Goal: Use online tool/utility: Utilize a website feature to perform a specific function

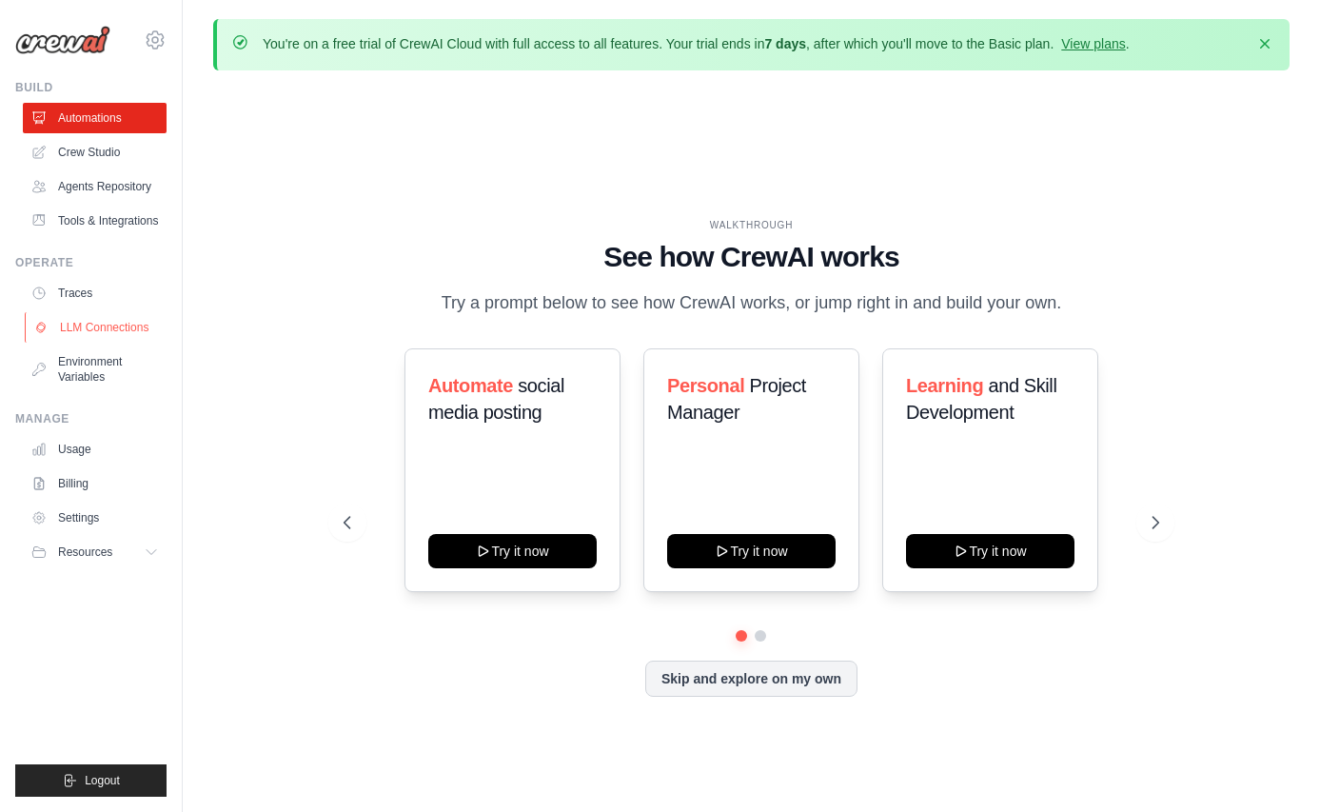
click at [89, 326] on link "LLM Connections" at bounding box center [97, 327] width 144 height 30
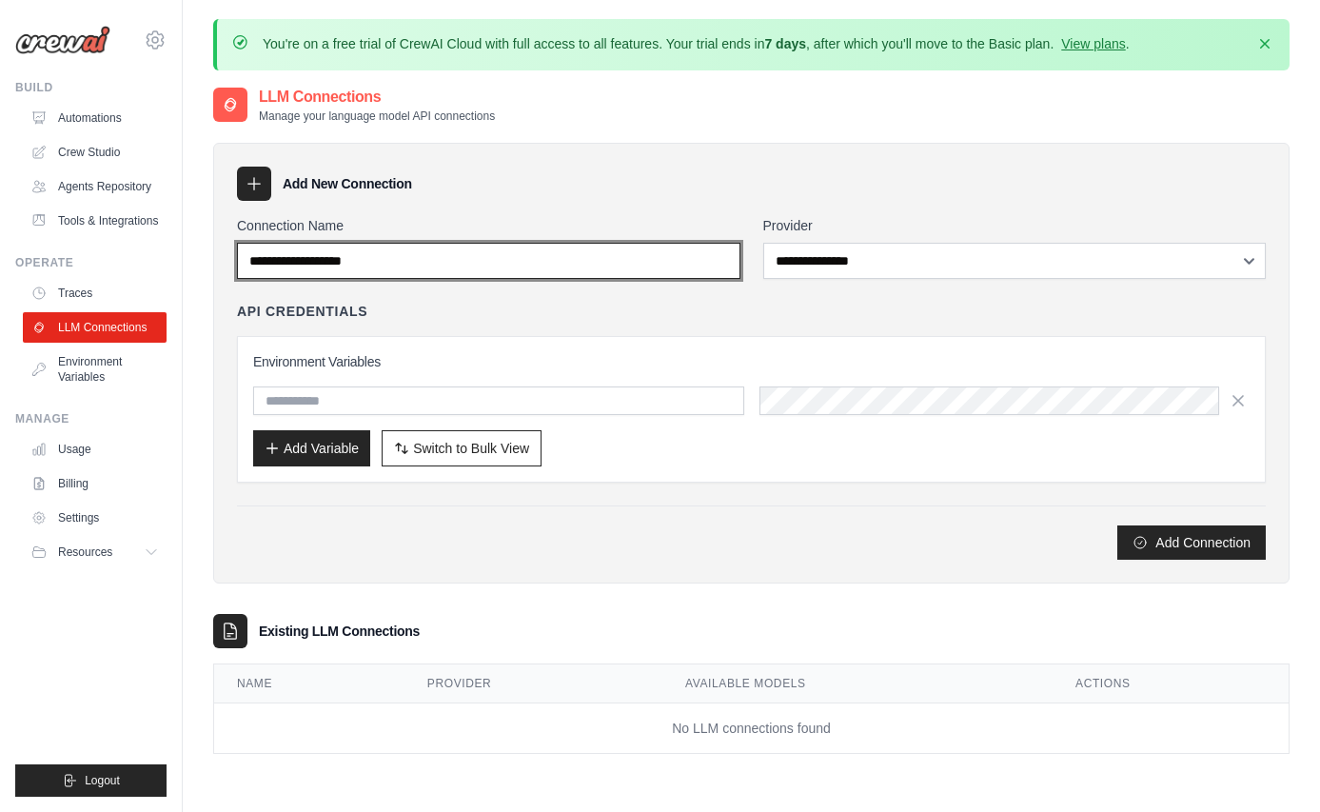
click at [434, 250] on input "Connection Name" at bounding box center [489, 261] width 504 height 36
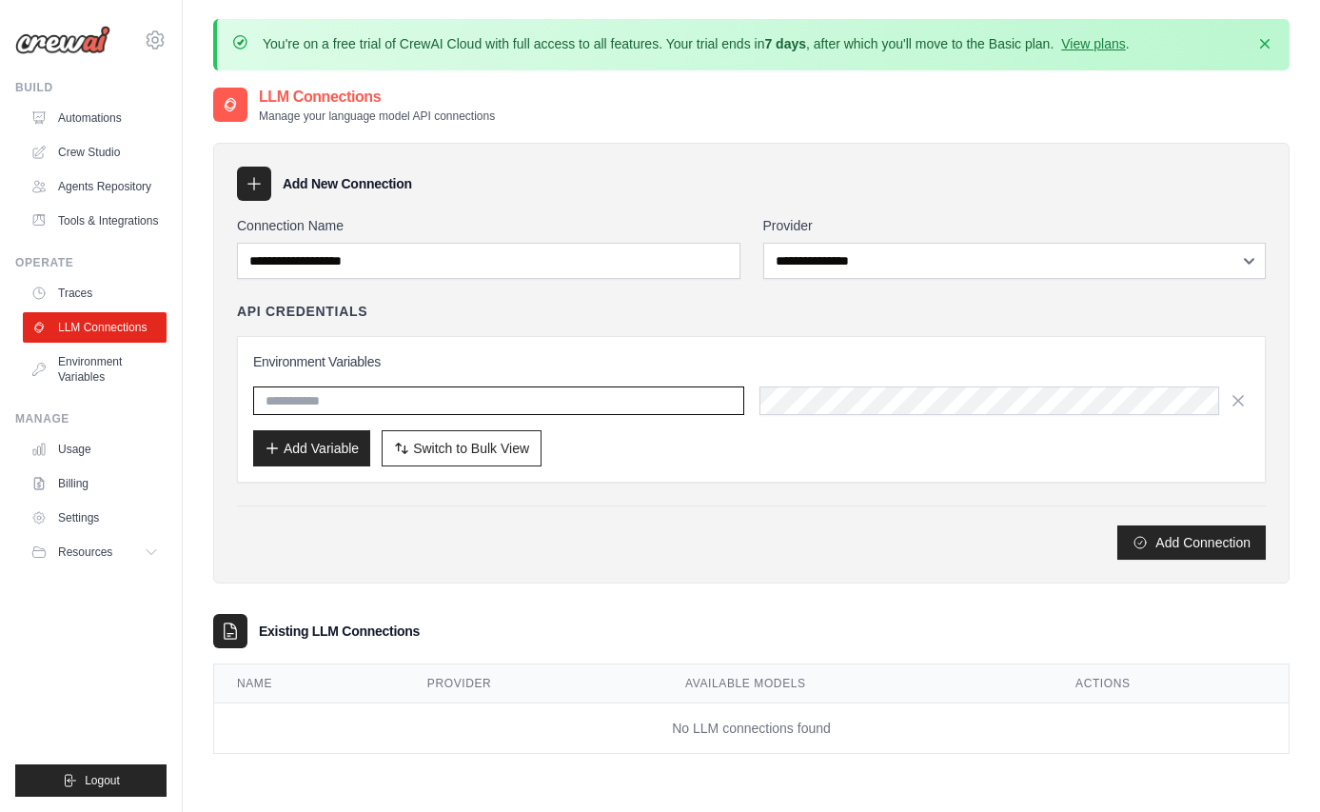
click at [446, 402] on input "text" at bounding box center [498, 401] width 491 height 29
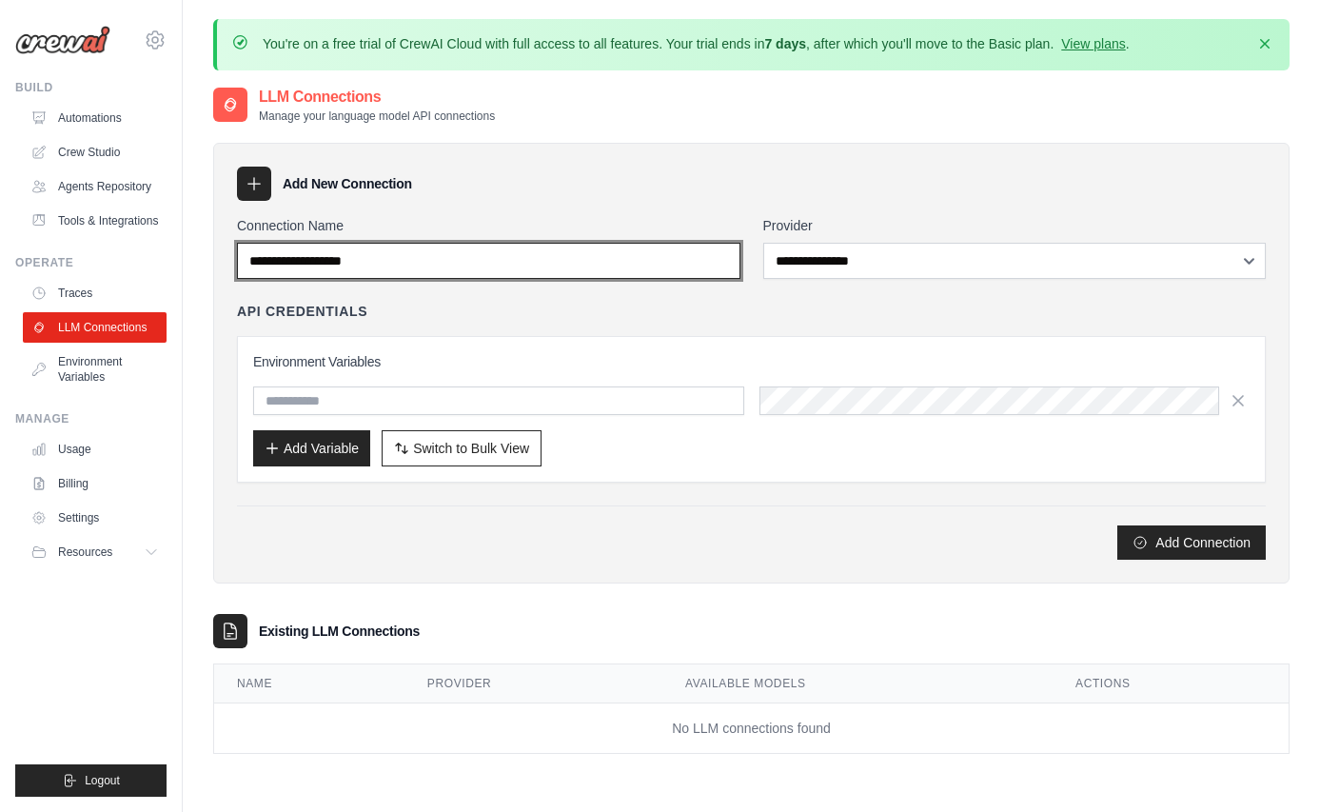
click at [469, 255] on input "Connection Name" at bounding box center [489, 261] width 504 height 36
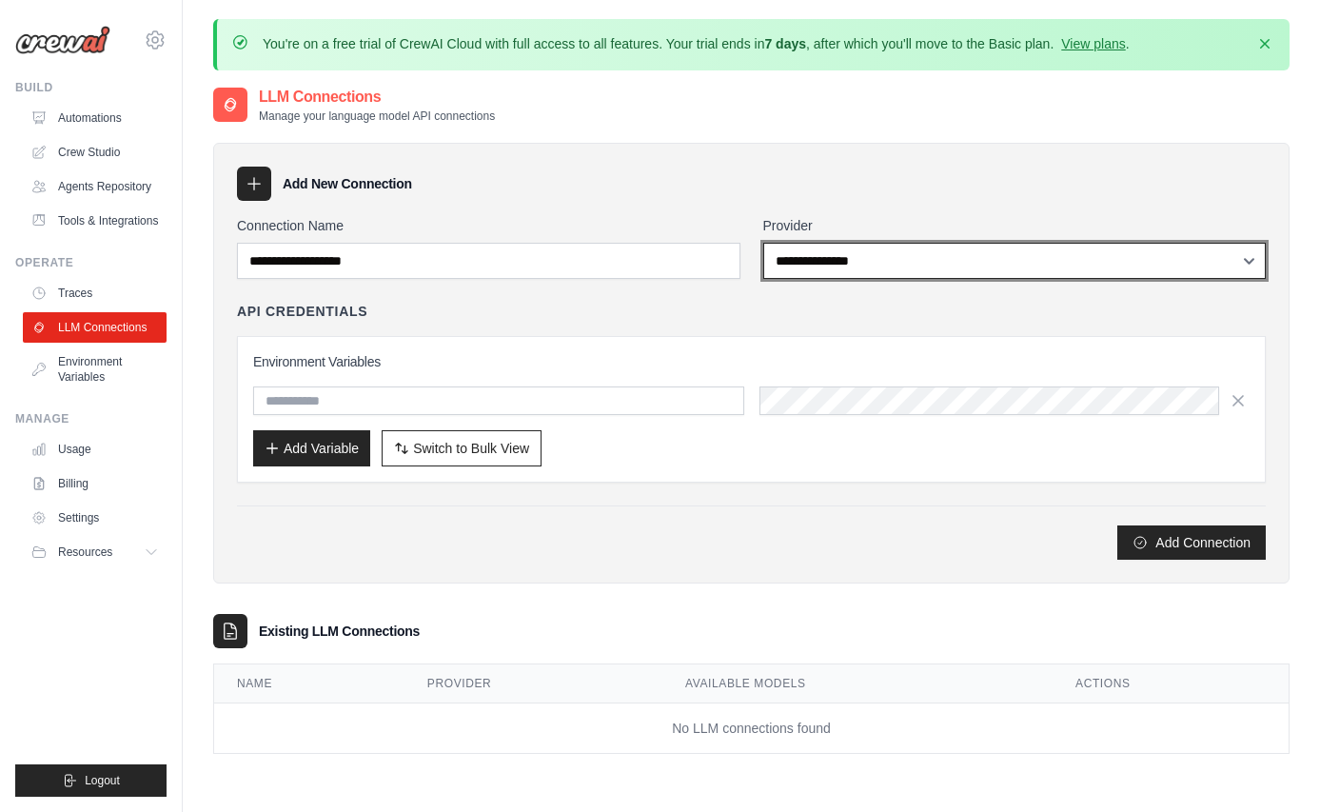
click at [860, 248] on select "**********" at bounding box center [1016, 261] width 504 height 36
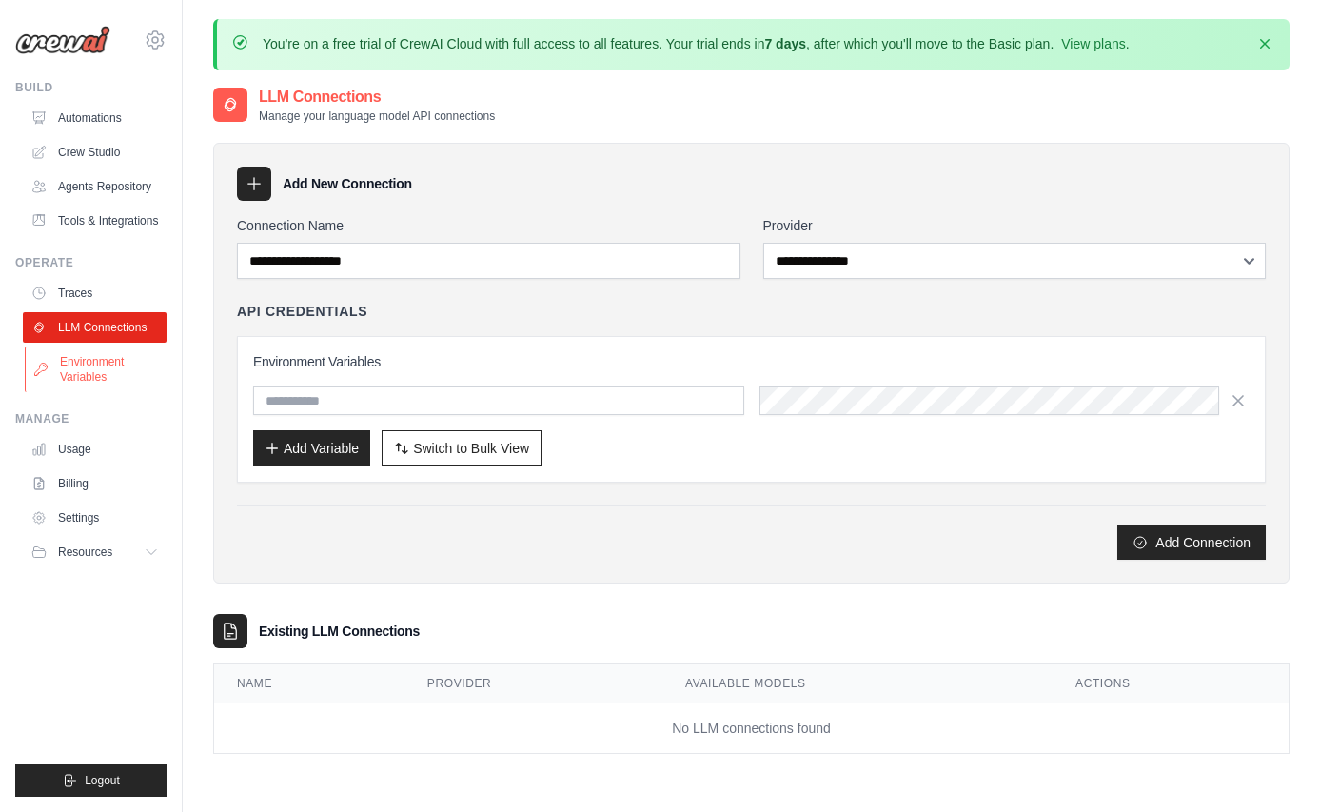
click at [117, 374] on link "Environment Variables" at bounding box center [97, 370] width 144 height 46
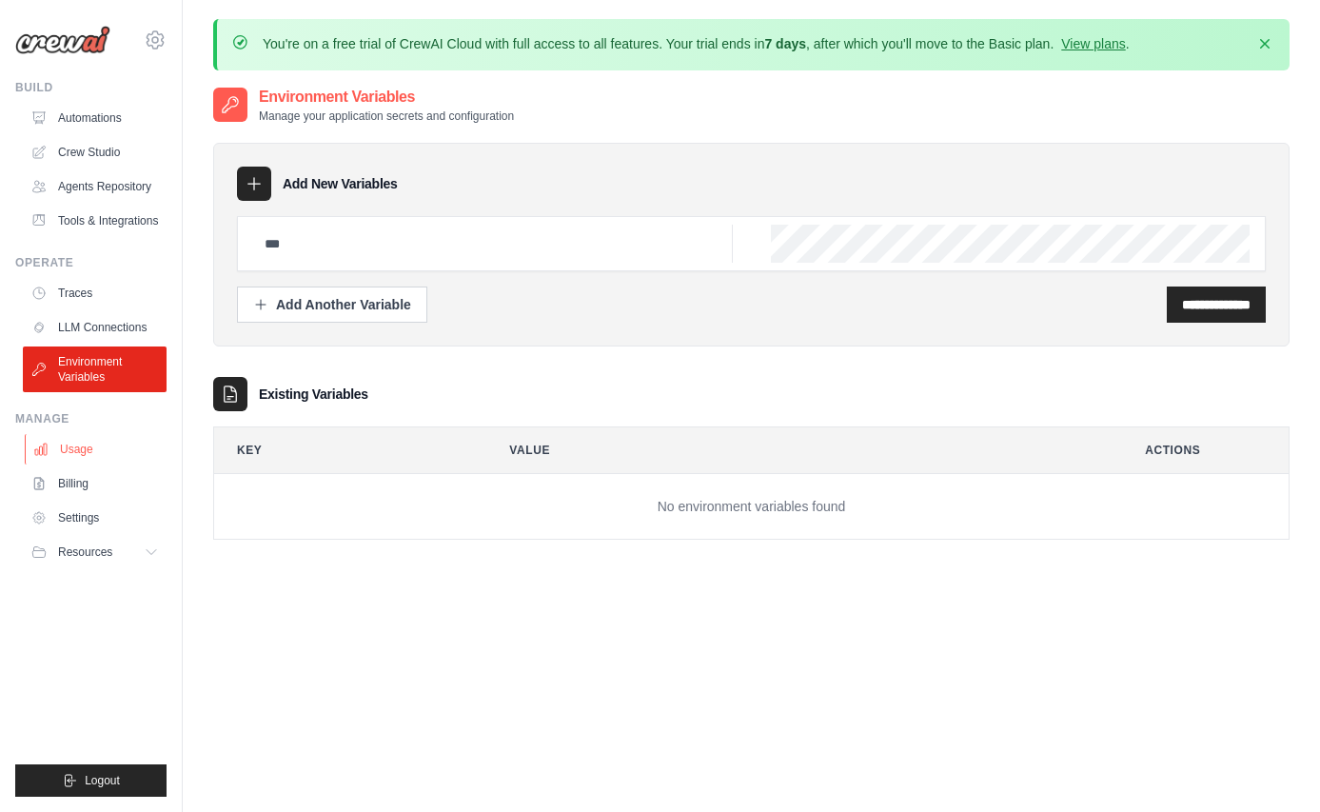
click at [76, 448] on link "Usage" at bounding box center [97, 449] width 144 height 30
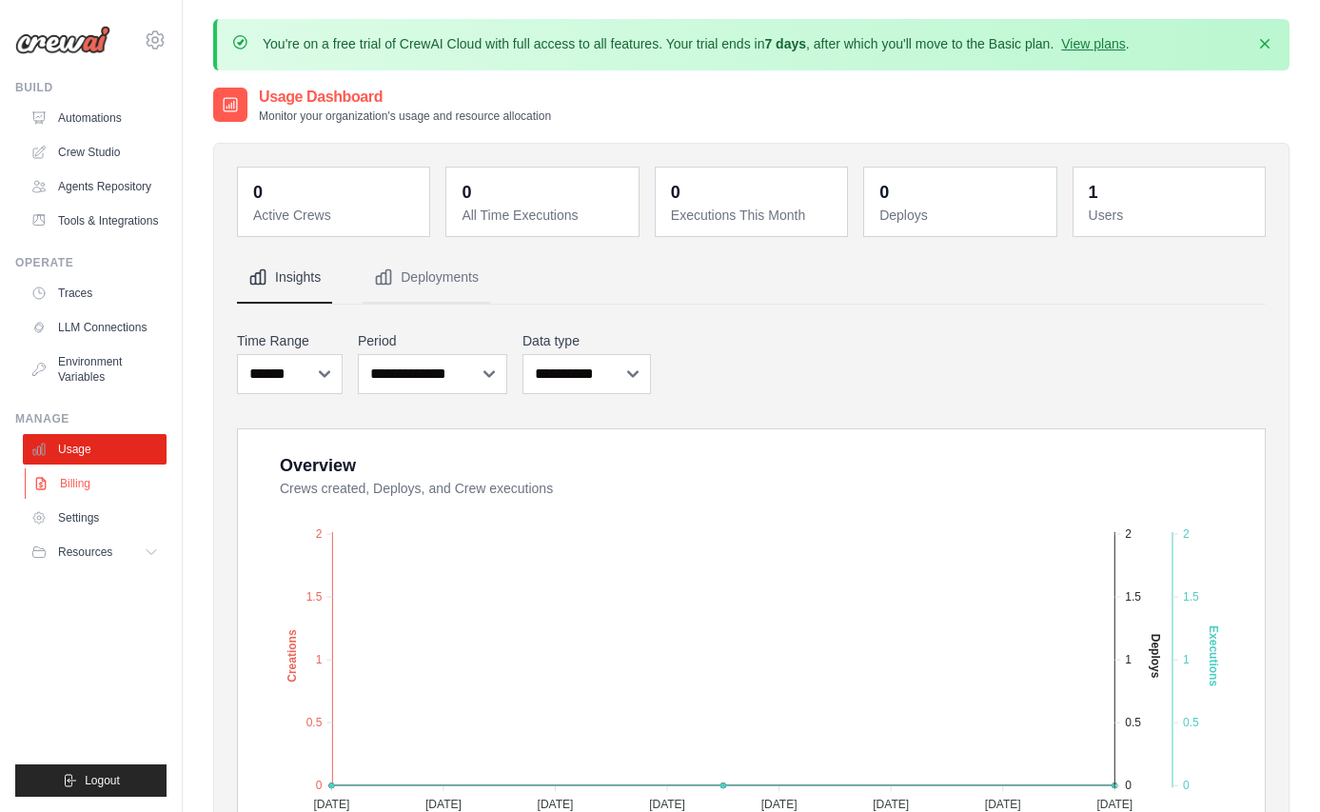
click at [79, 475] on link "Billing" at bounding box center [97, 483] width 144 height 30
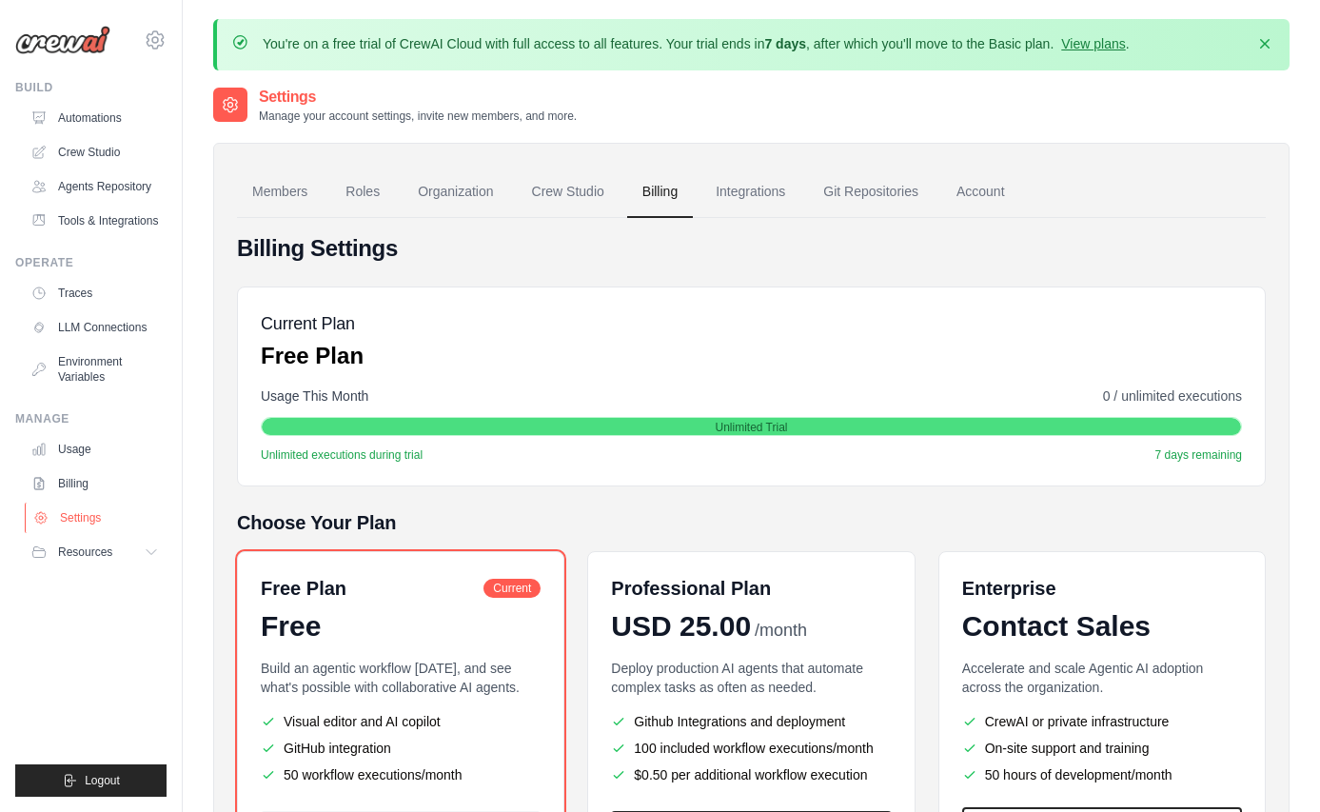
click at [90, 508] on link "Settings" at bounding box center [97, 518] width 144 height 30
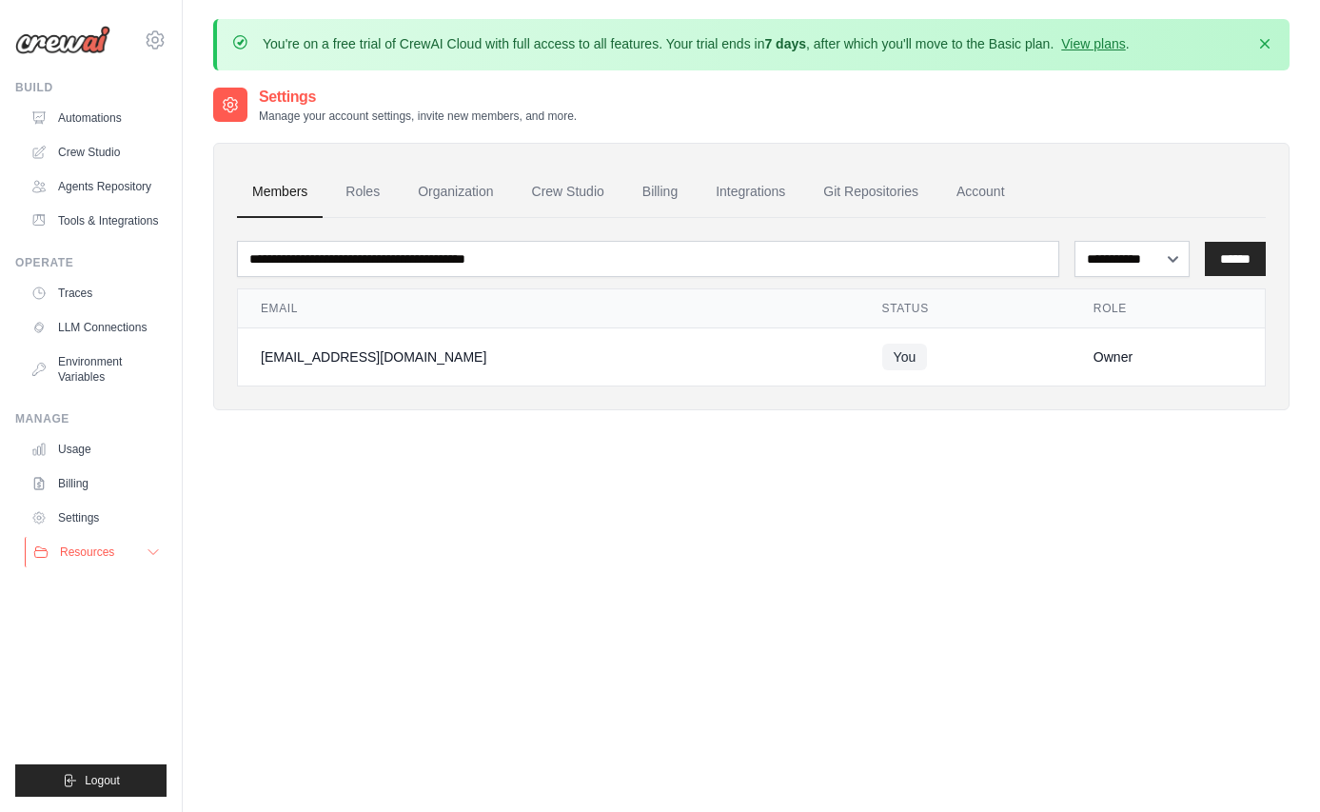
click at [91, 545] on span "Resources" at bounding box center [87, 552] width 54 height 15
click at [110, 577] on span "Documentation" at bounding box center [106, 584] width 77 height 15
click at [100, 609] on span "GitHub" at bounding box center [85, 614] width 35 height 15
click at [90, 676] on span "Video Tutorials" at bounding box center [105, 675] width 75 height 15
click at [742, 179] on link "Integrations" at bounding box center [751, 192] width 100 height 51
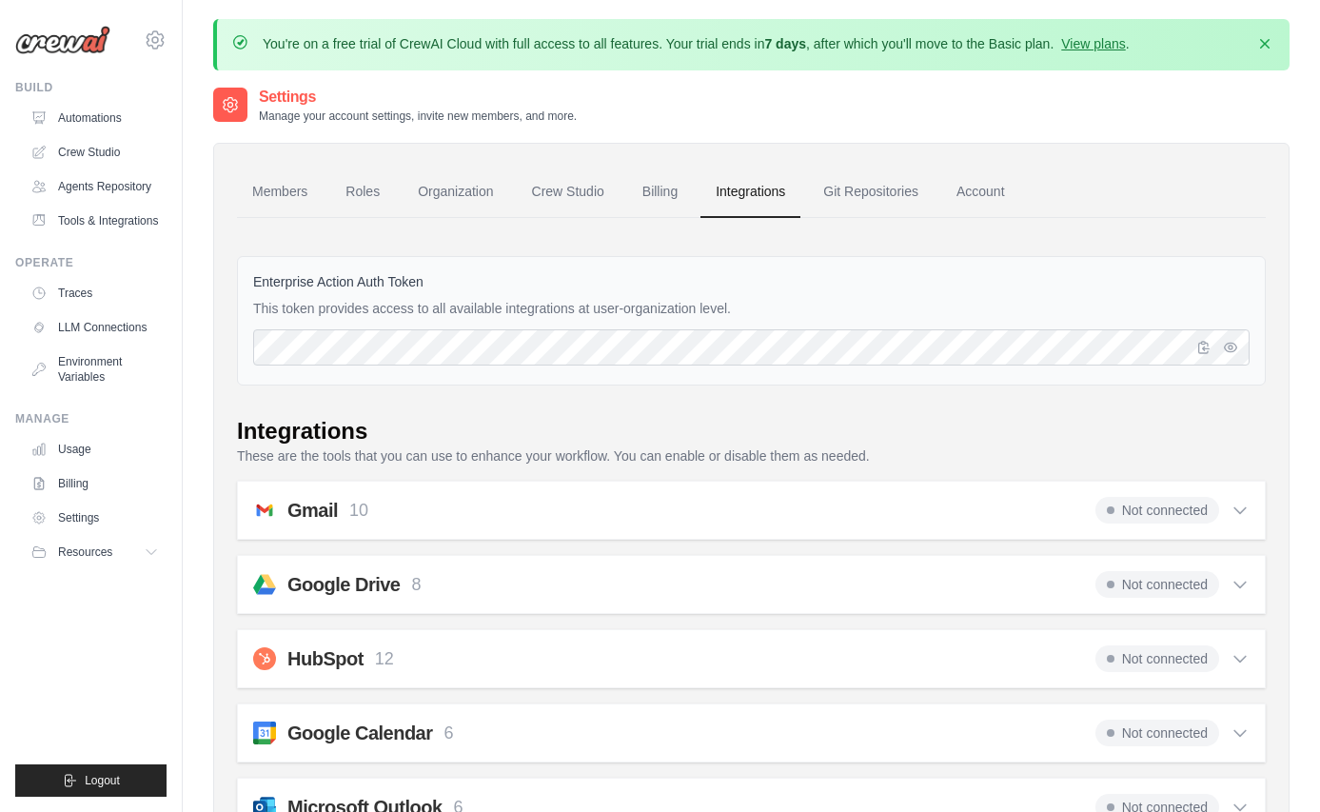
click at [1140, 508] on span "Not connected" at bounding box center [1158, 510] width 124 height 27
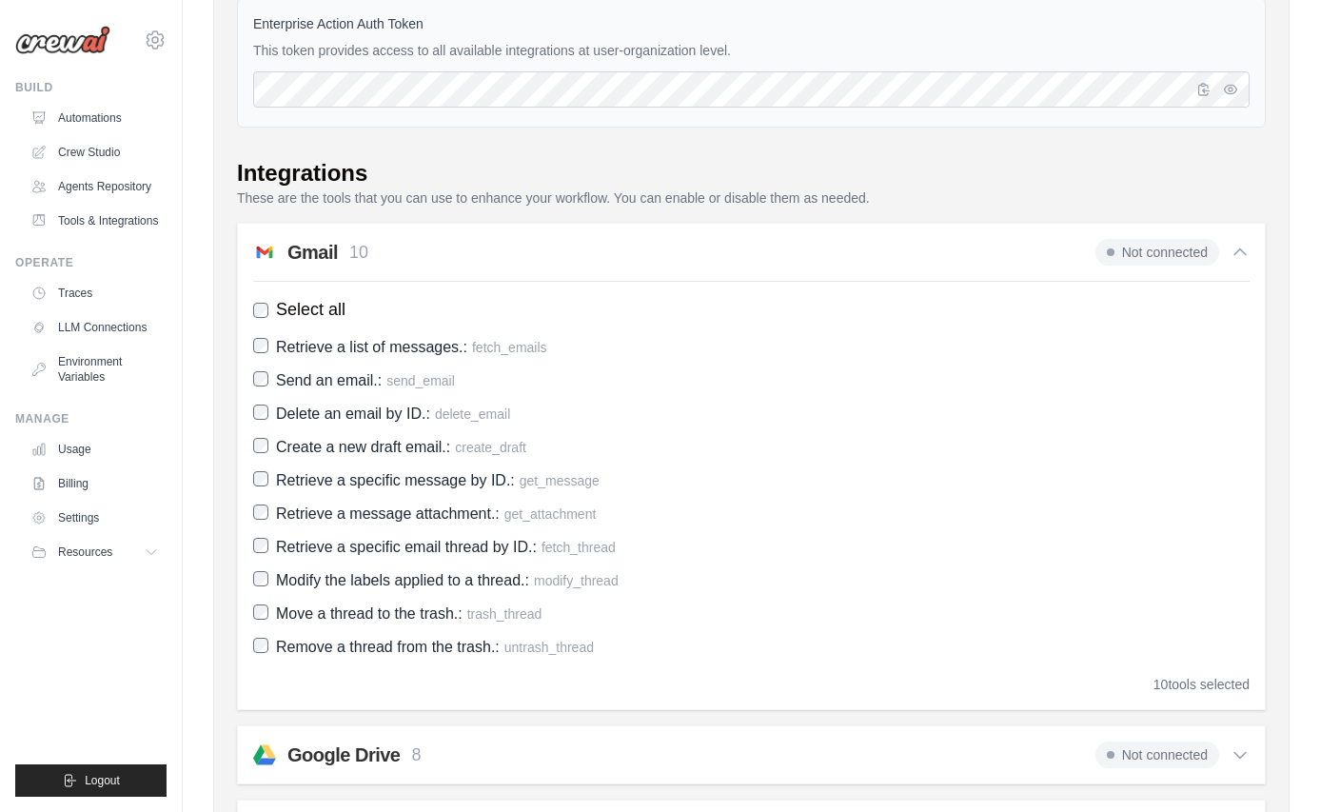
scroll to position [465, 0]
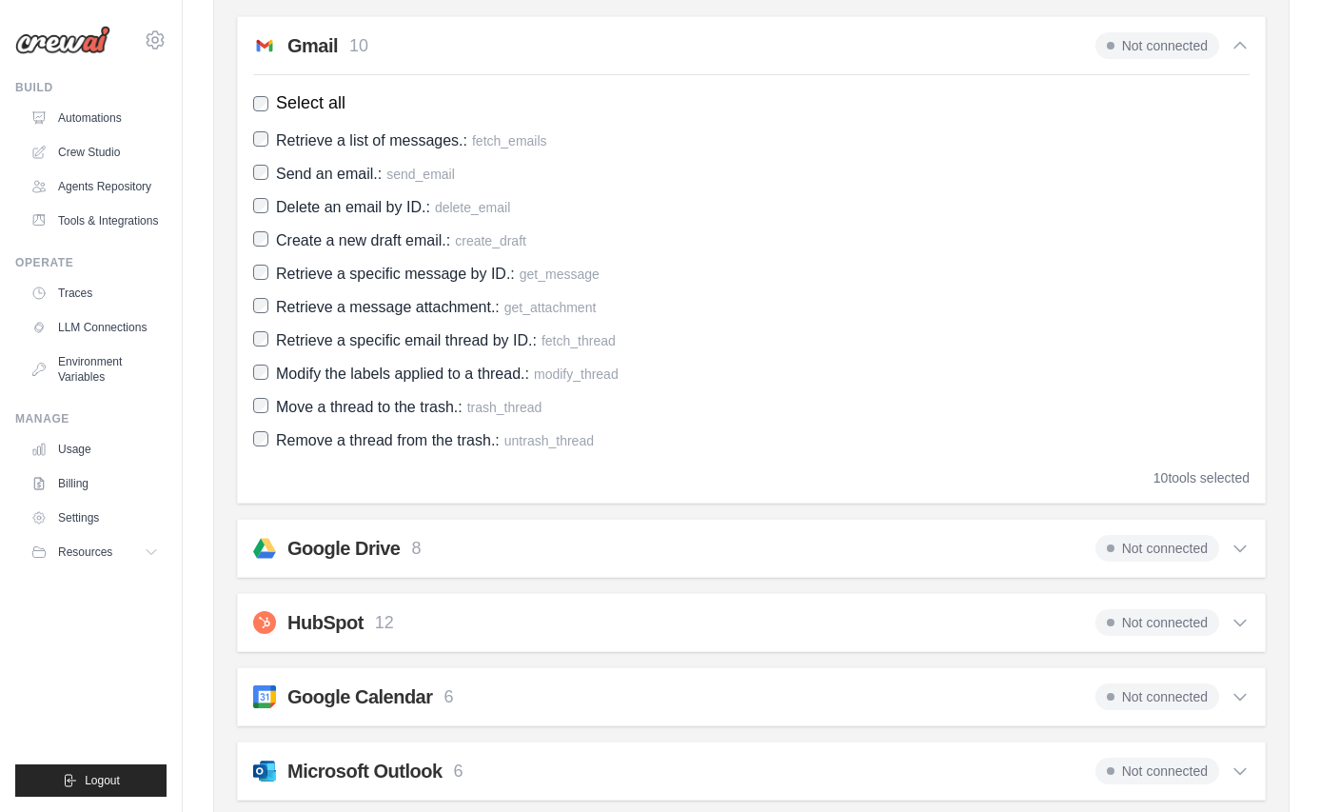
click at [1150, 545] on span "Not connected" at bounding box center [1158, 548] width 124 height 27
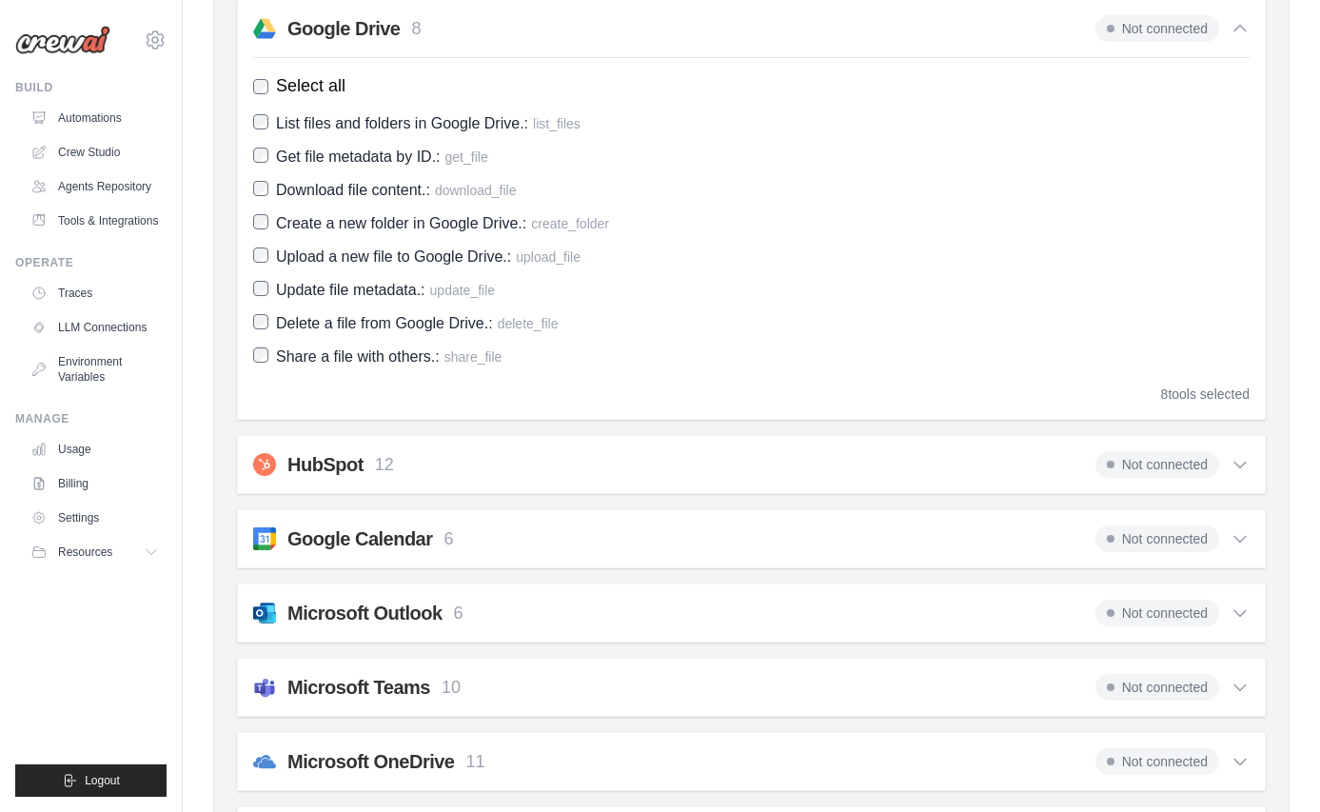
scroll to position [987, 0]
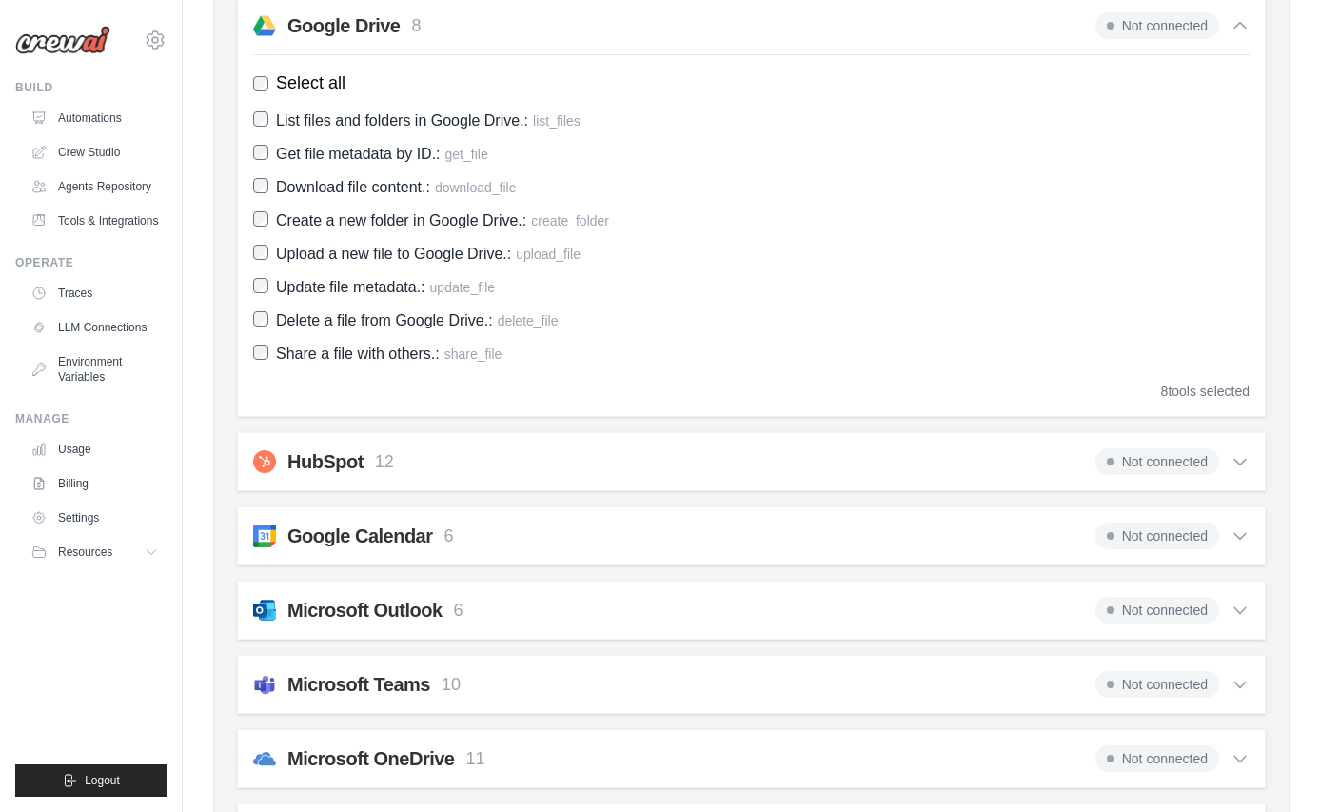
click at [1160, 468] on span "Not connected" at bounding box center [1158, 461] width 124 height 27
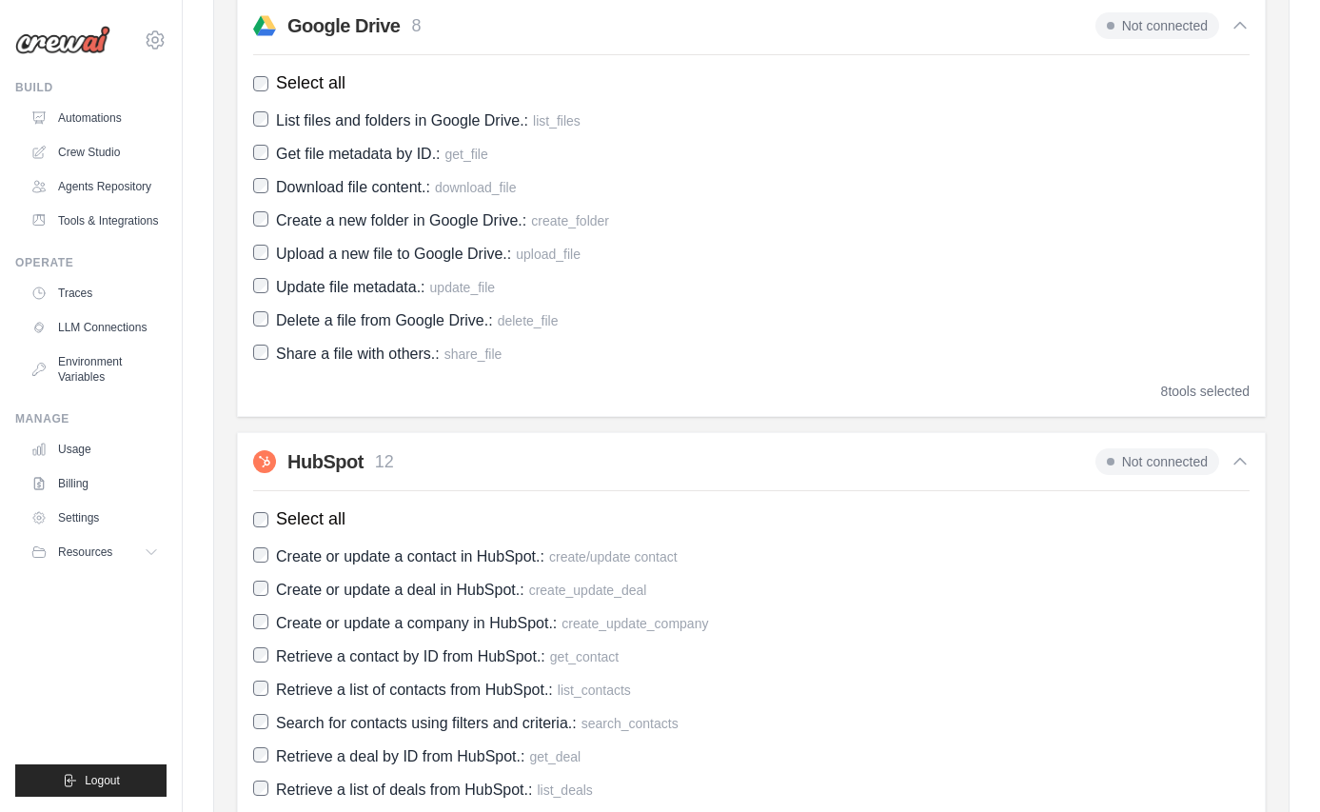
click at [1151, 469] on span "Not connected" at bounding box center [1158, 461] width 124 height 27
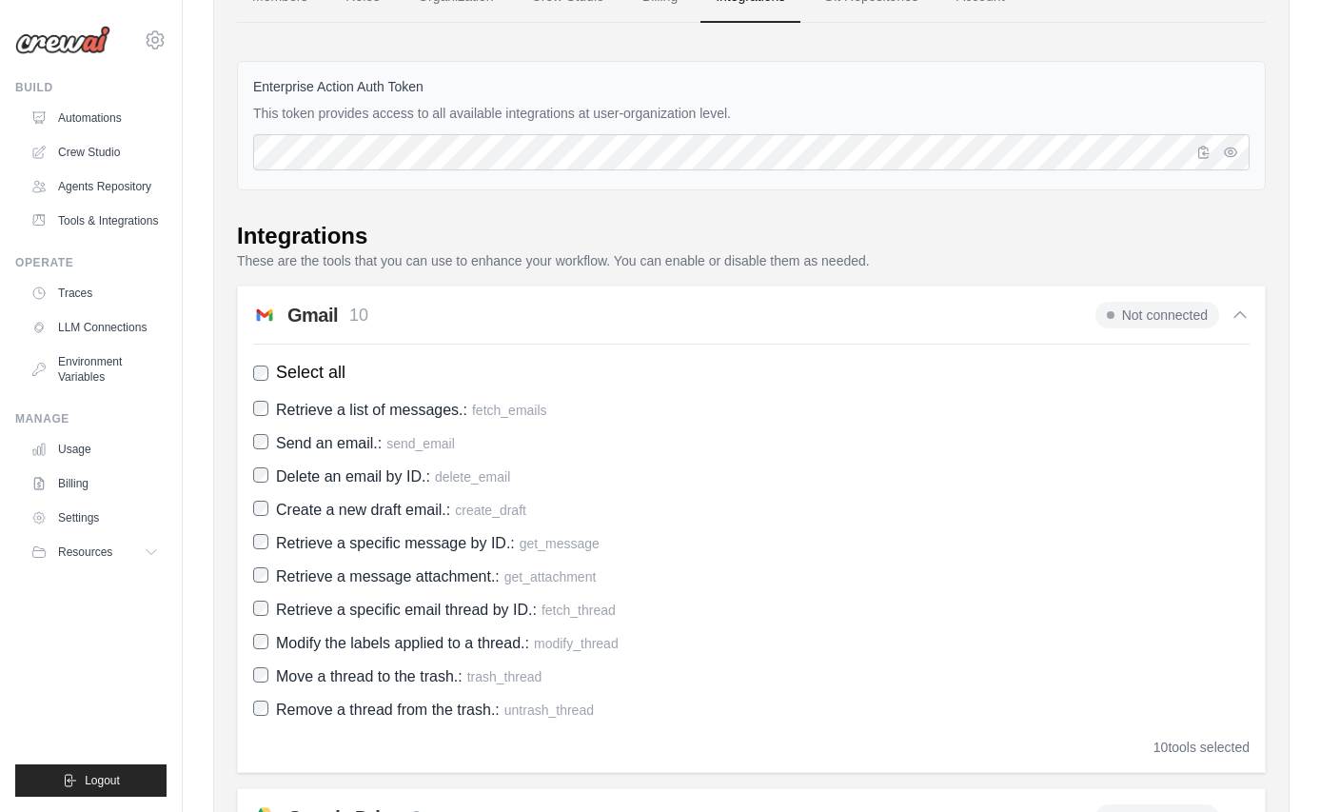
scroll to position [184, 0]
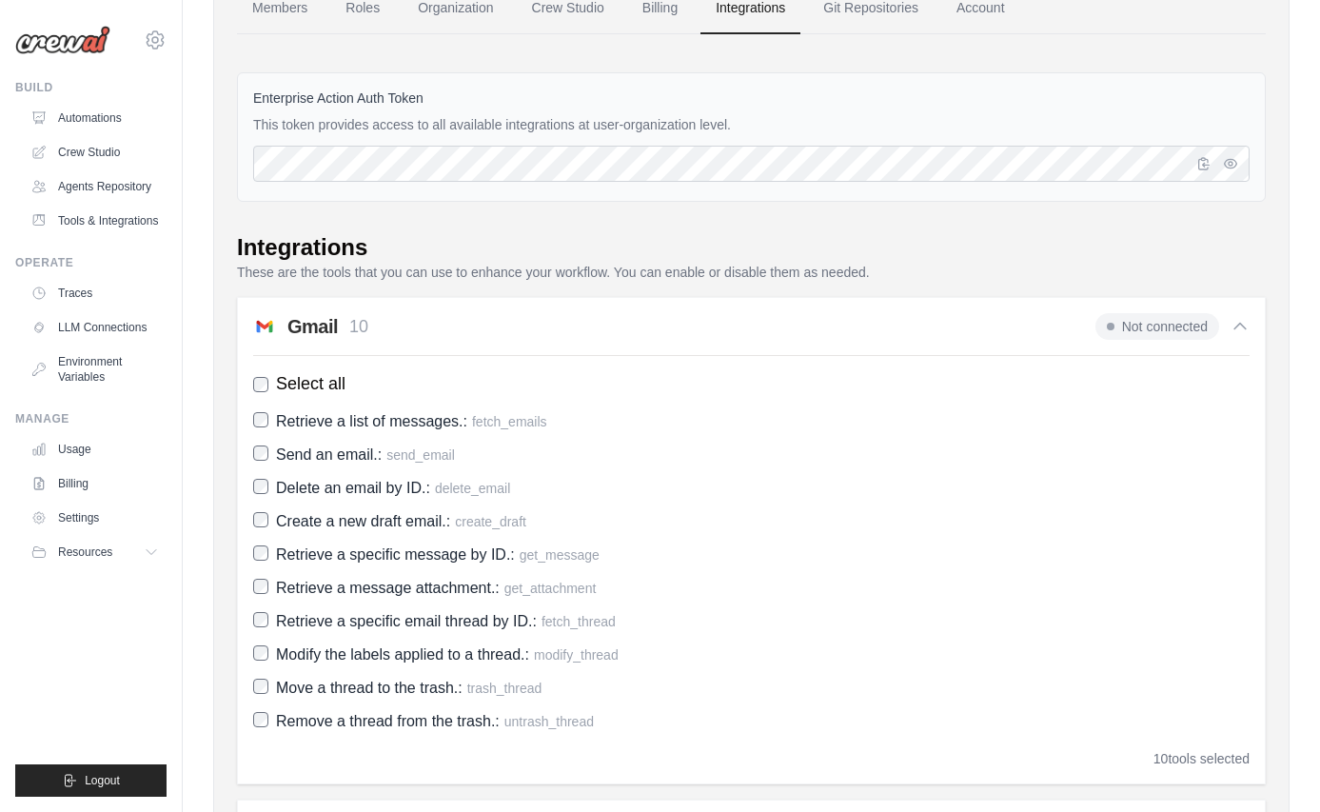
click at [611, 280] on p "These are the tools that you can use to enhance your workflow. You can enable o…" at bounding box center [751, 272] width 1029 height 19
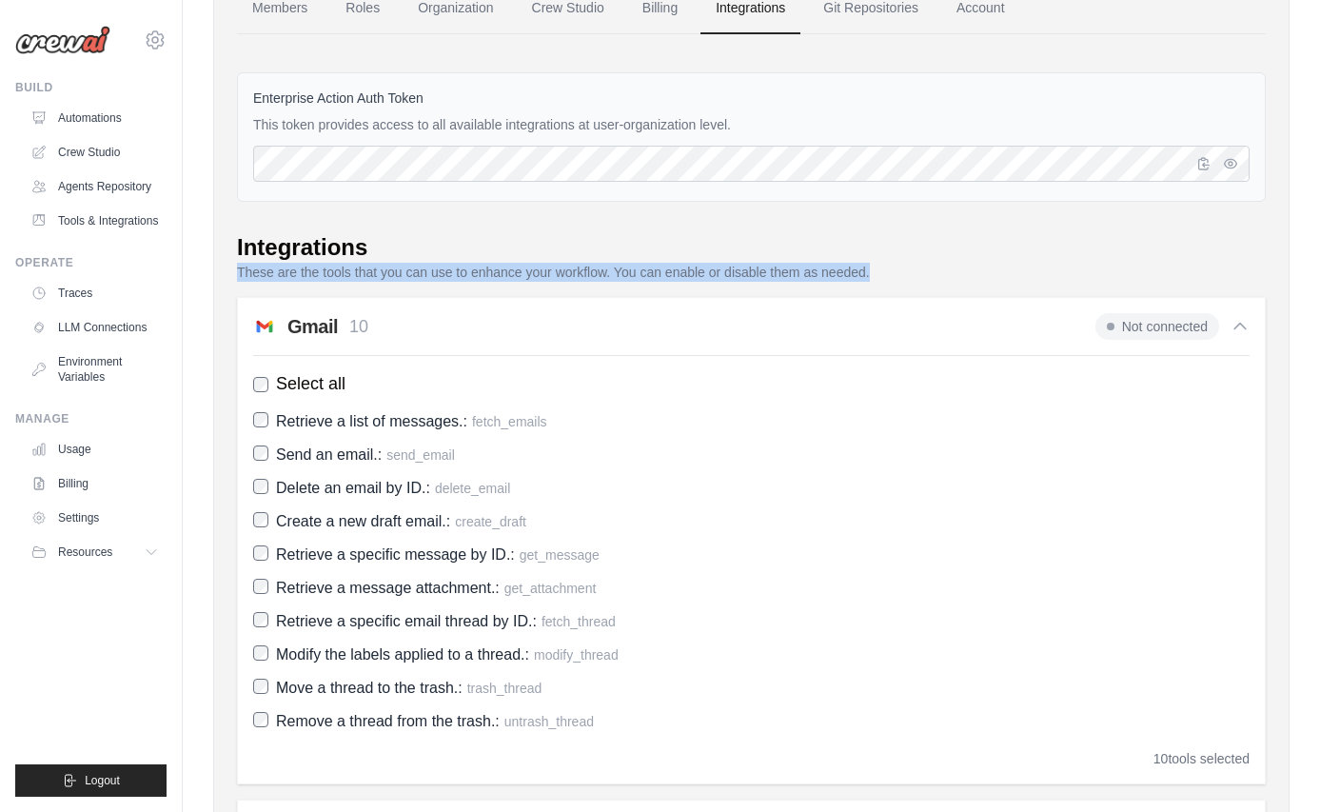
drag, startPoint x: 611, startPoint y: 280, endPoint x: 625, endPoint y: 275, distance: 15.1
click at [612, 279] on p "These are the tools that you can use to enhance your workflow. You can enable o…" at bounding box center [751, 272] width 1029 height 19
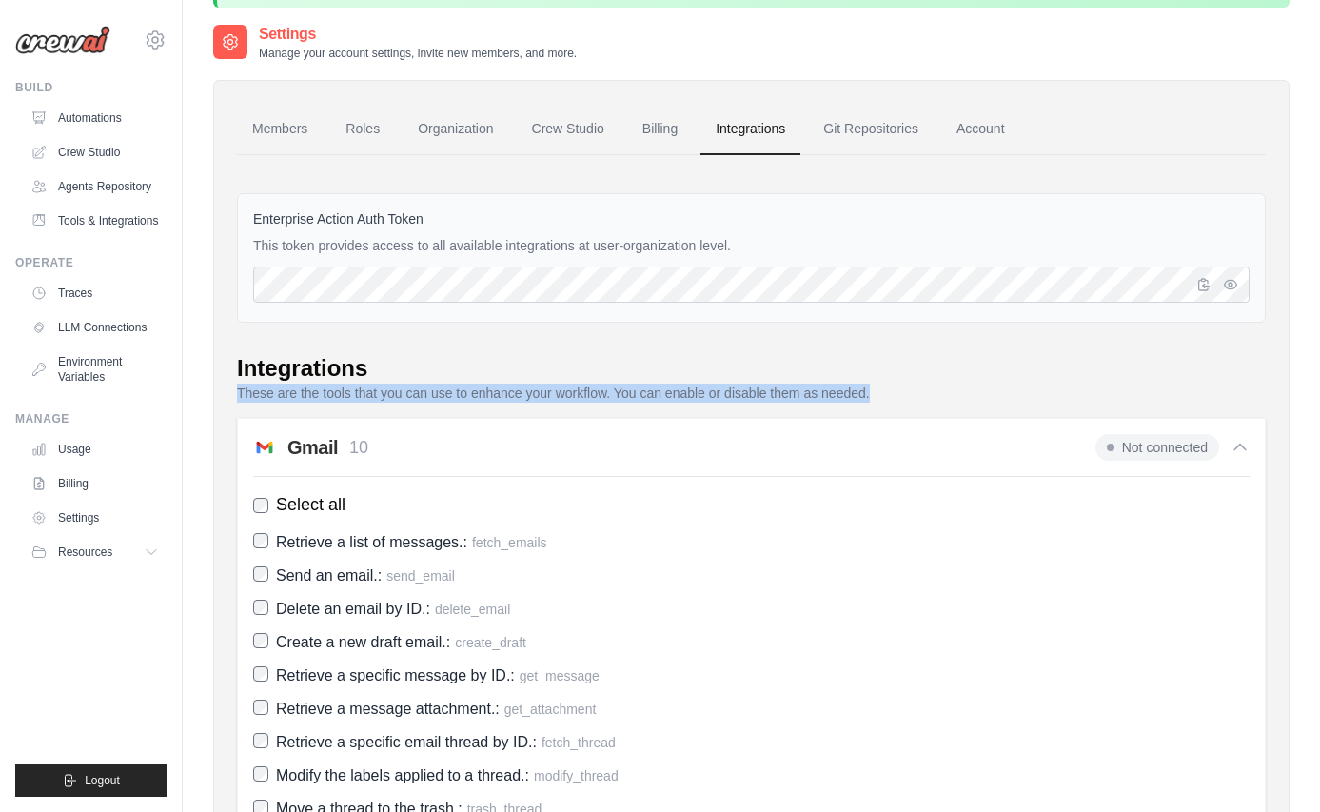
scroll to position [0, 0]
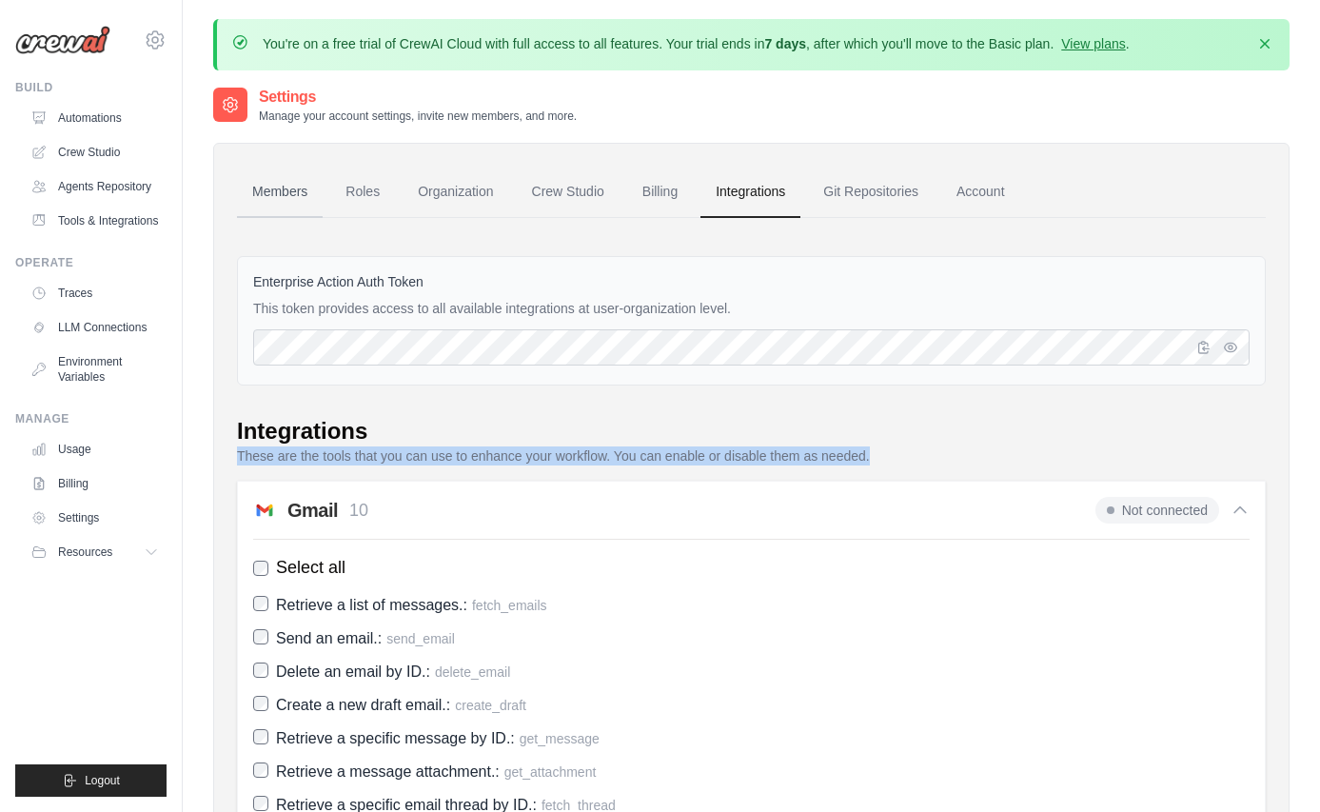
click at [275, 186] on link "Members" at bounding box center [280, 192] width 86 height 51
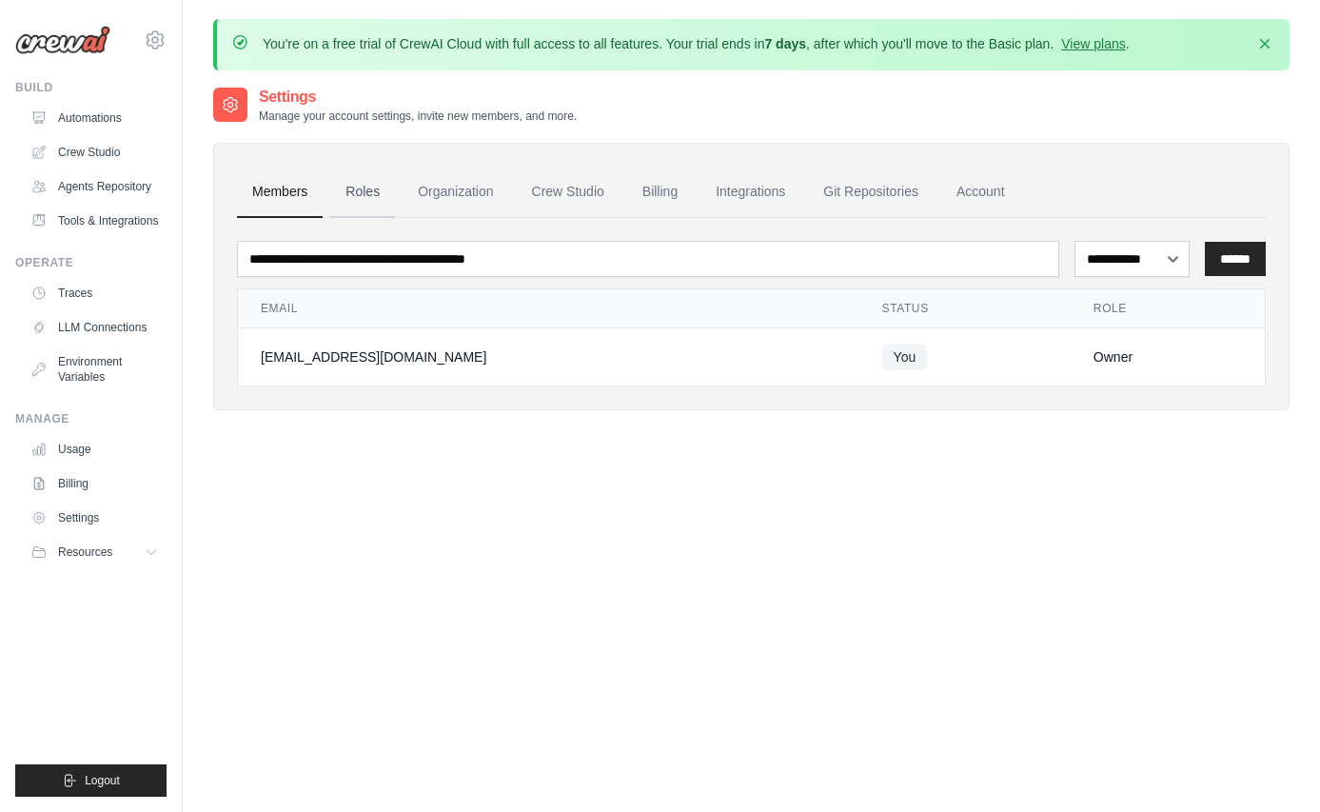
click at [341, 190] on link "Roles" at bounding box center [362, 192] width 65 height 51
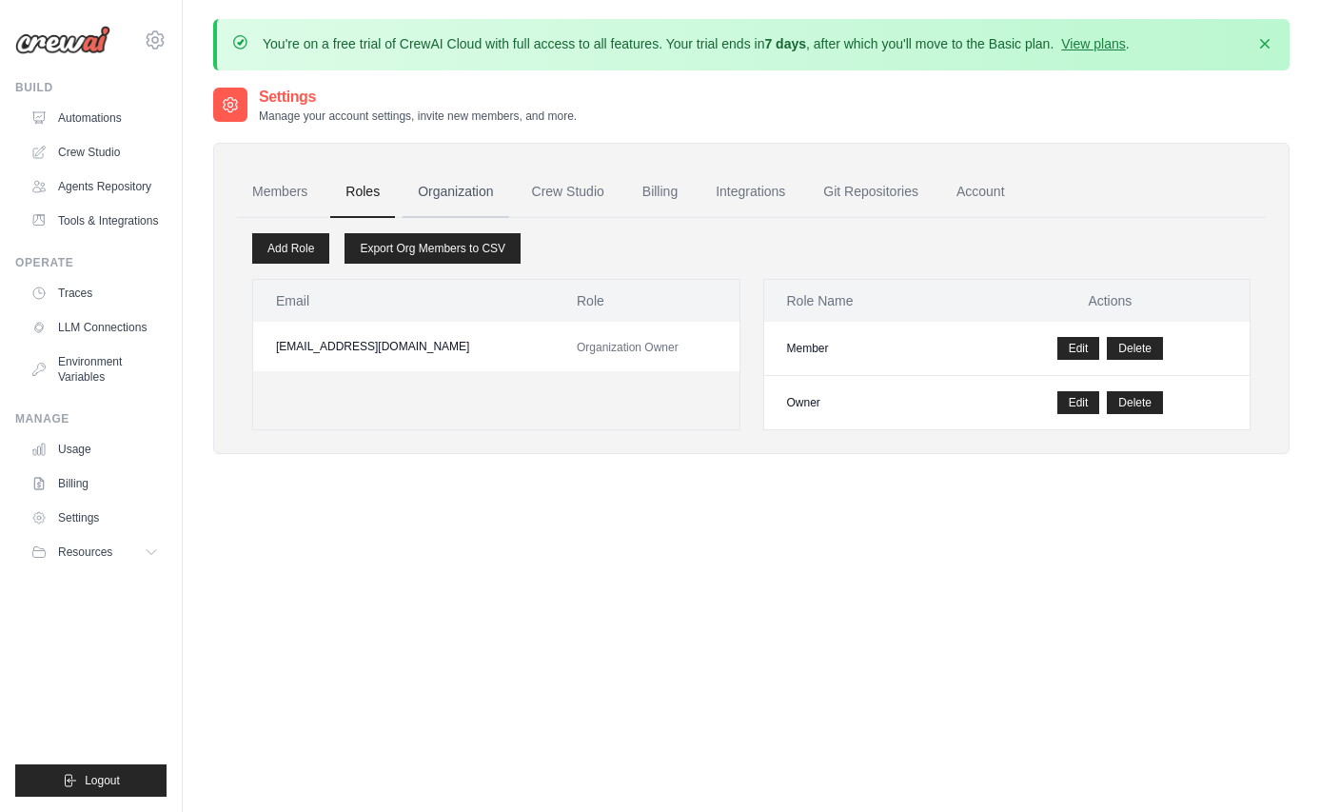
click at [459, 193] on link "Organization" at bounding box center [456, 192] width 106 height 51
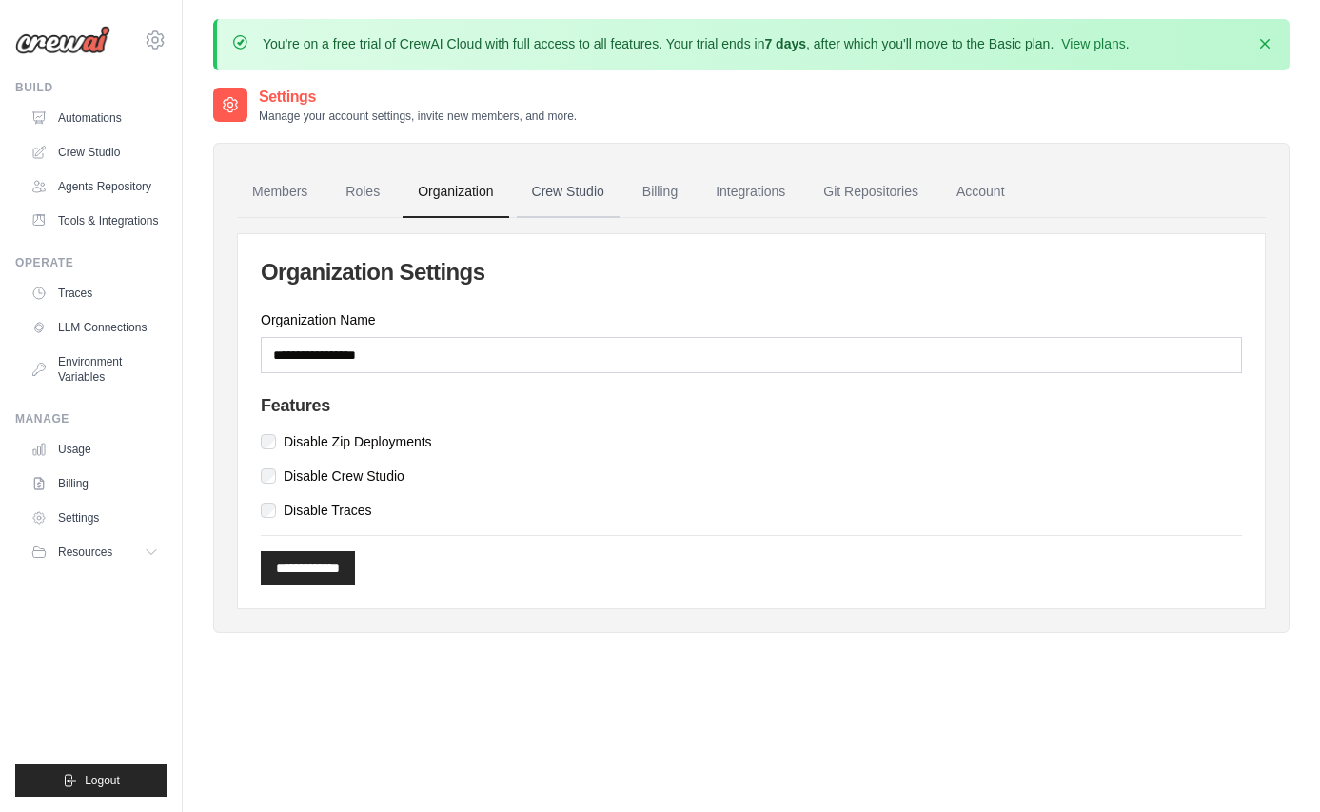
click at [569, 200] on link "Crew Studio" at bounding box center [568, 192] width 103 height 51
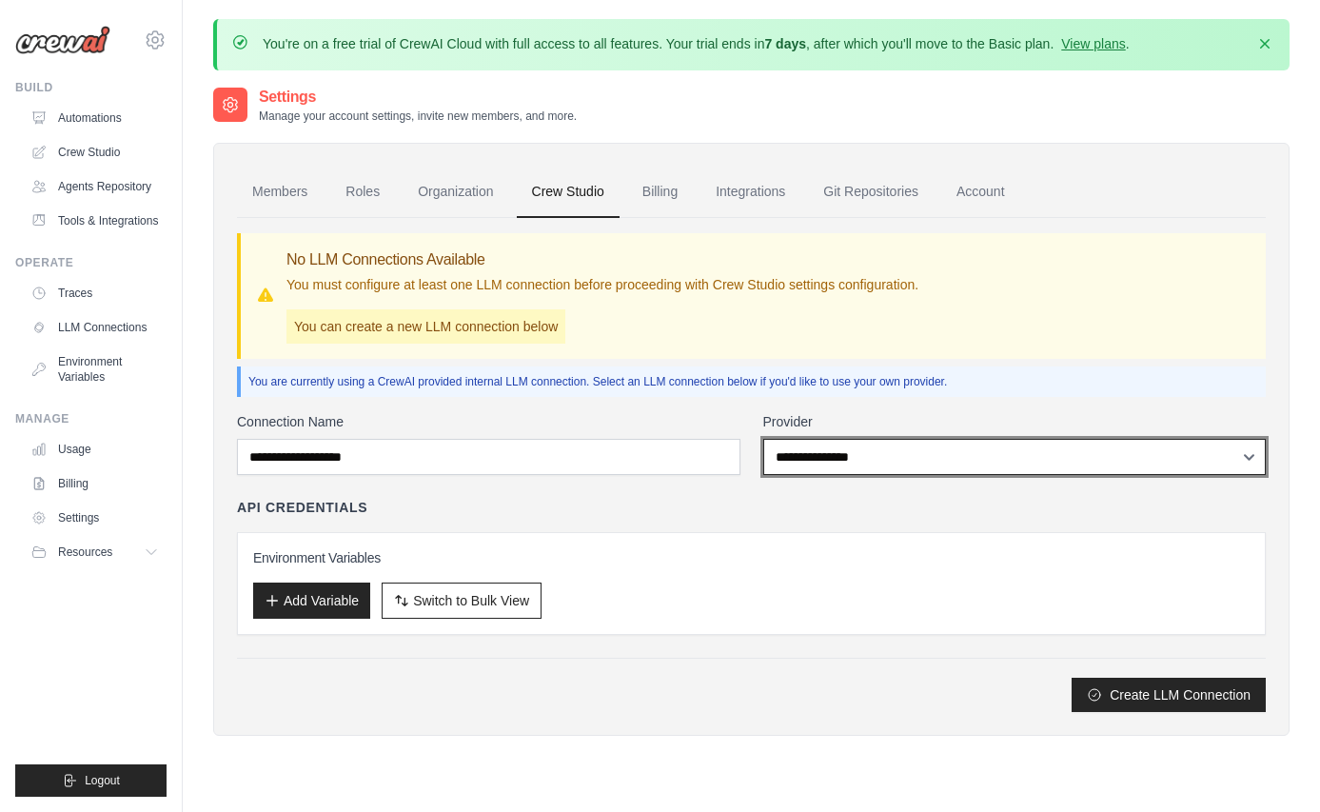
click at [860, 455] on select "**********" at bounding box center [1016, 457] width 504 height 36
select select "******"
click at [764, 439] on select "**********" at bounding box center [1016, 457] width 504 height 36
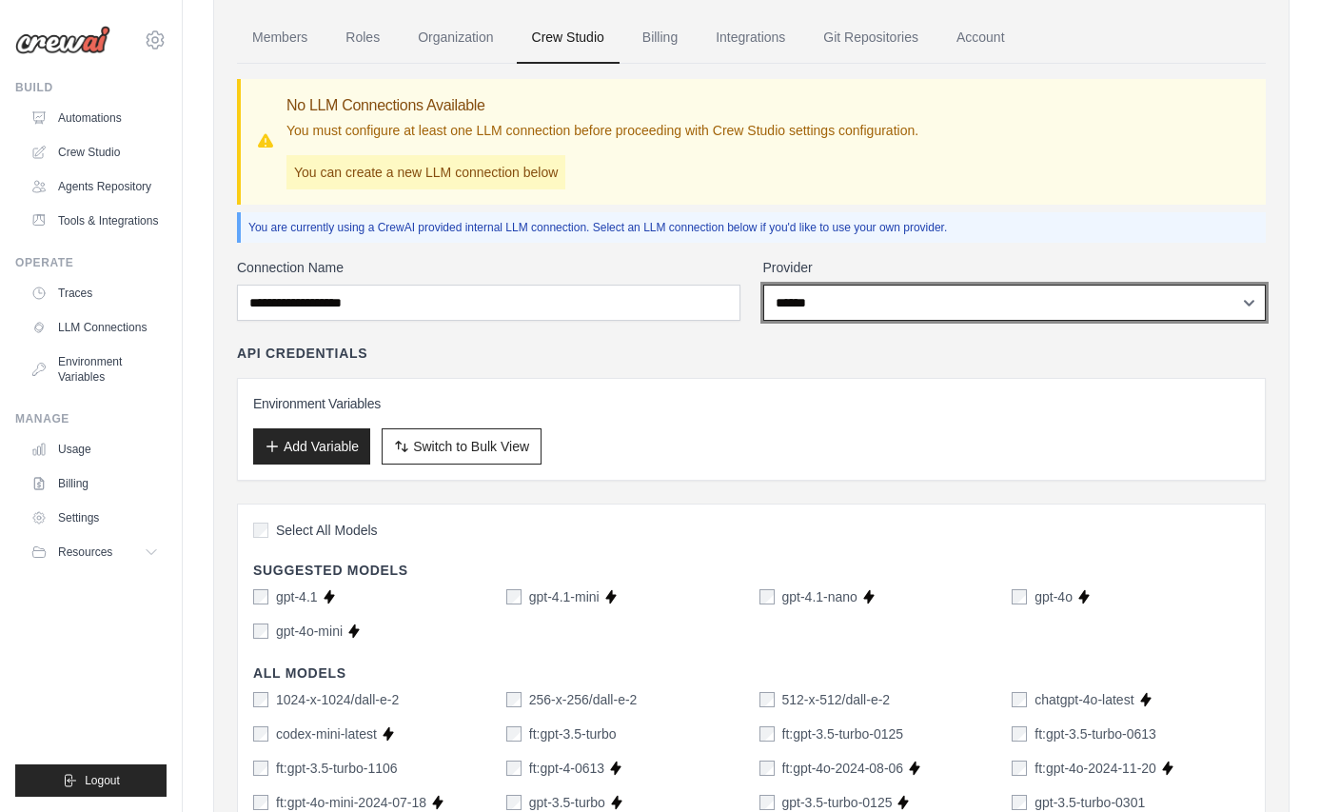
scroll to position [158, 0]
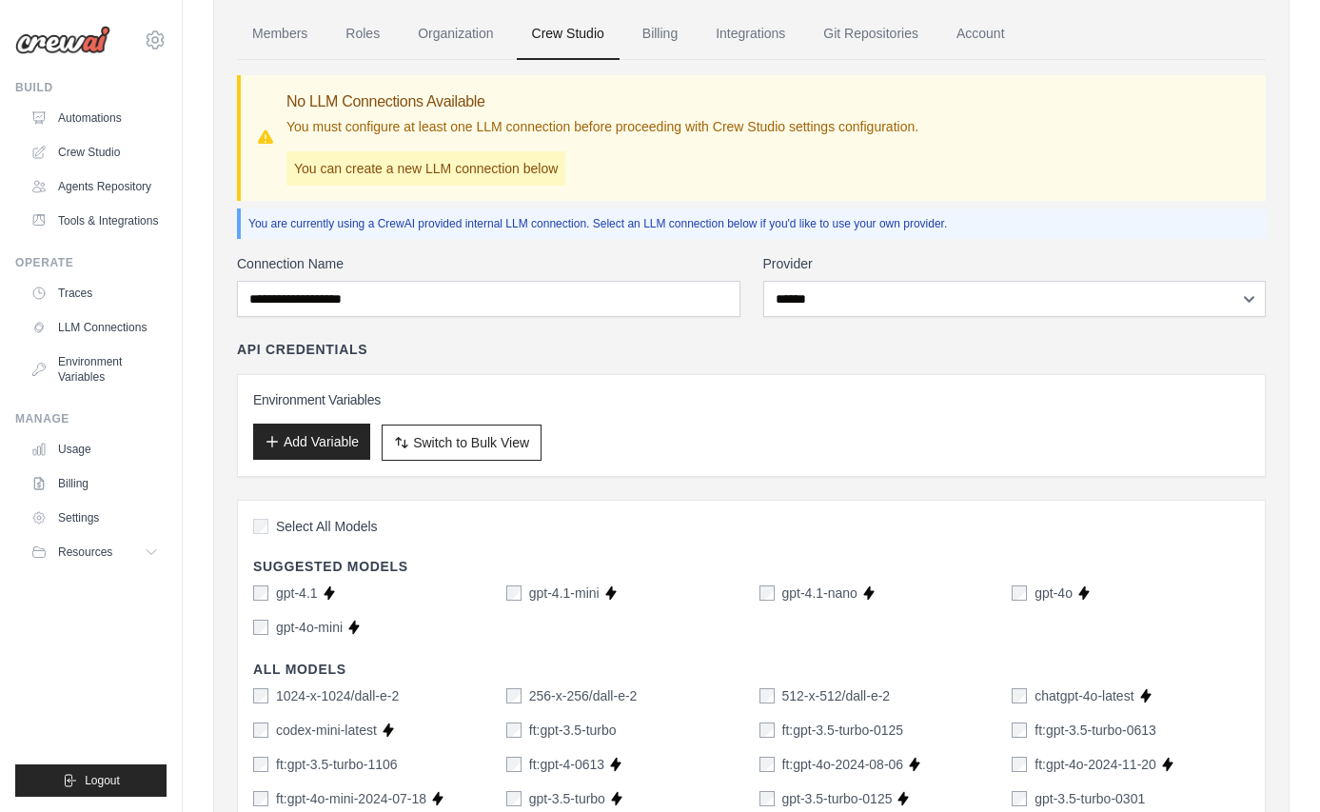
click at [300, 438] on button "Add Variable" at bounding box center [311, 442] width 117 height 36
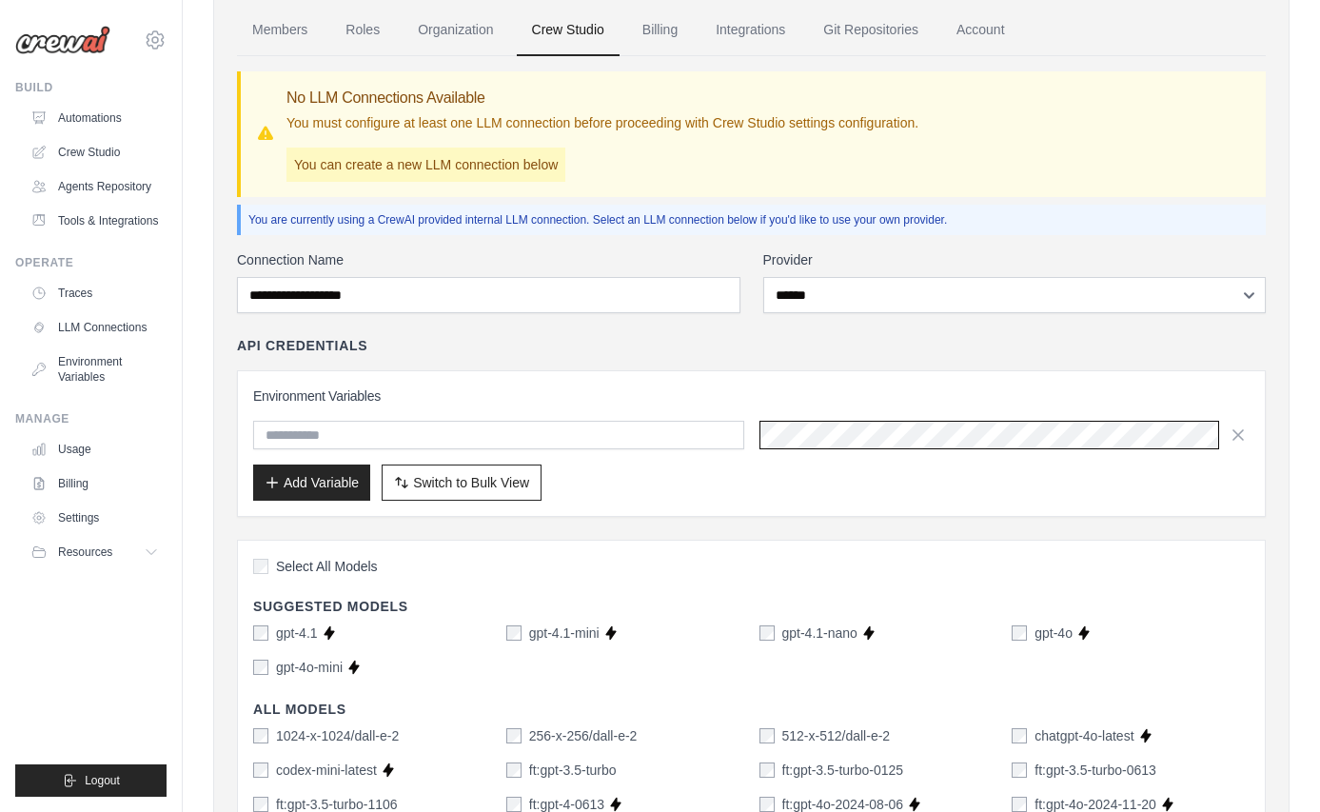
scroll to position [166, 0]
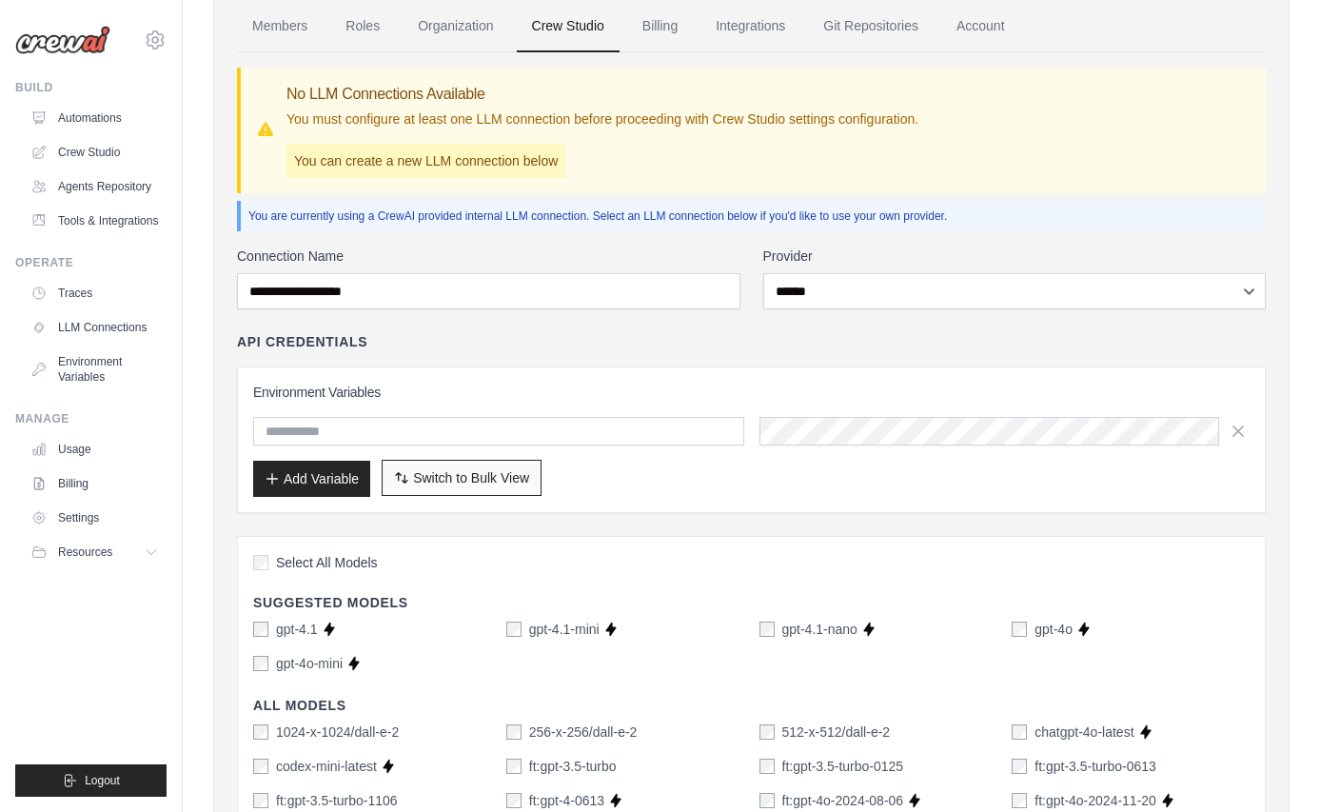
click at [469, 475] on span "Switch to Bulk View" at bounding box center [471, 477] width 116 height 19
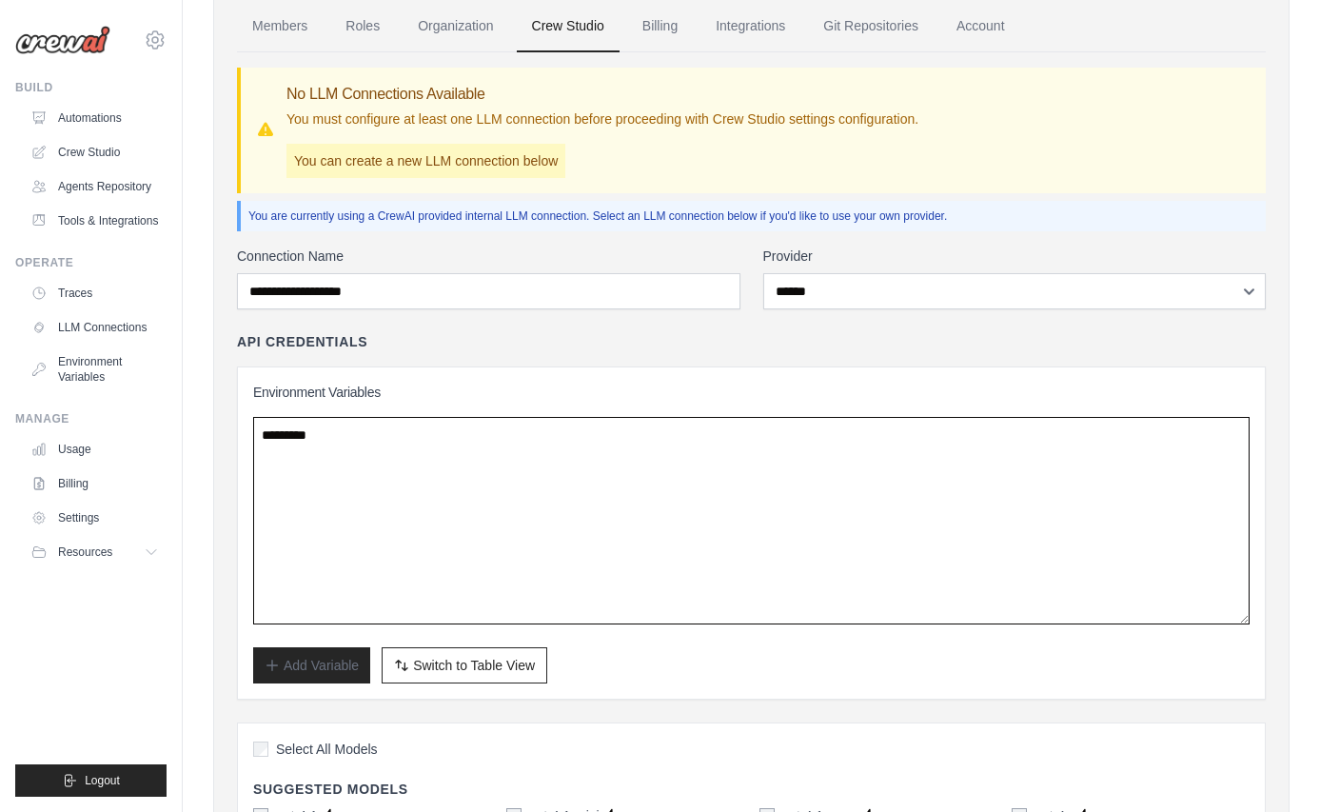
click at [397, 454] on textarea at bounding box center [751, 521] width 997 height 208
click at [432, 531] on textarea at bounding box center [751, 521] width 997 height 208
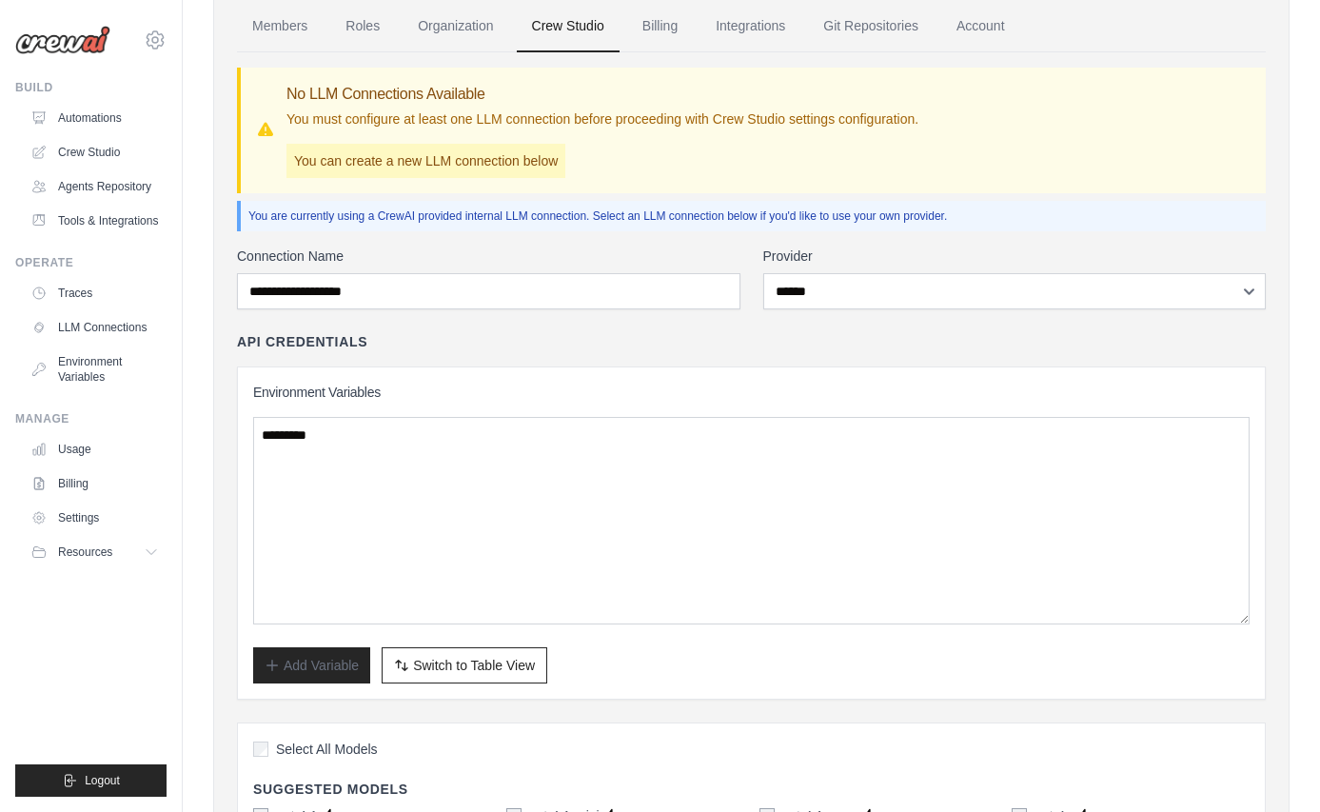
click at [425, 656] on span "Switch to Table View" at bounding box center [474, 665] width 122 height 19
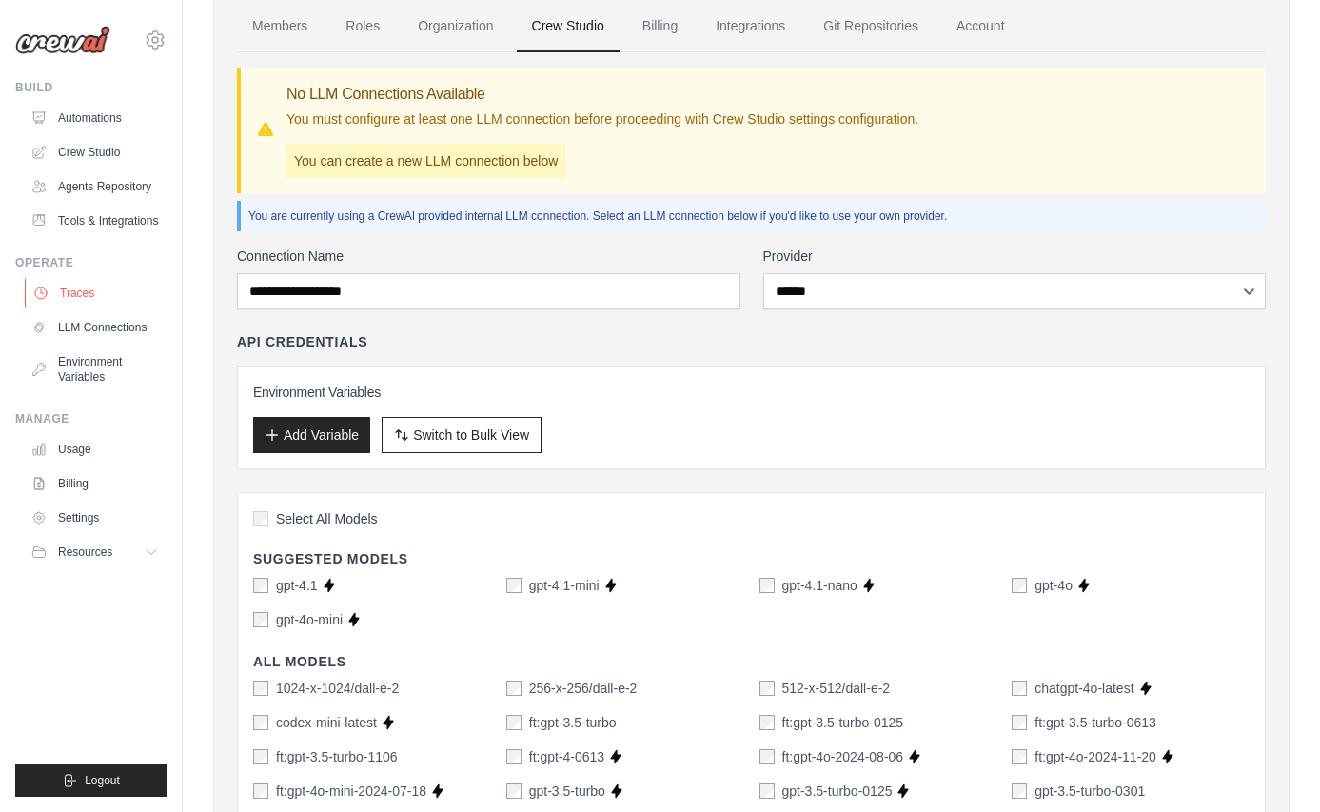
click at [81, 291] on link "Traces" at bounding box center [97, 293] width 144 height 30
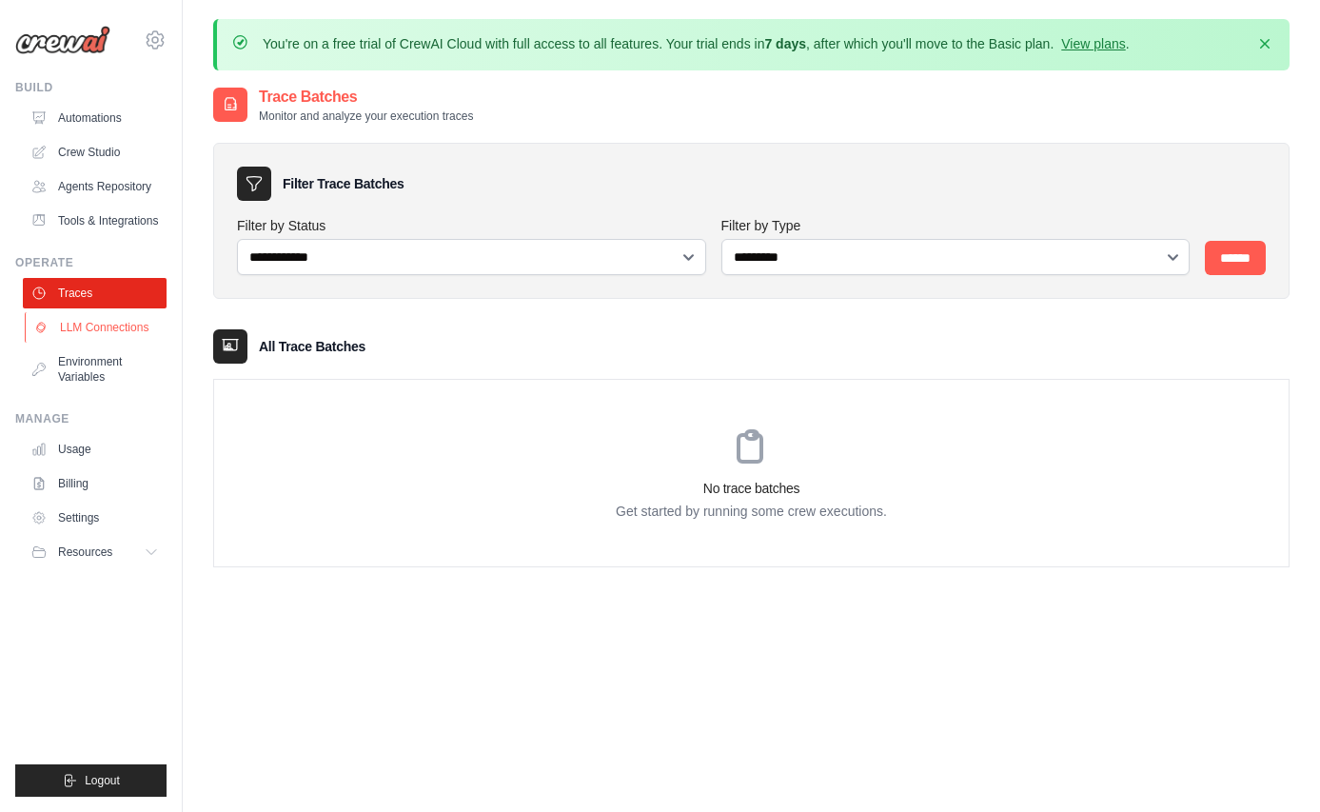
click at [89, 332] on link "LLM Connections" at bounding box center [97, 327] width 144 height 30
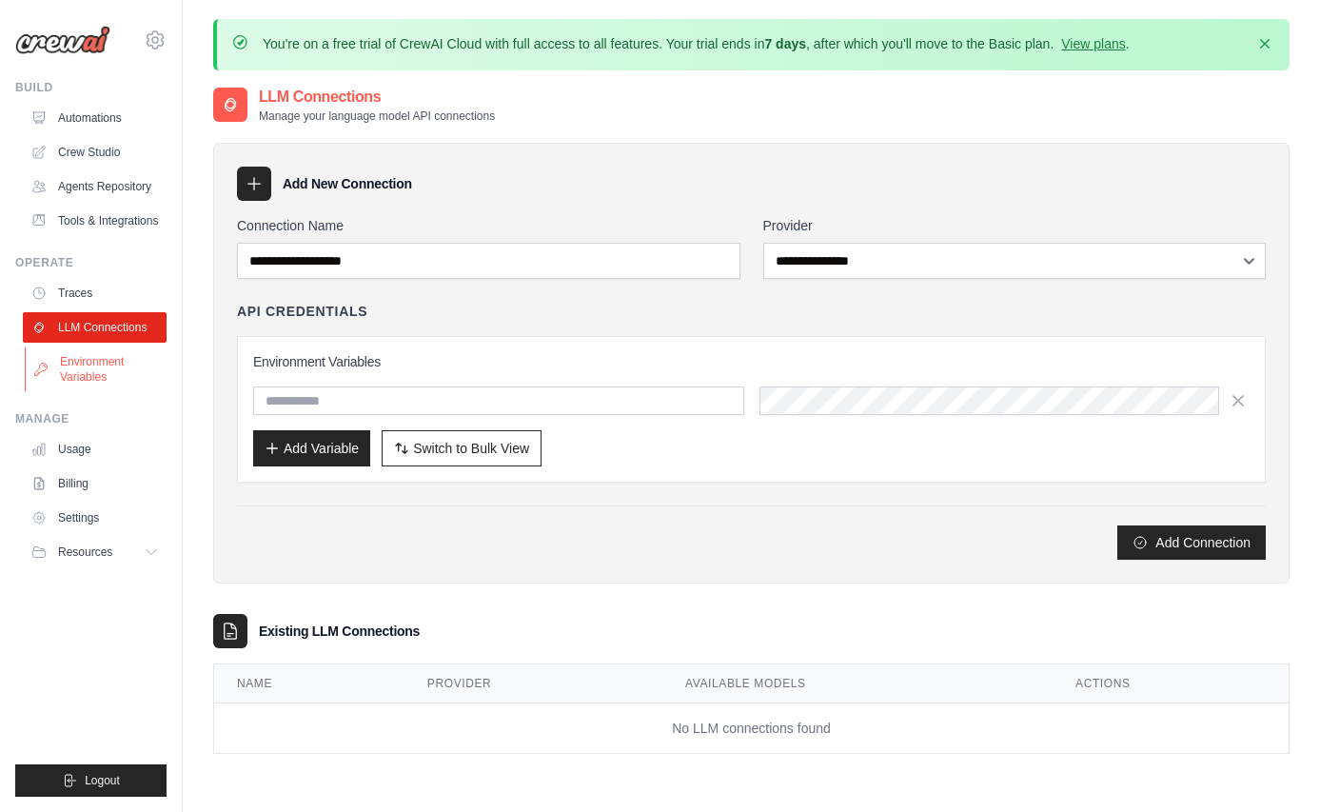
click at [82, 377] on link "Environment Variables" at bounding box center [97, 370] width 144 height 46
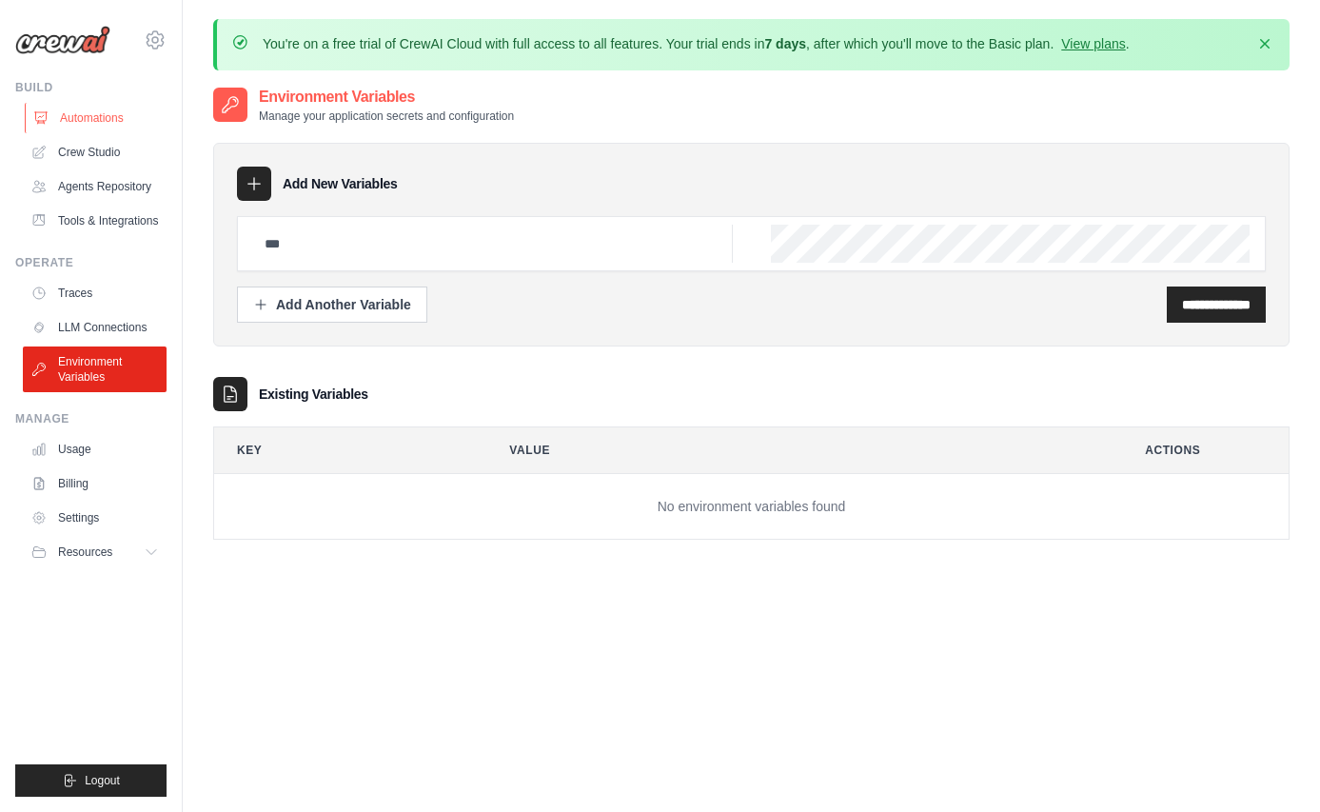
click at [104, 121] on link "Automations" at bounding box center [97, 118] width 144 height 30
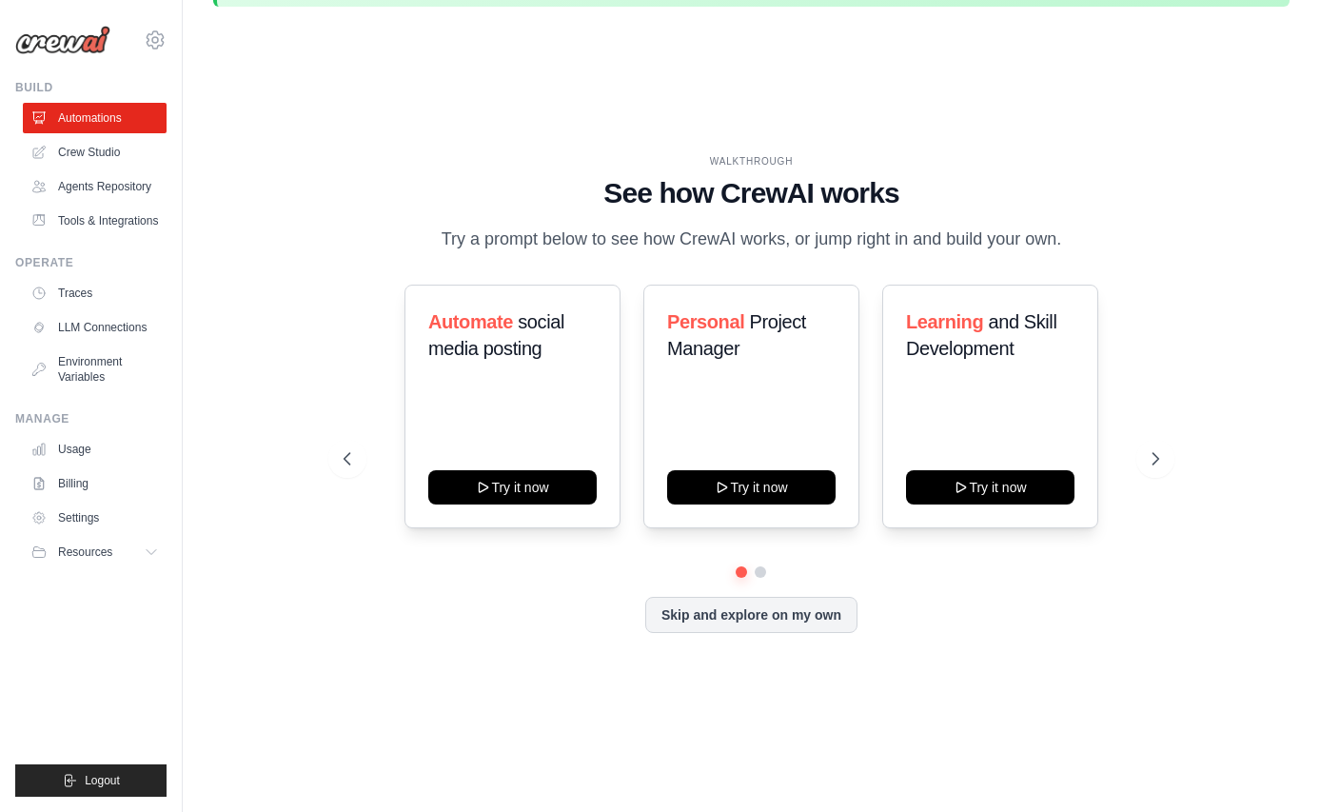
scroll to position [66, 0]
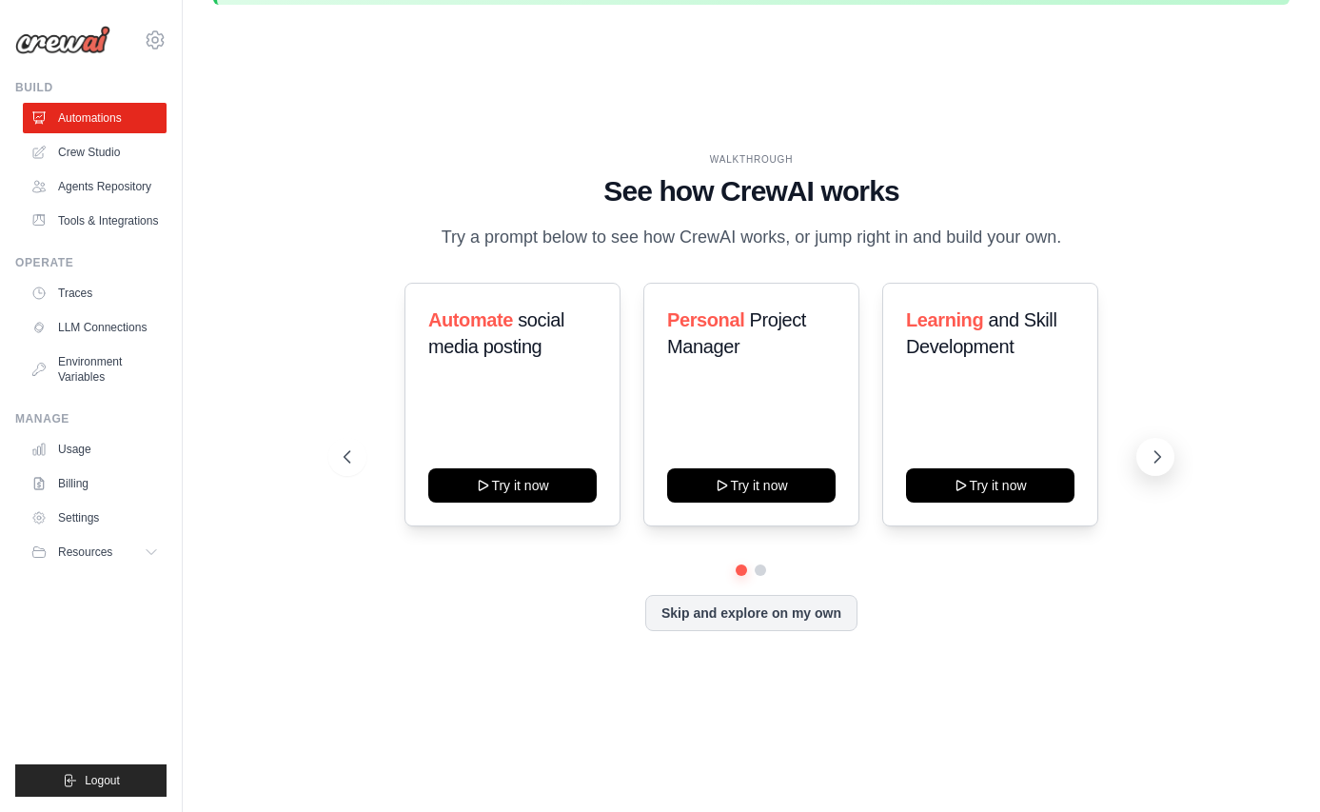
click at [1151, 456] on icon at bounding box center [1157, 456] width 19 height 19
click at [1150, 457] on icon at bounding box center [1157, 456] width 19 height 19
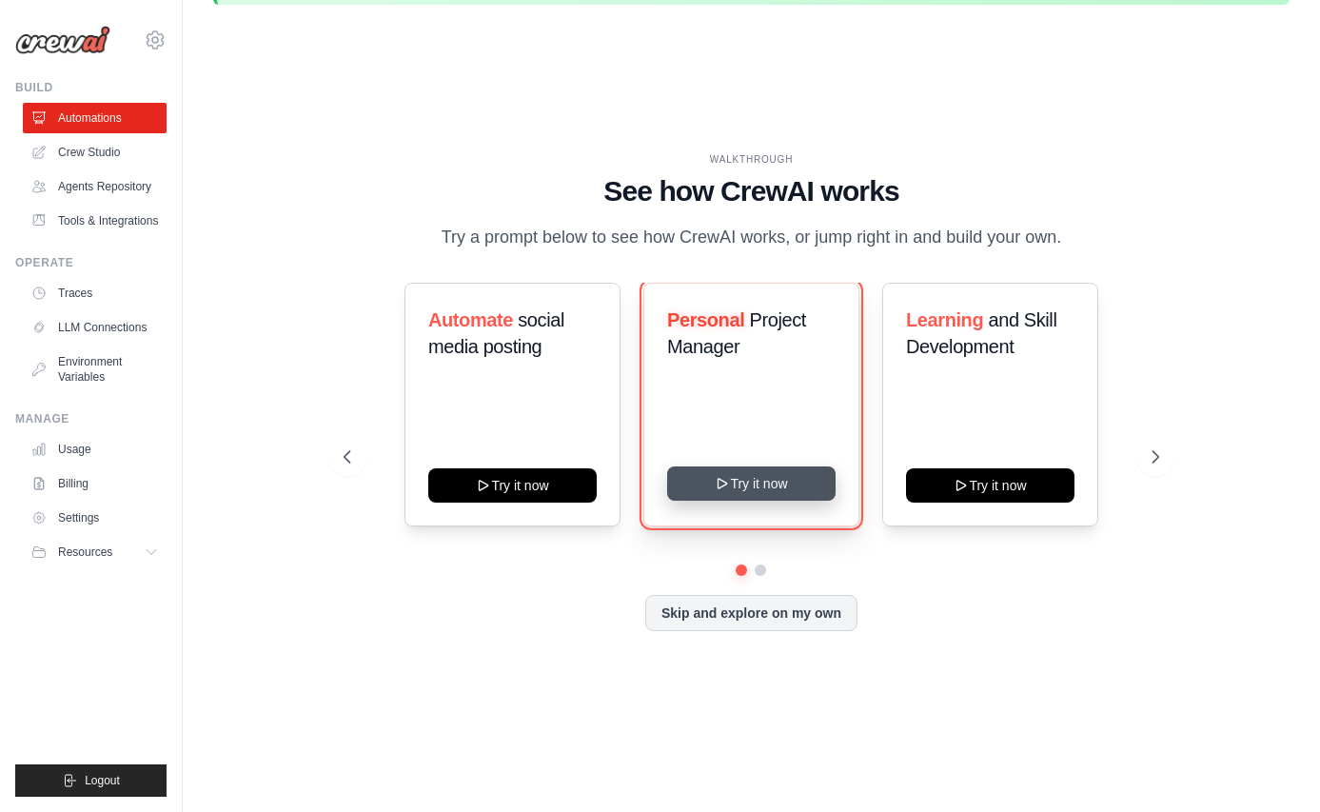
click at [748, 479] on button "Try it now" at bounding box center [751, 483] width 169 height 34
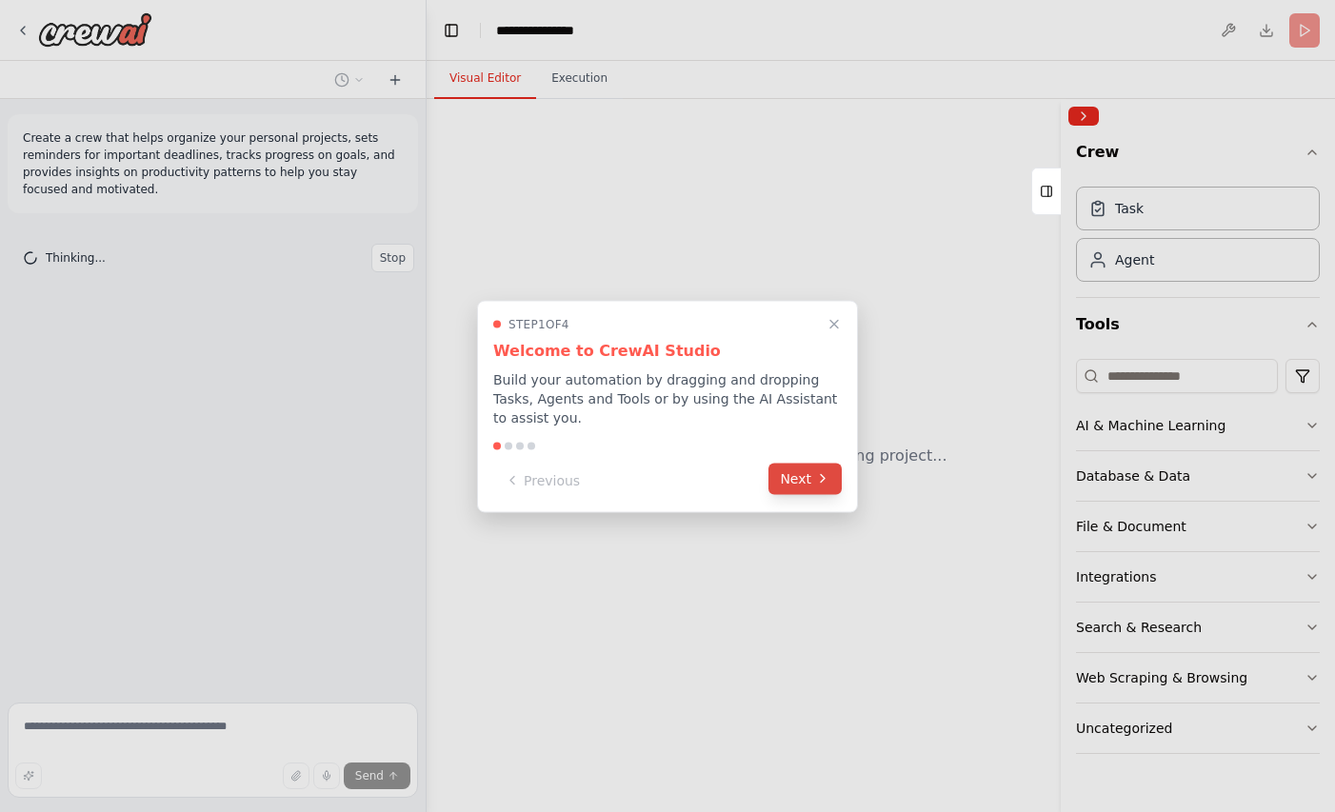
click at [800, 480] on button "Next" at bounding box center [804, 478] width 73 height 31
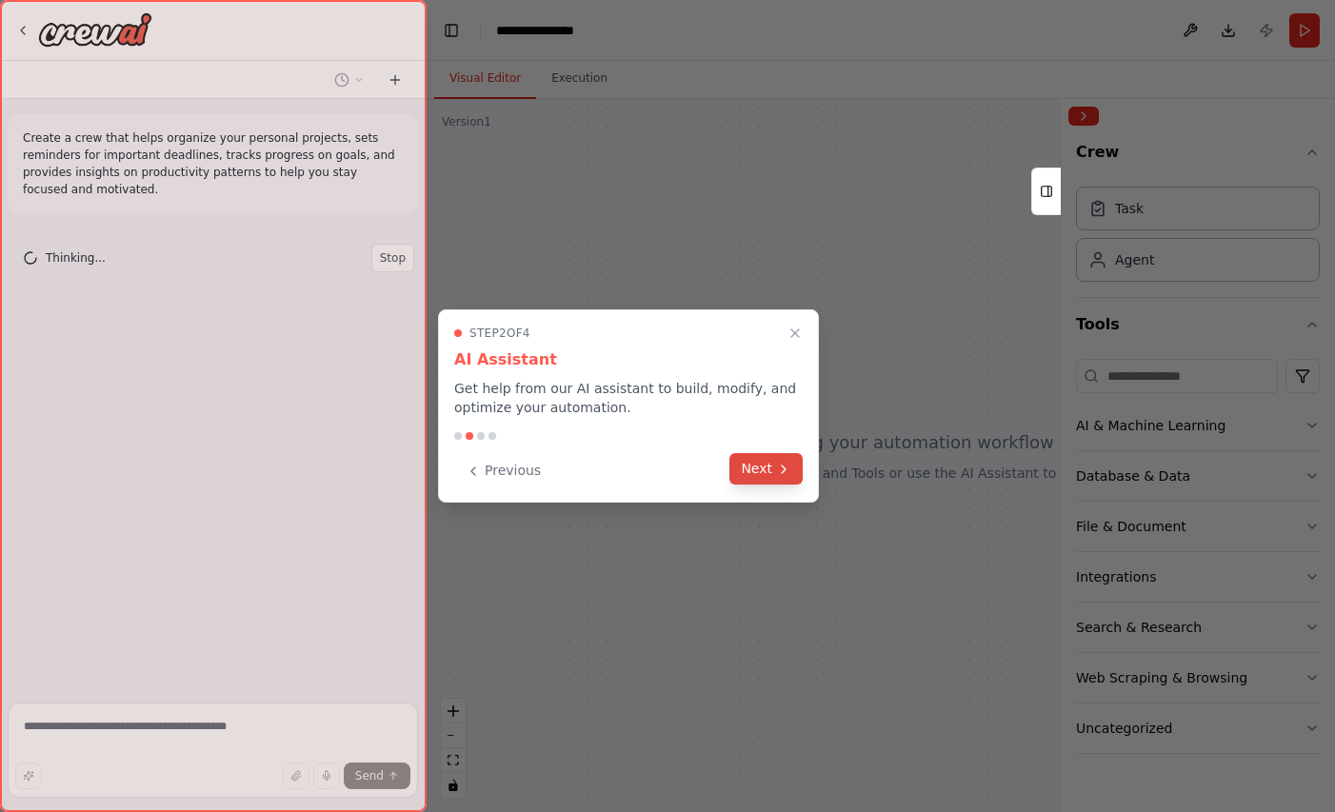
click at [778, 470] on icon at bounding box center [783, 469] width 15 height 15
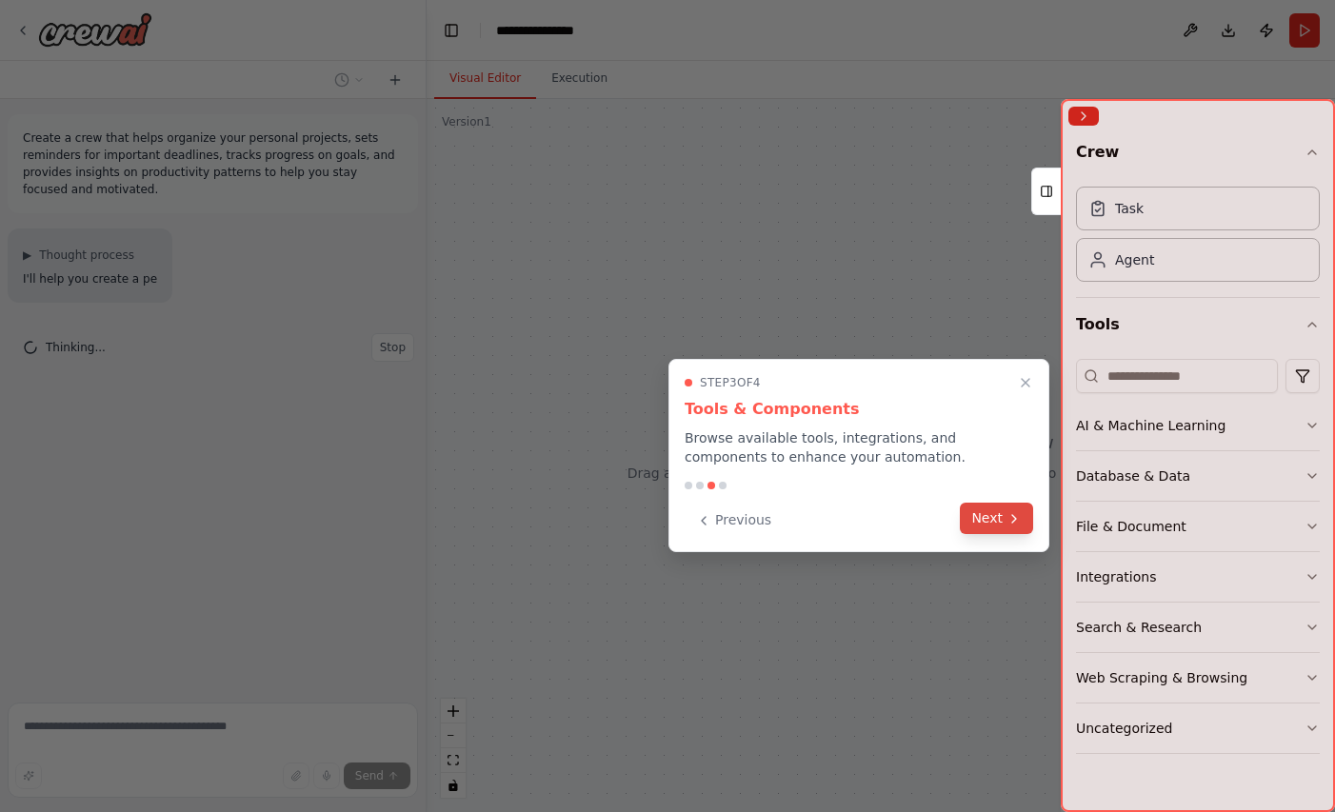
click at [979, 526] on button "Next" at bounding box center [996, 518] width 73 height 31
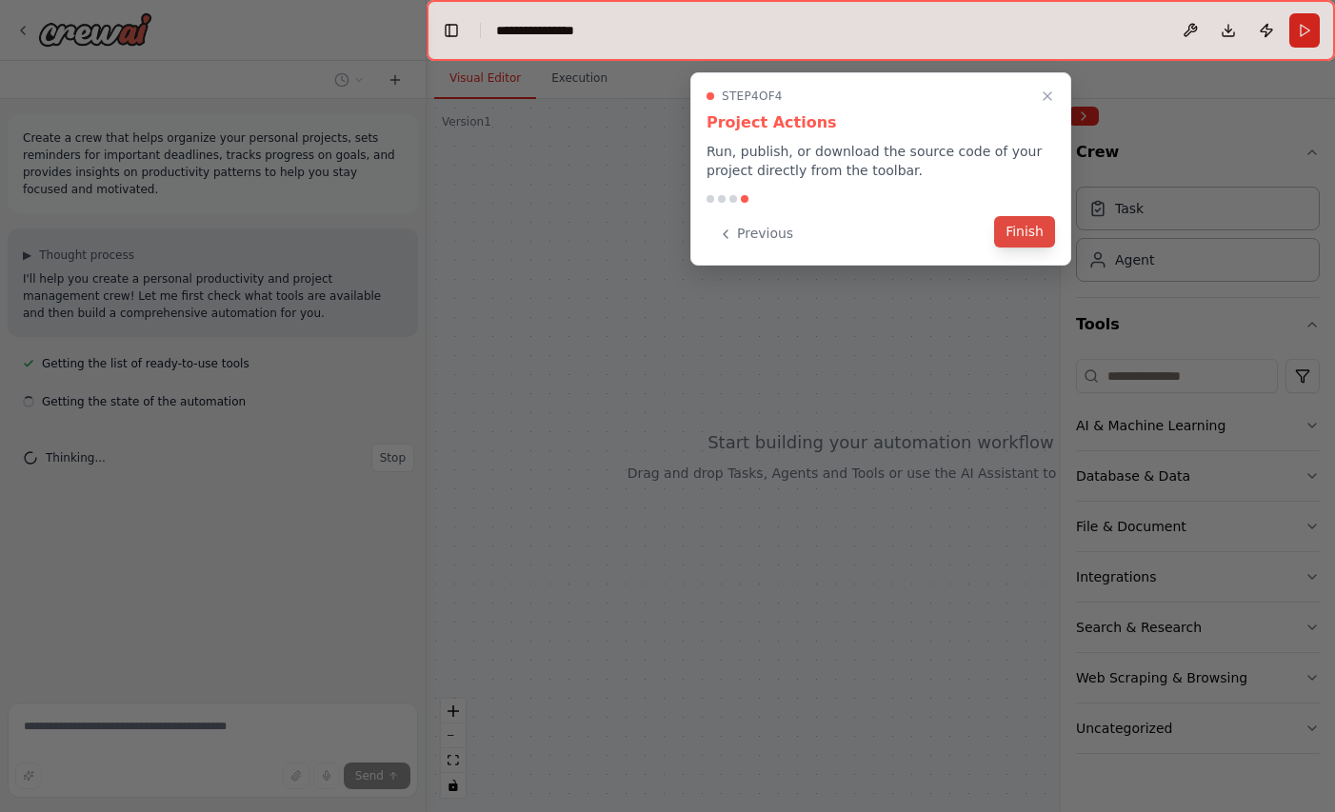
click at [1024, 228] on button "Finish" at bounding box center [1024, 231] width 61 height 31
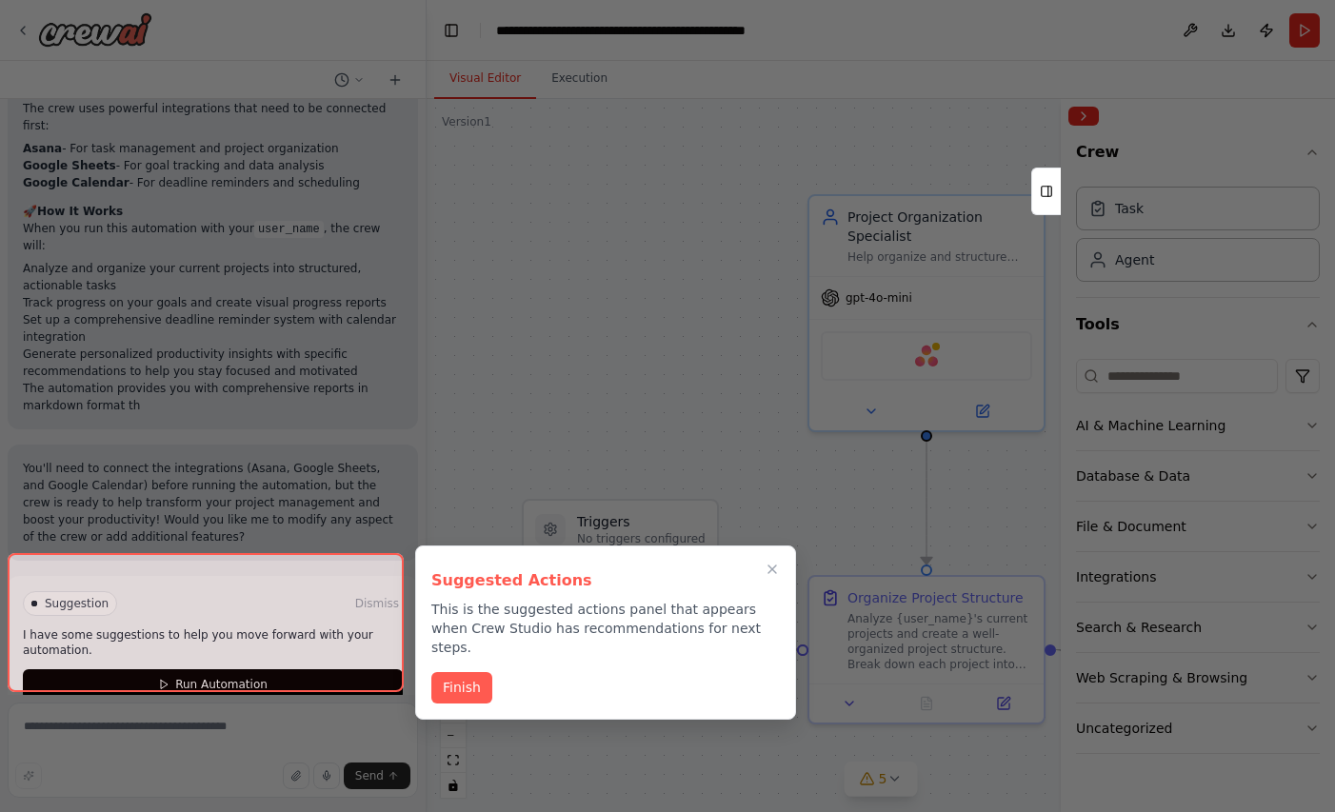
scroll to position [1775, 0]
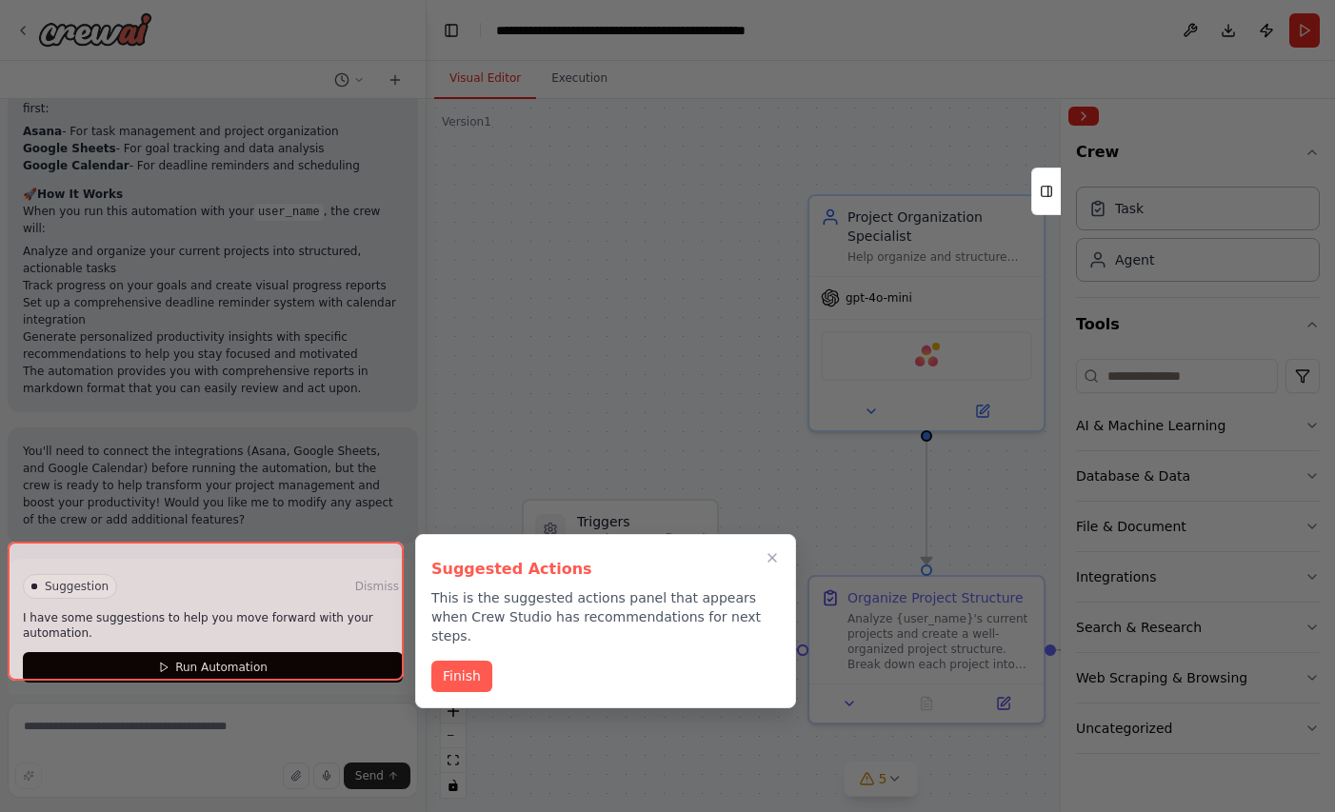
click at [603, 234] on div at bounding box center [667, 406] width 1335 height 812
click at [467, 659] on button "Finish" at bounding box center [461, 674] width 61 height 31
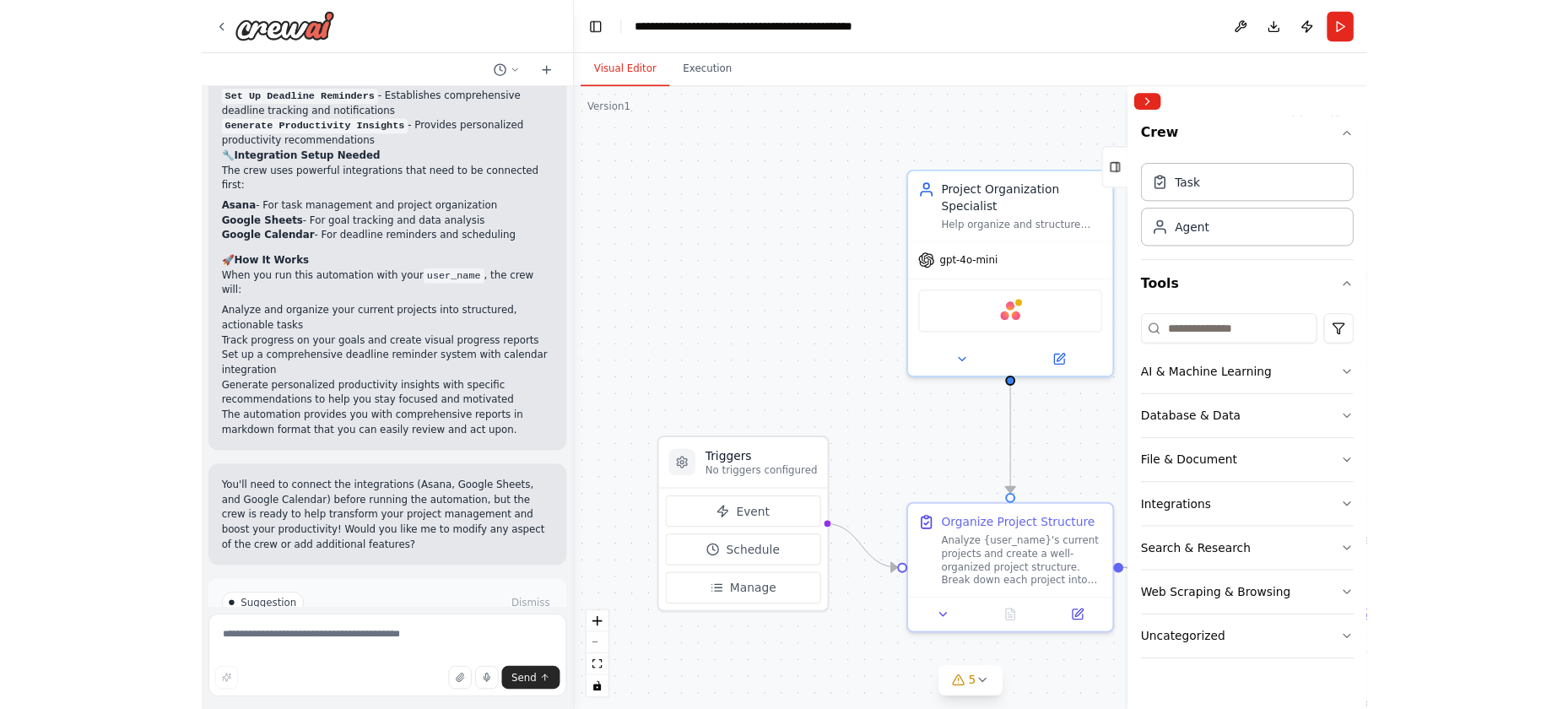
scroll to position [1483, 0]
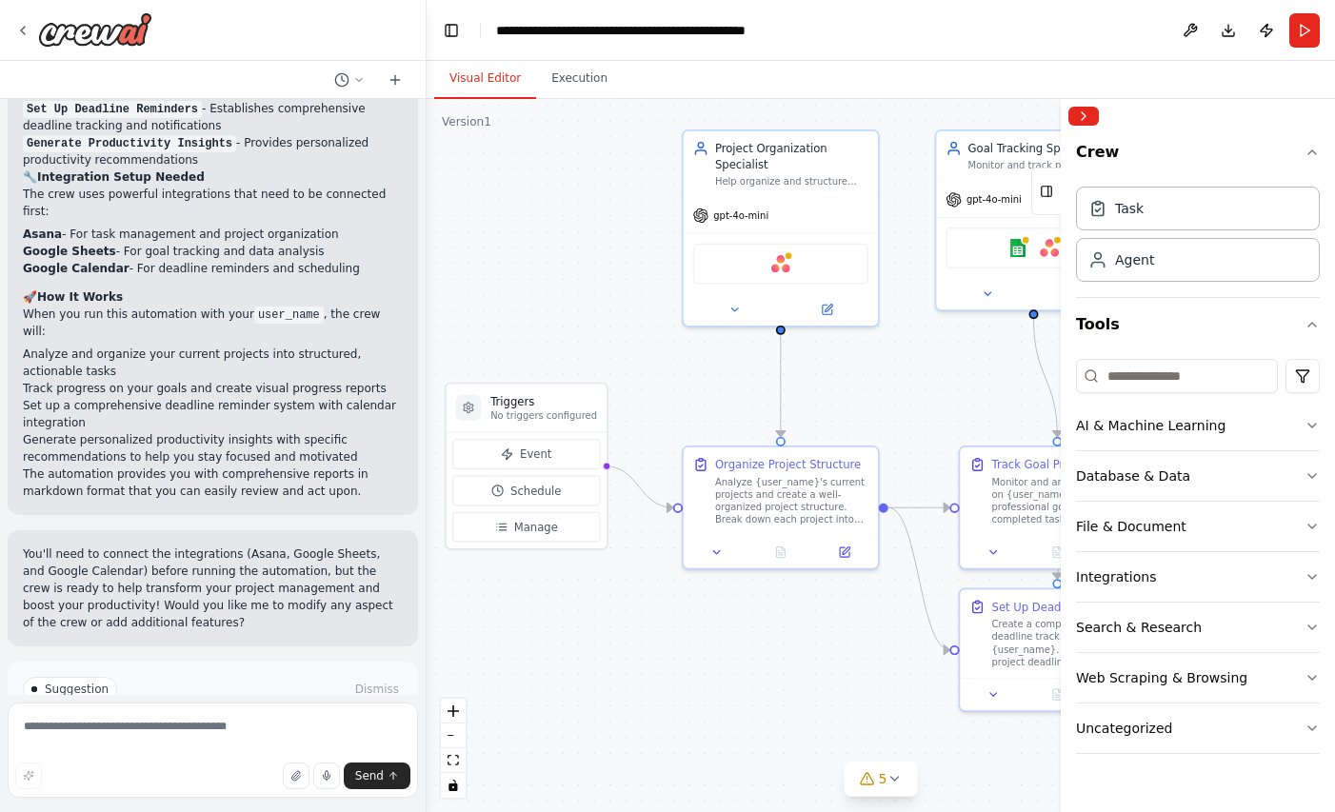
drag, startPoint x: 551, startPoint y: 302, endPoint x: 571, endPoint y: 228, distance: 76.9
click at [571, 227] on div ".deletable-edge-delete-btn { width: 20px; height: 20px; border: 0px solid #ffff…" at bounding box center [880, 455] width 908 height 713
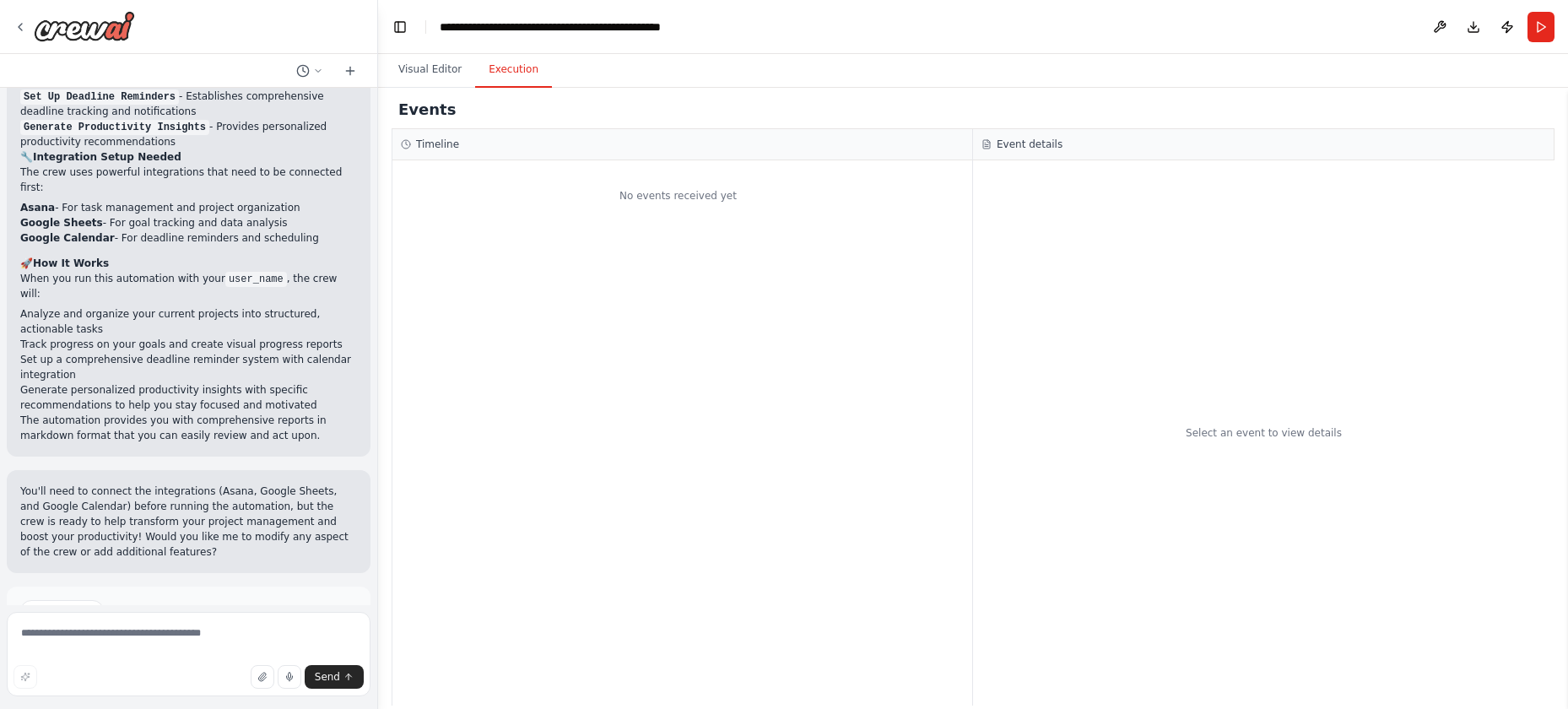
click at [511, 78] on button "Execution" at bounding box center [513, 70] width 77 height 35
click at [439, 79] on button "Visual Editor" at bounding box center [430, 70] width 90 height 35
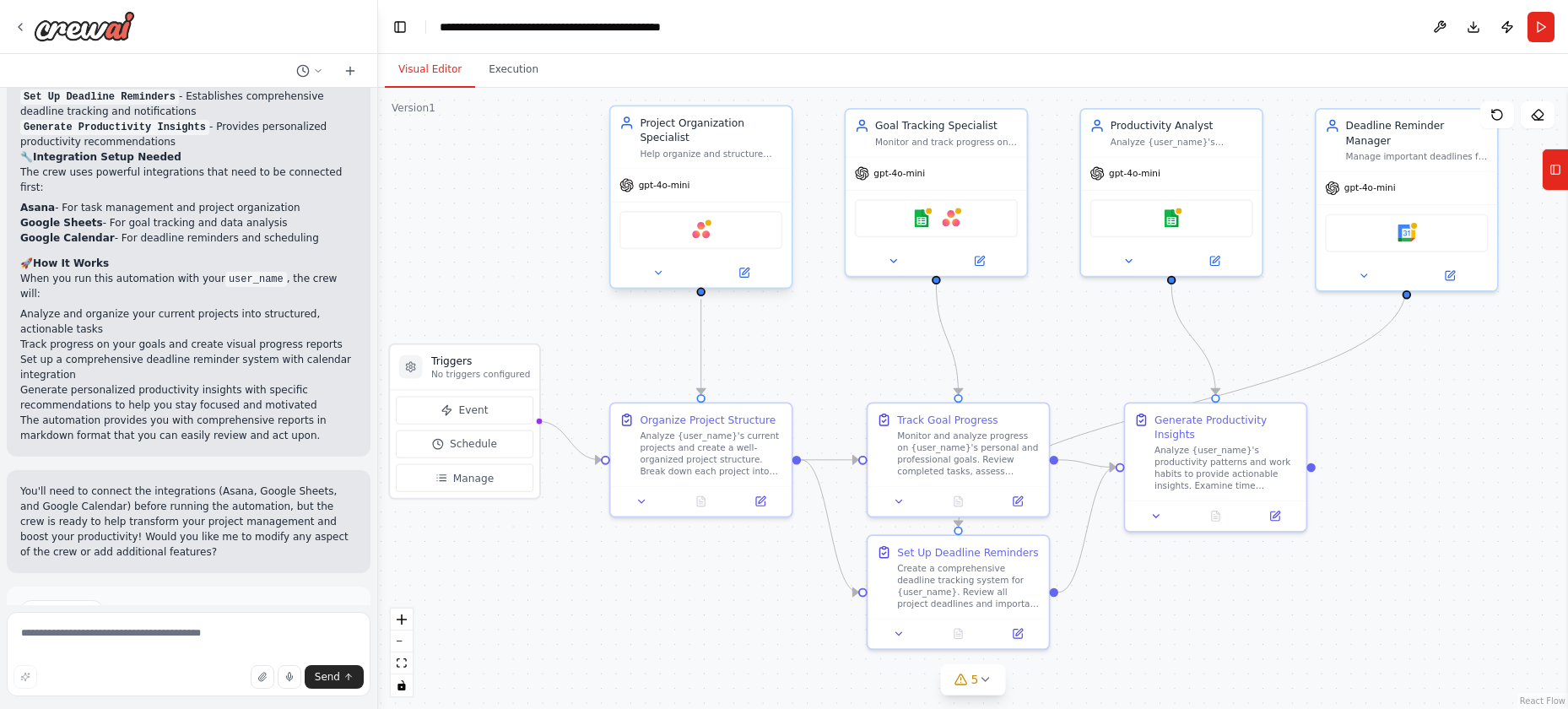
click at [647, 129] on div "Project Organization Specialist" at bounding box center [711, 129] width 143 height 29
click at [688, 220] on div "Asana" at bounding box center [701, 230] width 163 height 38
click at [701, 227] on img at bounding box center [701, 230] width 18 height 18
click at [939, 214] on div "Google sheets Asana" at bounding box center [936, 215] width 163 height 38
click at [914, 219] on img at bounding box center [922, 215] width 18 height 18
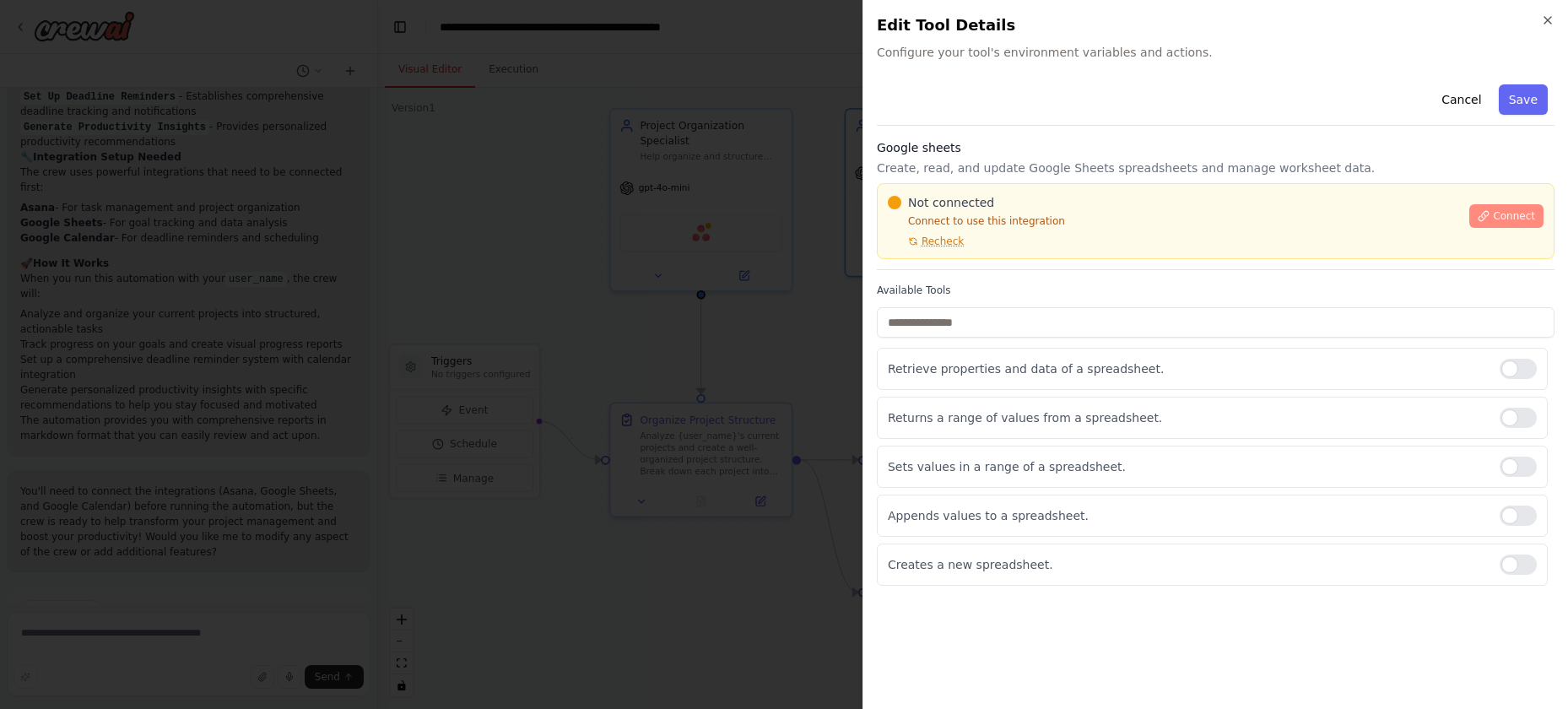
click at [1182, 212] on span "Connect" at bounding box center [1514, 215] width 43 height 13
click at [1182, 97] on button "Cancel" at bounding box center [1462, 99] width 60 height 30
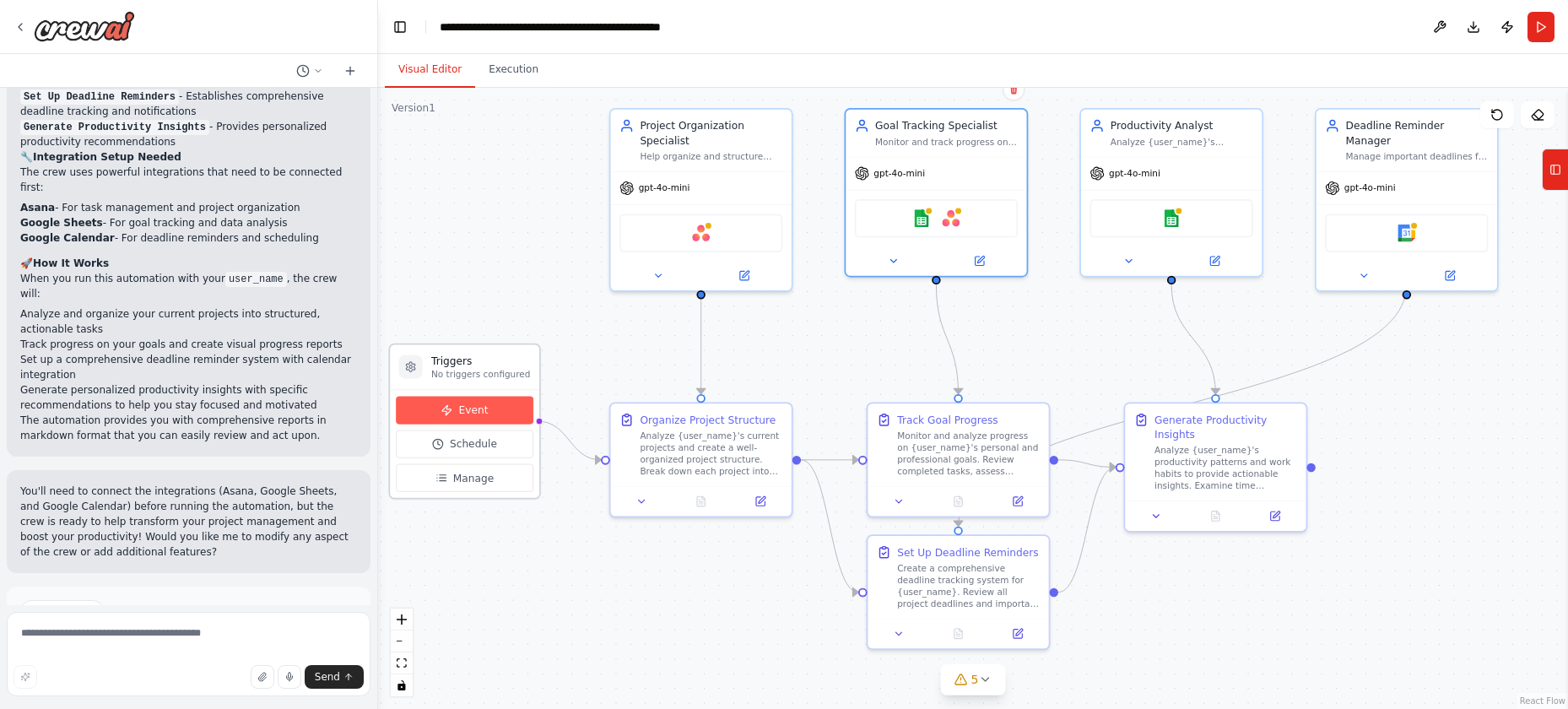
click at [459, 405] on span "Event" at bounding box center [472, 409] width 29 height 14
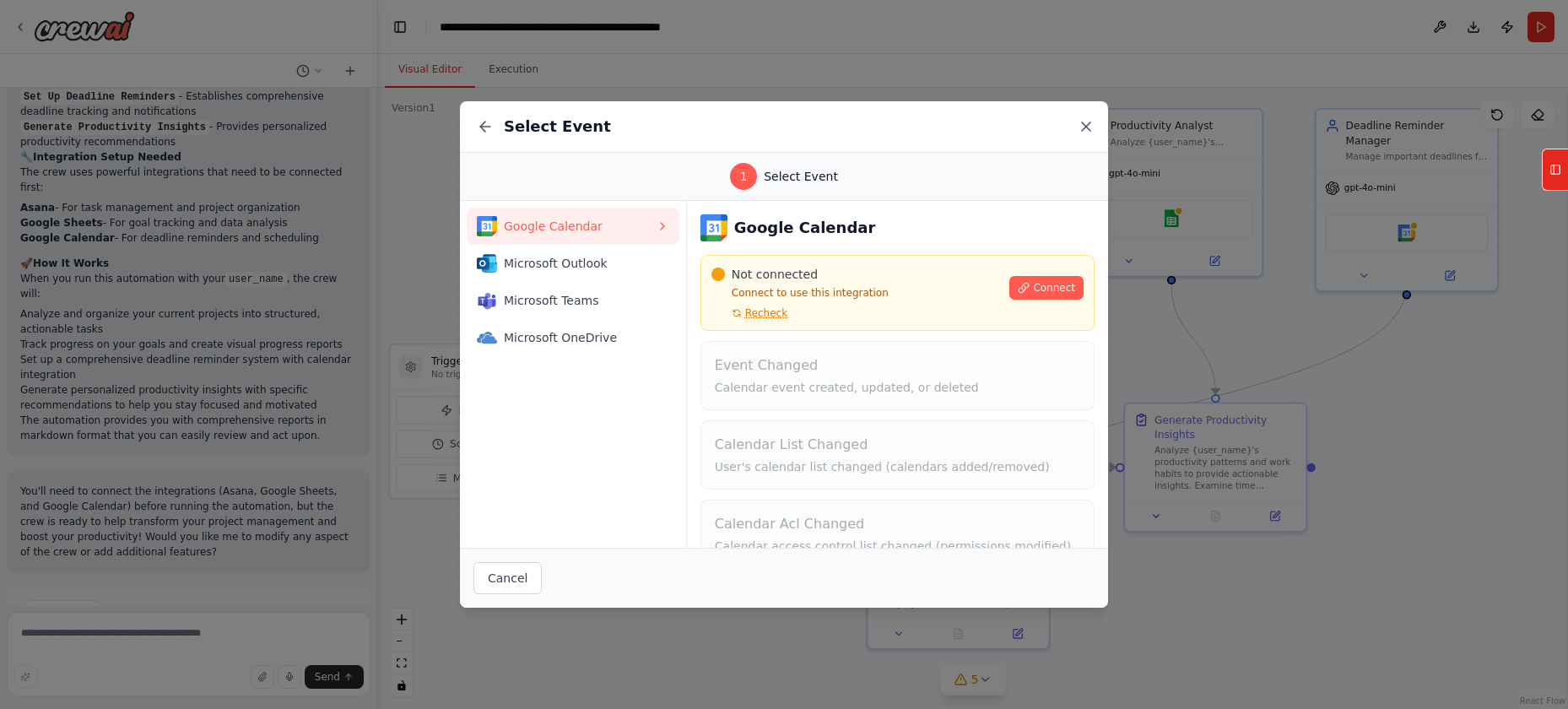
click at [1080, 130] on icon at bounding box center [1086, 126] width 17 height 17
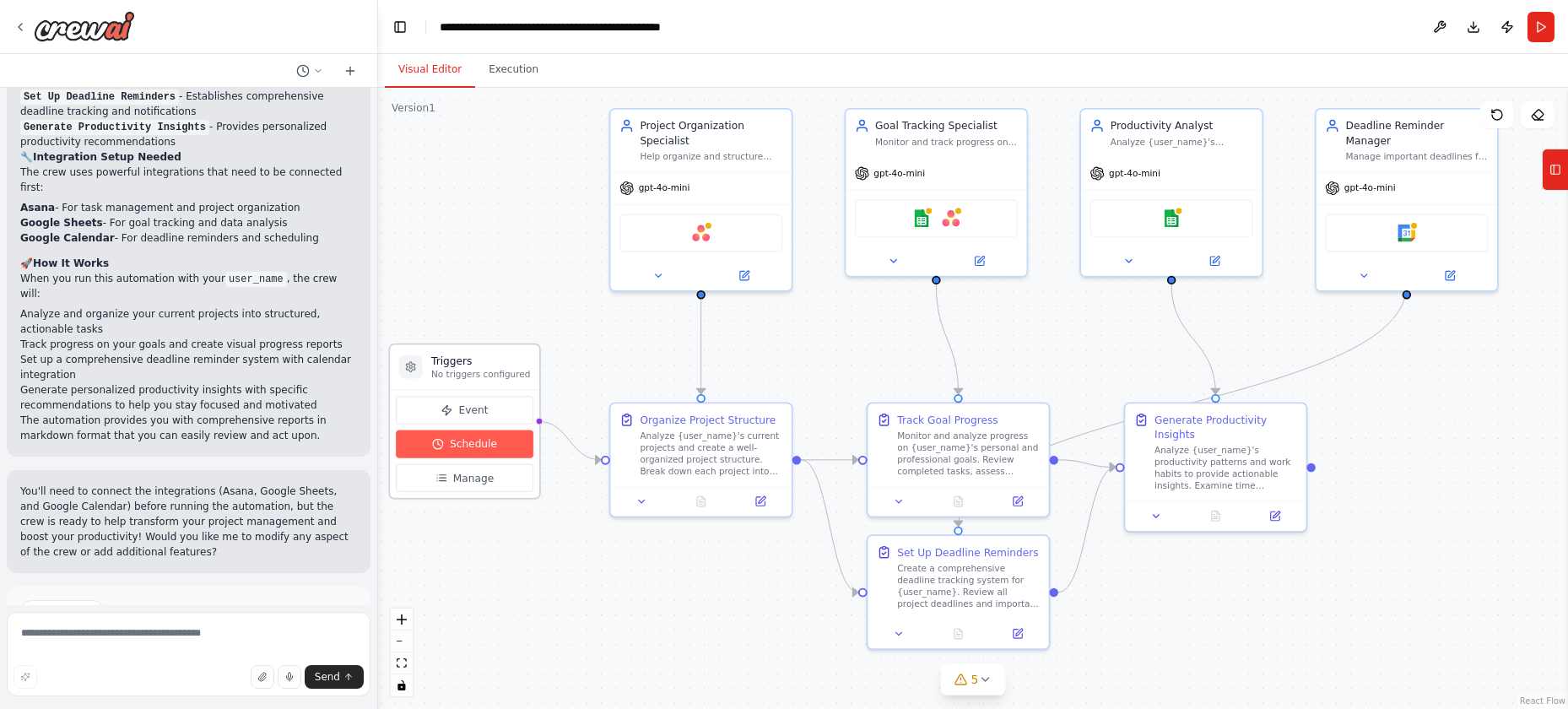
click at [430, 452] on button "Schedule" at bounding box center [464, 444] width 137 height 27
select select "******"
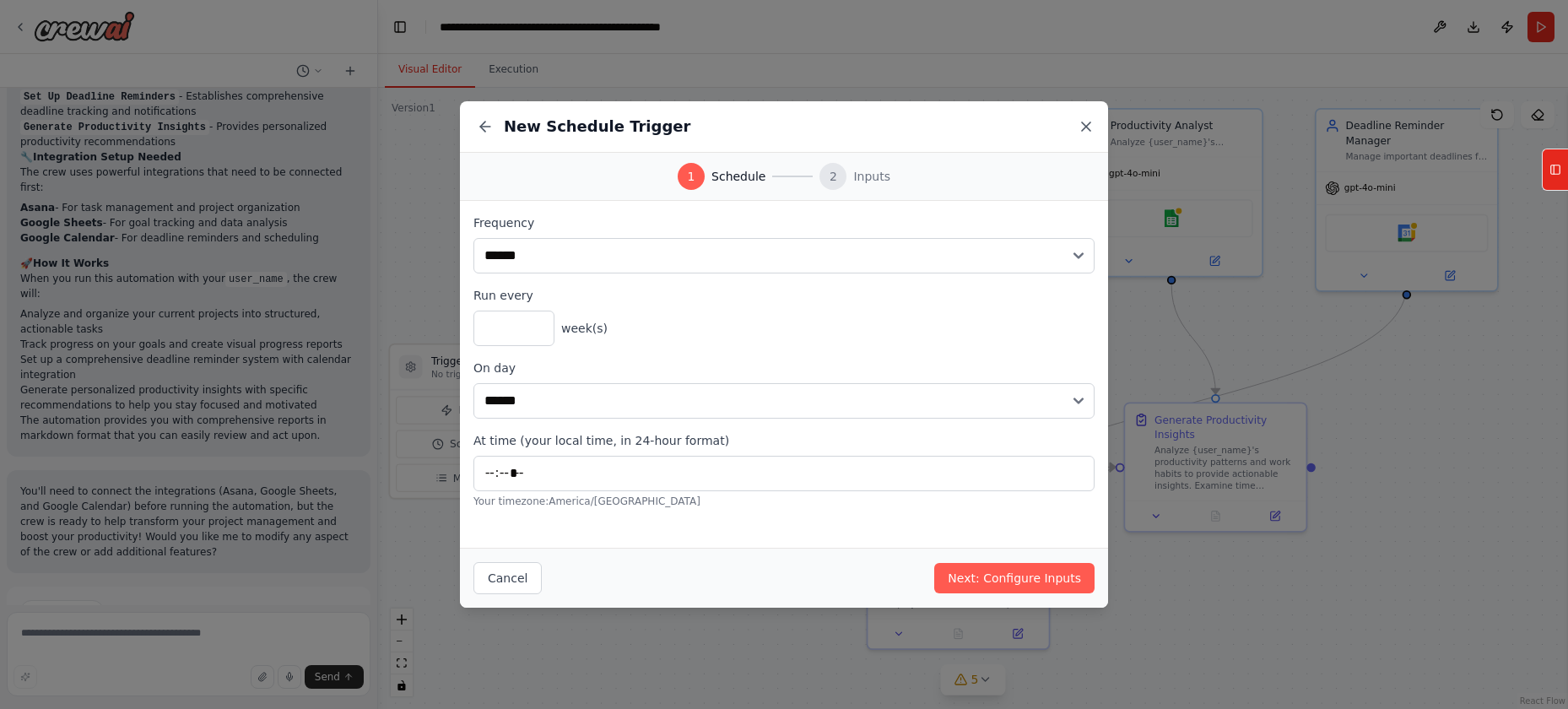
click at [1083, 127] on icon at bounding box center [1086, 126] width 17 height 17
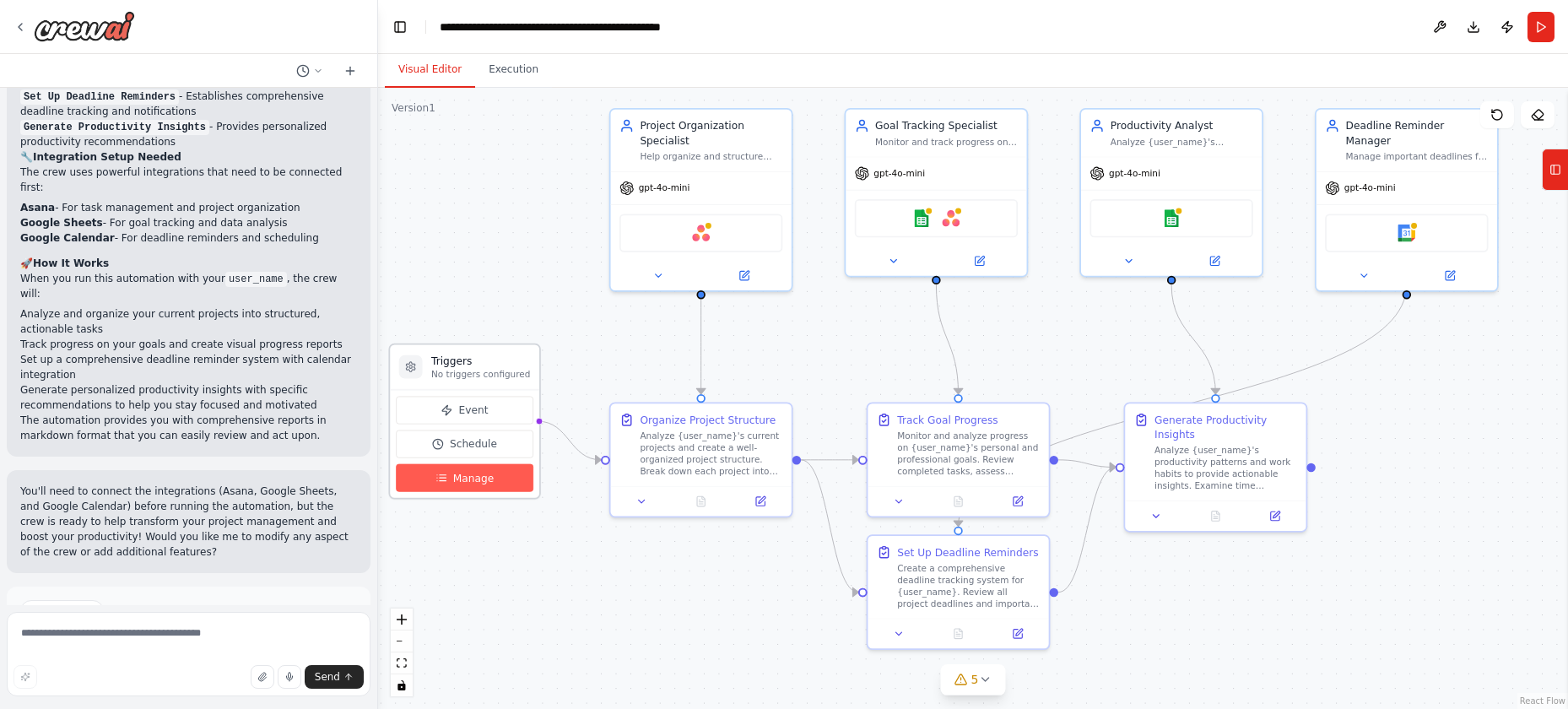
click at [457, 478] on span "Manage" at bounding box center [473, 477] width 41 height 14
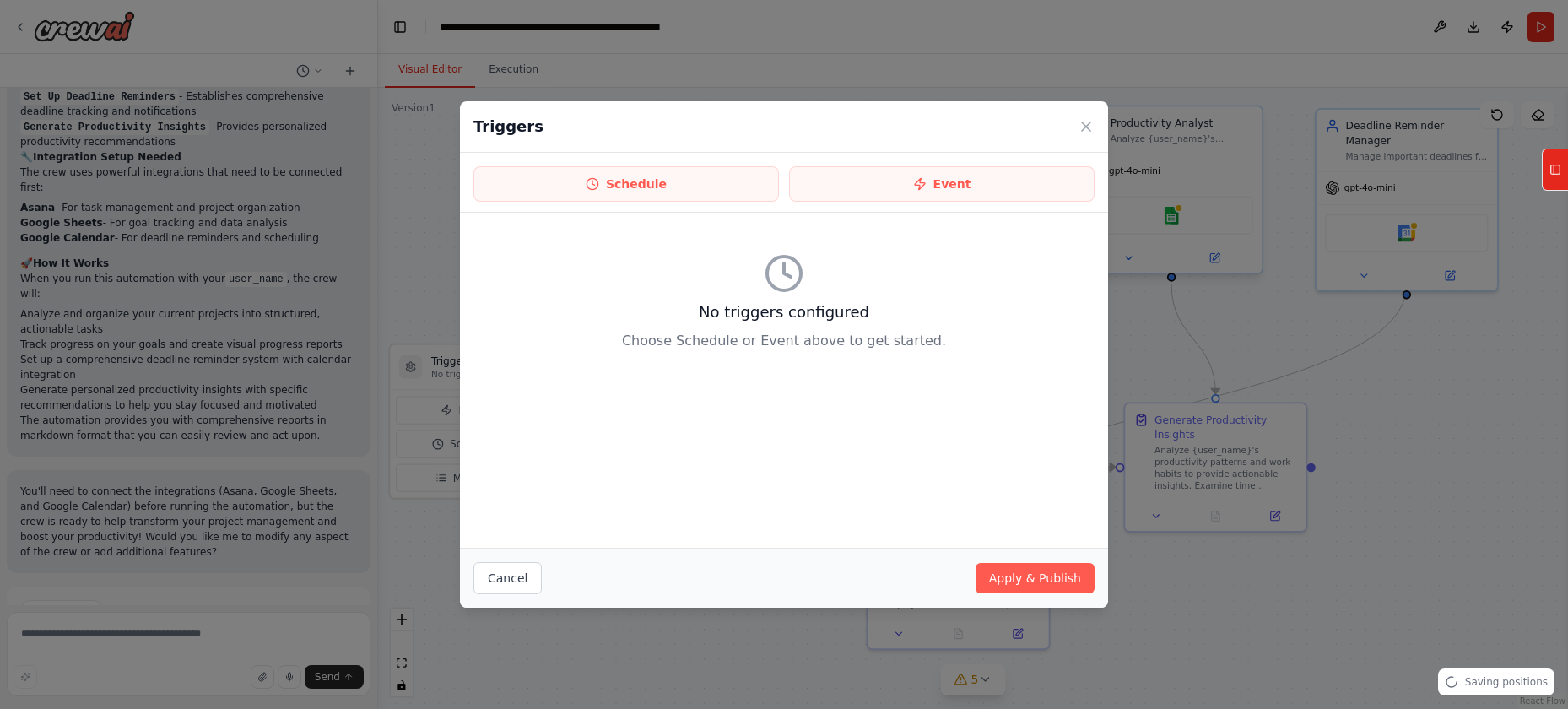
click at [1087, 127] on icon at bounding box center [1086, 127] width 9 height 9
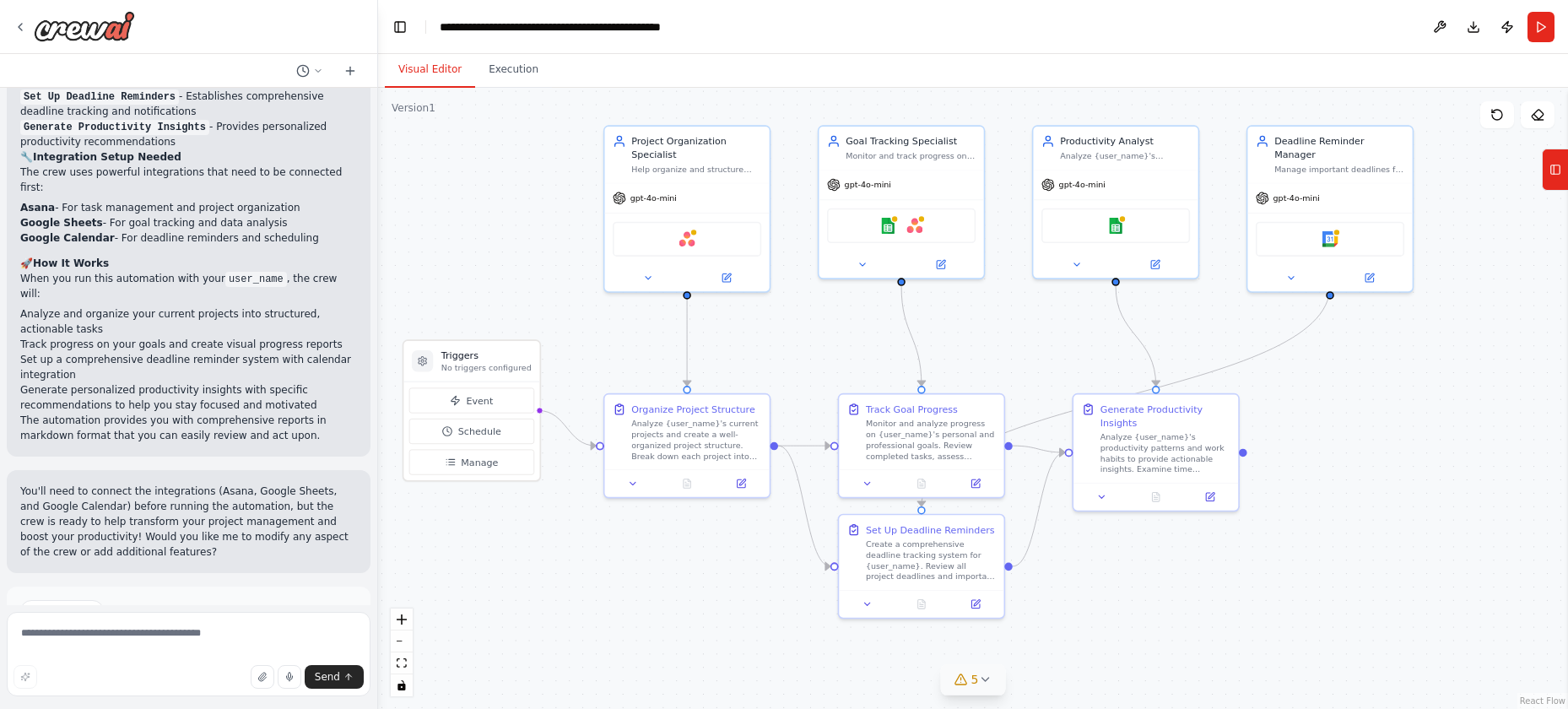
click at [981, 684] on icon at bounding box center [984, 679] width 13 height 13
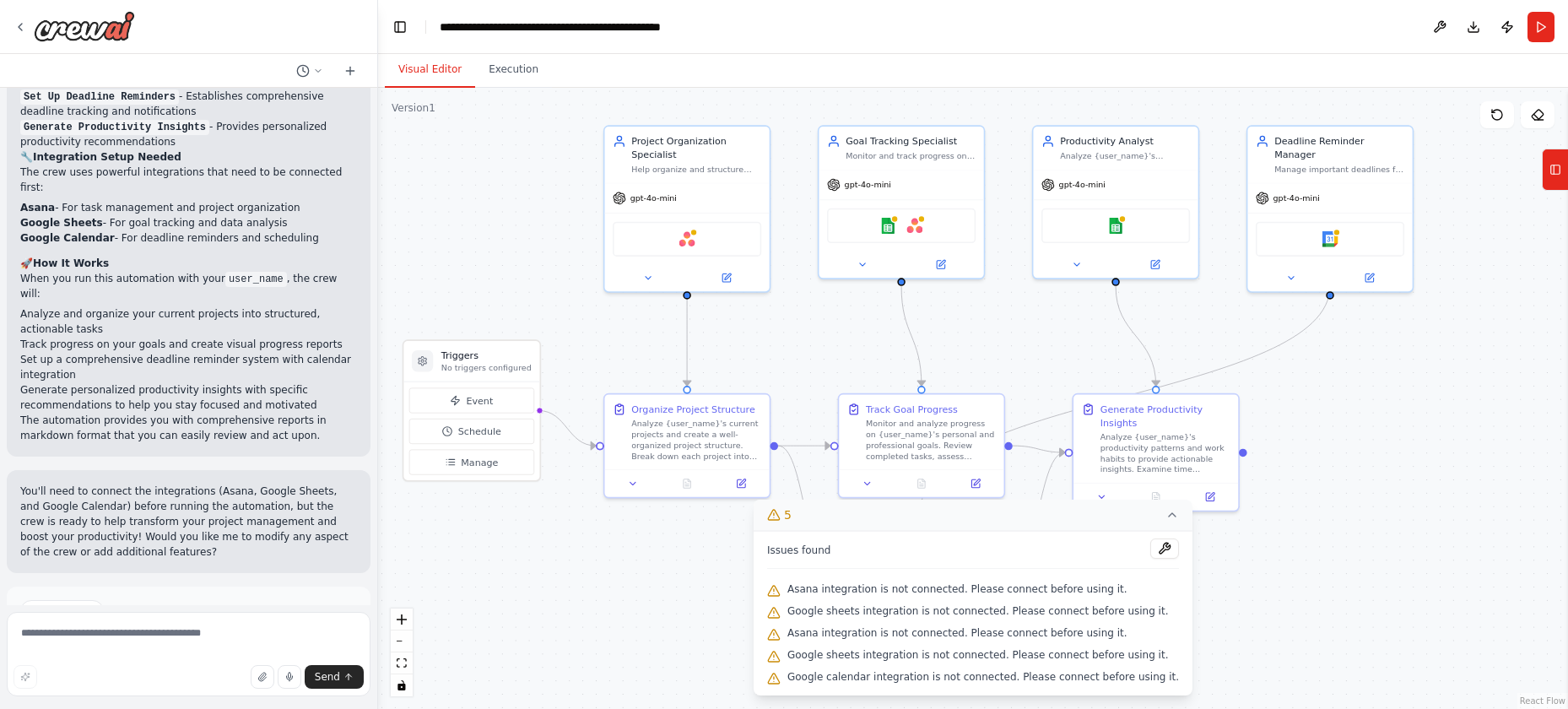
click at [1182, 588] on div ".deletable-edge-delete-btn { width: 20px; height: 20px; border: 0px solid #ffff…" at bounding box center [972, 398] width 1190 height 621
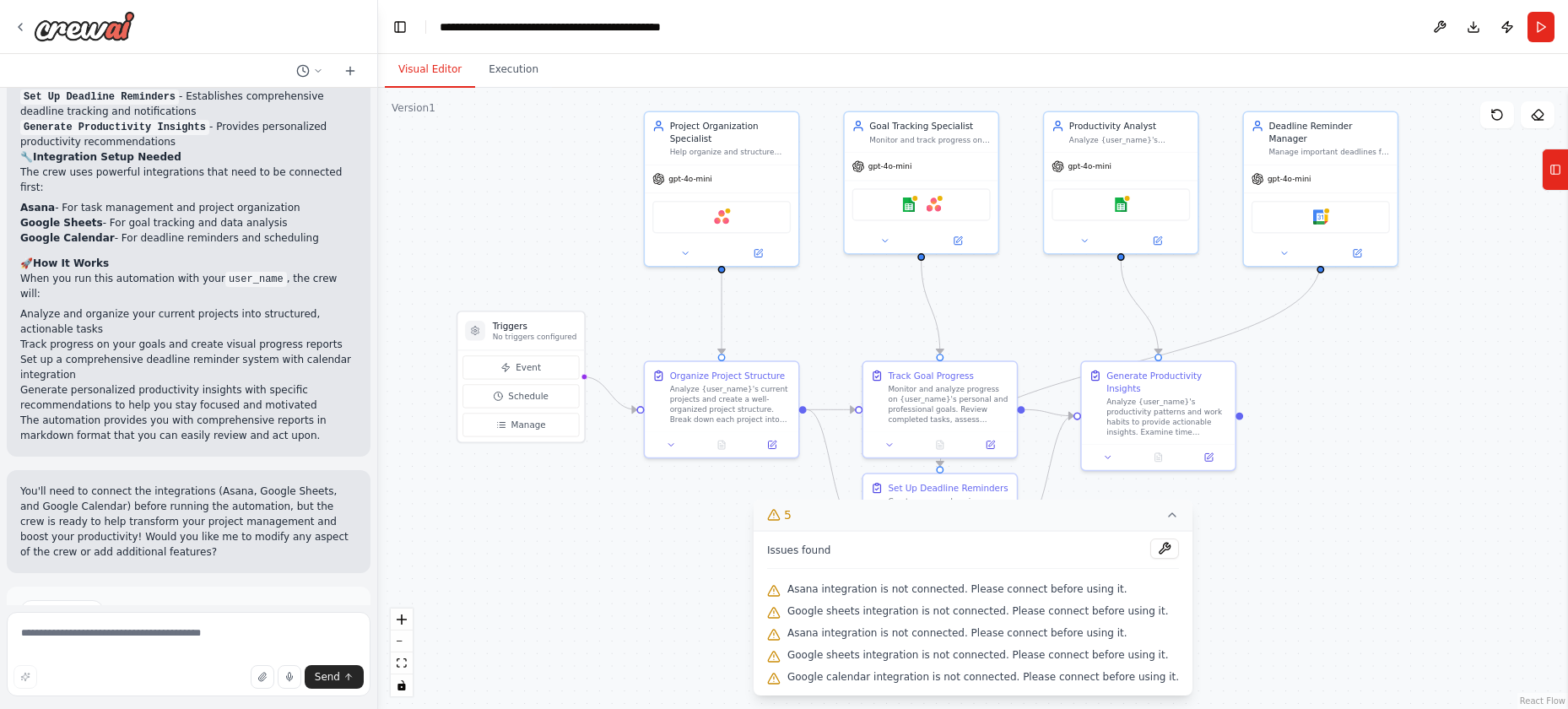
drag, startPoint x: 534, startPoint y: 282, endPoint x: 529, endPoint y: 136, distance: 146.1
click at [564, 224] on div ".deletable-edge-delete-btn { width: 20px; height: 20px; border: 0px solid #ffff…" at bounding box center [972, 398] width 1190 height 621
click at [498, 57] on button "Execution" at bounding box center [513, 70] width 77 height 35
click at [439, 80] on button "Visual Editor" at bounding box center [430, 70] width 90 height 35
click at [14, 27] on icon at bounding box center [20, 27] width 13 height 13
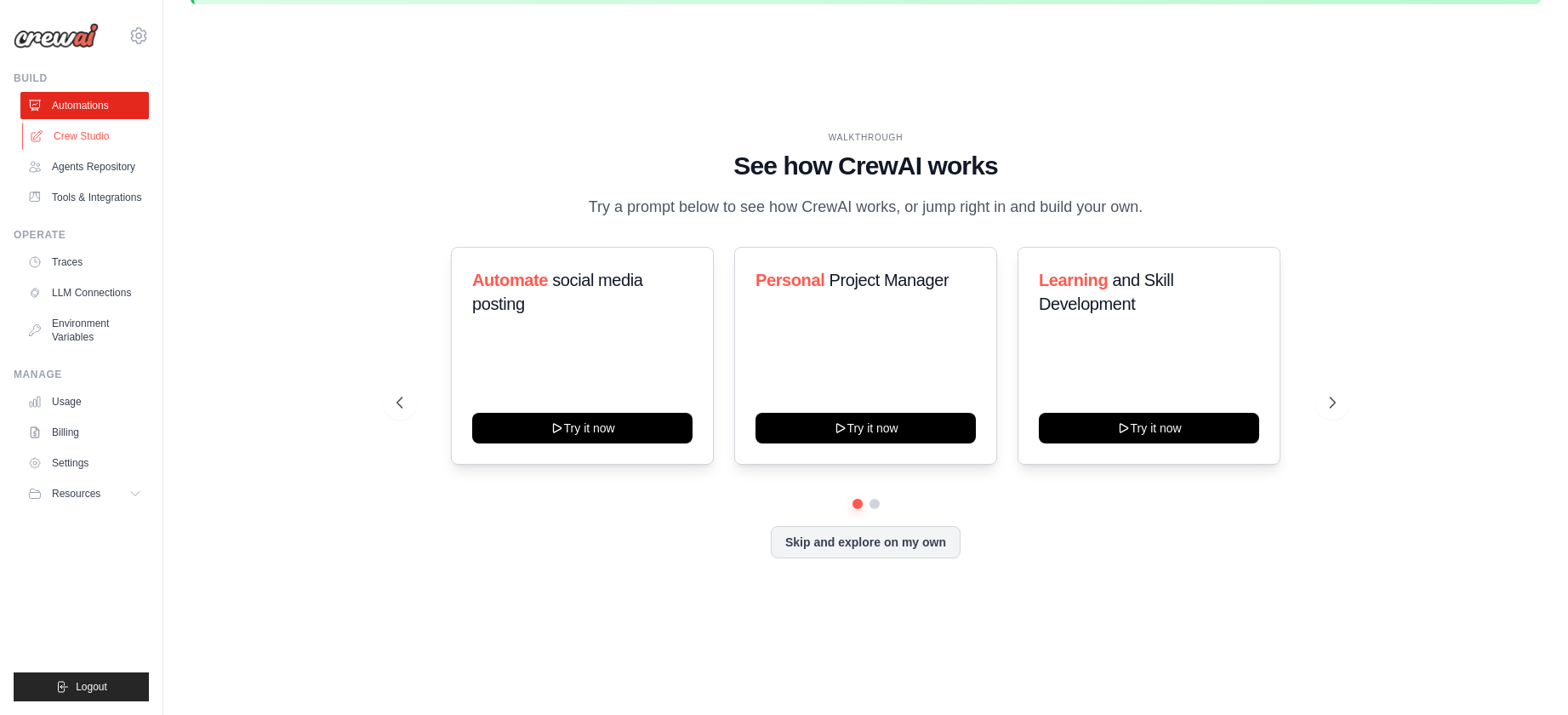
click at [77, 136] on link "Crew Studio" at bounding box center [87, 136] width 129 height 27
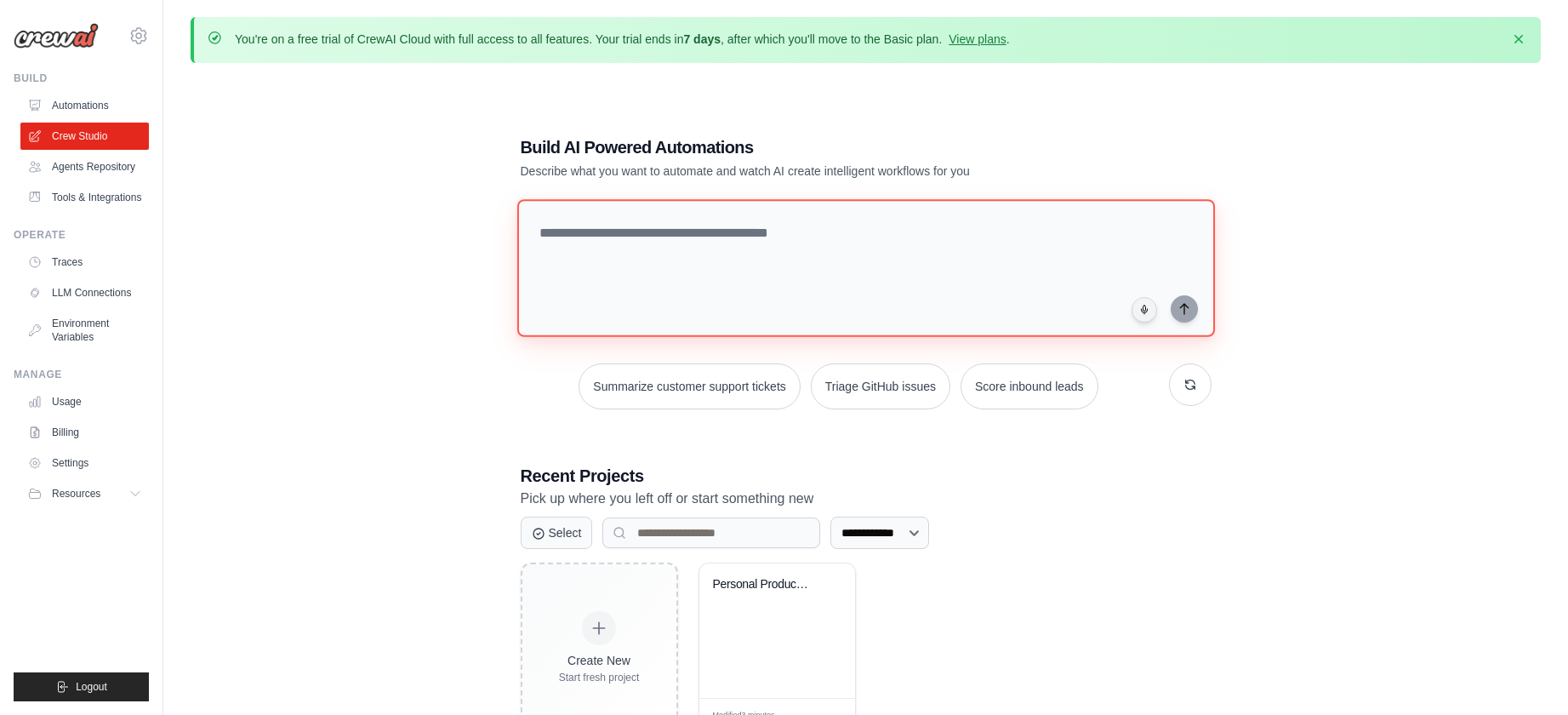
click at [677, 266] on textarea at bounding box center [865, 268] width 698 height 138
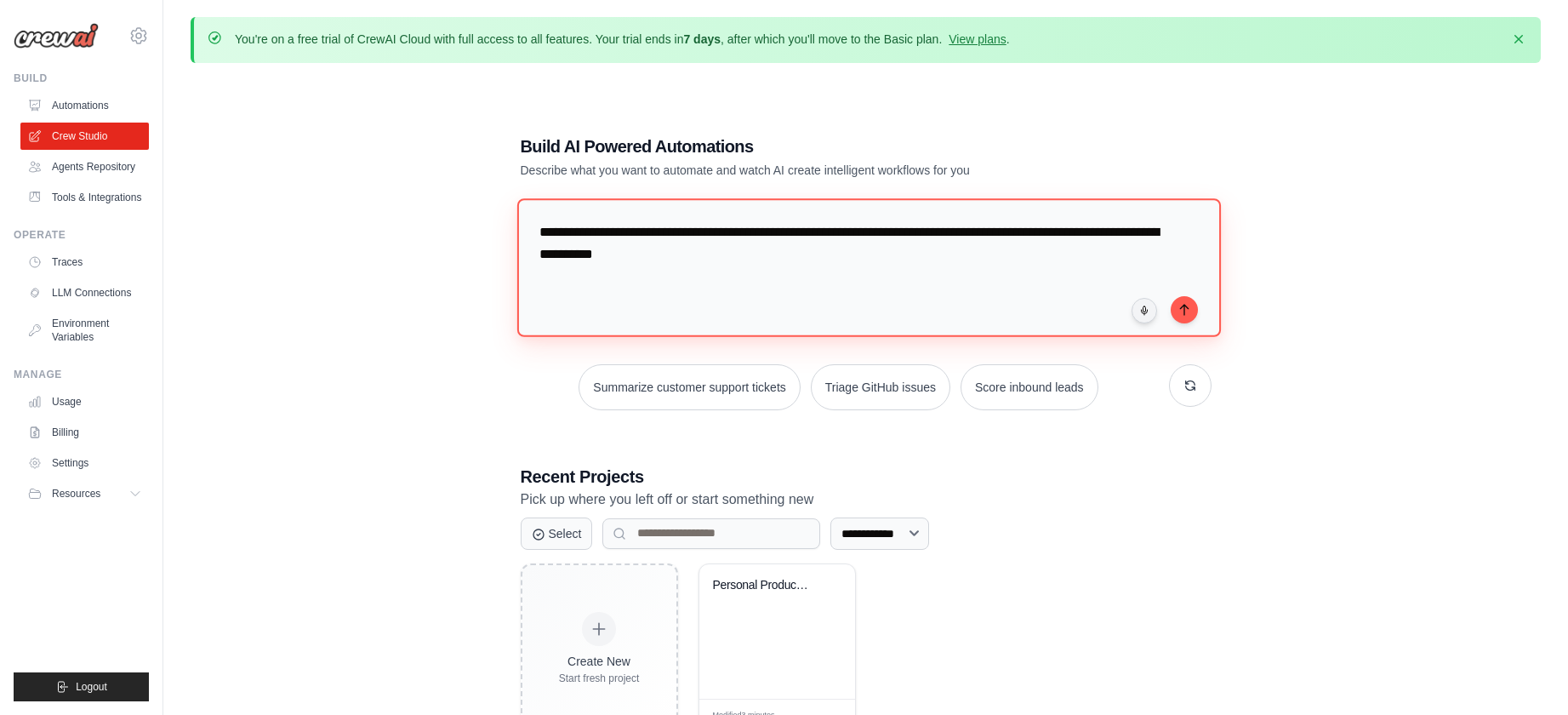
drag, startPoint x: 748, startPoint y: 256, endPoint x: 695, endPoint y: 257, distance: 53.0
click at [739, 256] on textarea "**********" at bounding box center [868, 267] width 704 height 139
click at [664, 257] on textarea "**********" at bounding box center [868, 267] width 704 height 139
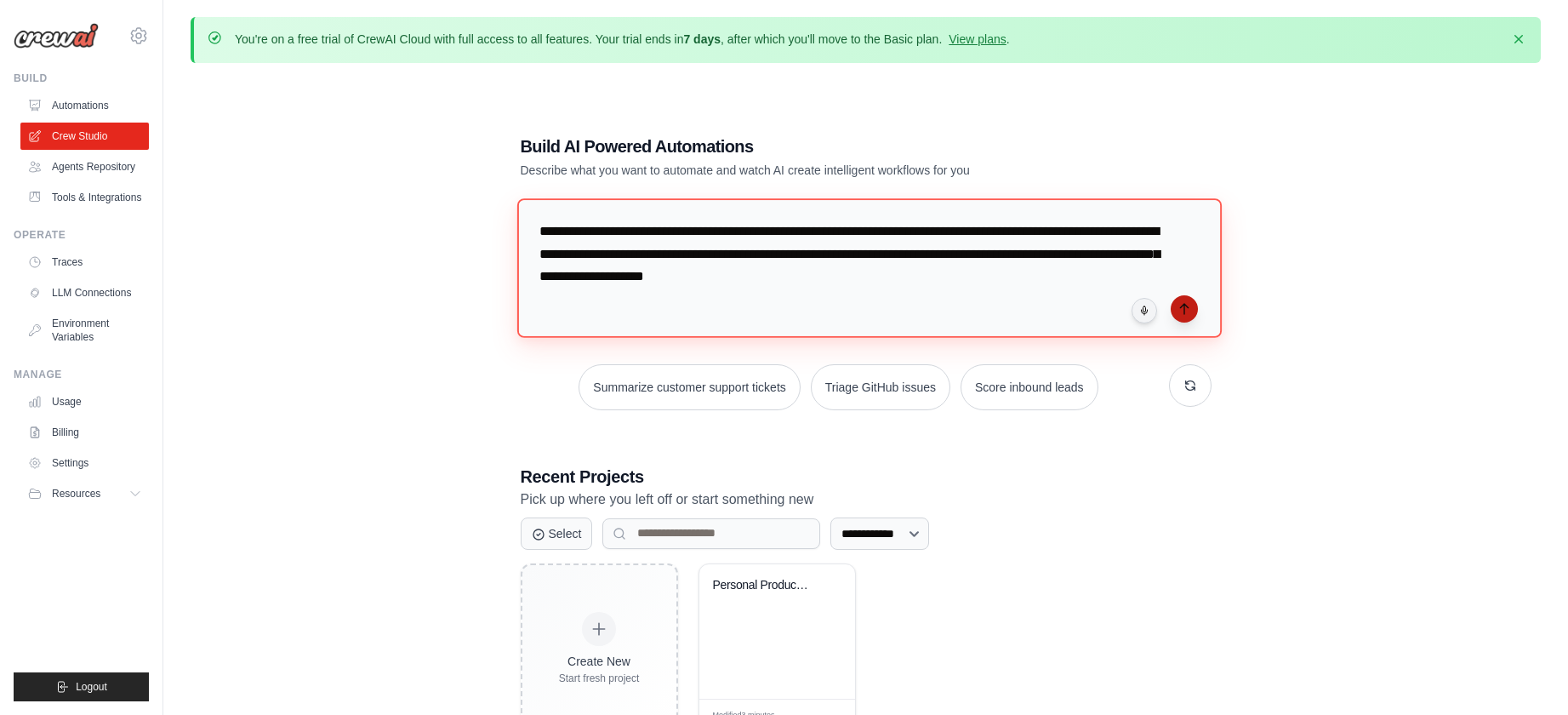
type textarea "**********"
click at [1187, 309] on icon "submit" at bounding box center [1184, 308] width 13 height 13
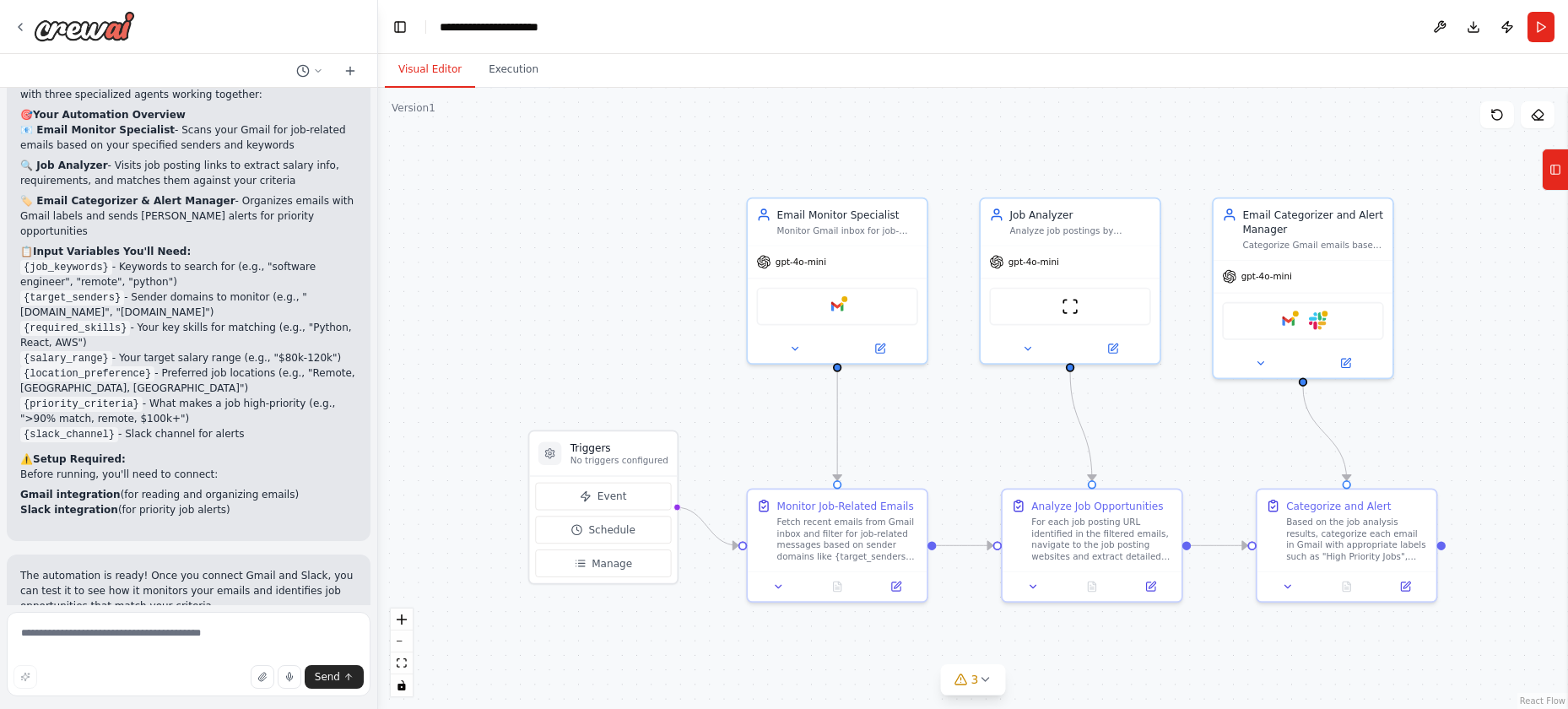
scroll to position [1127, 0]
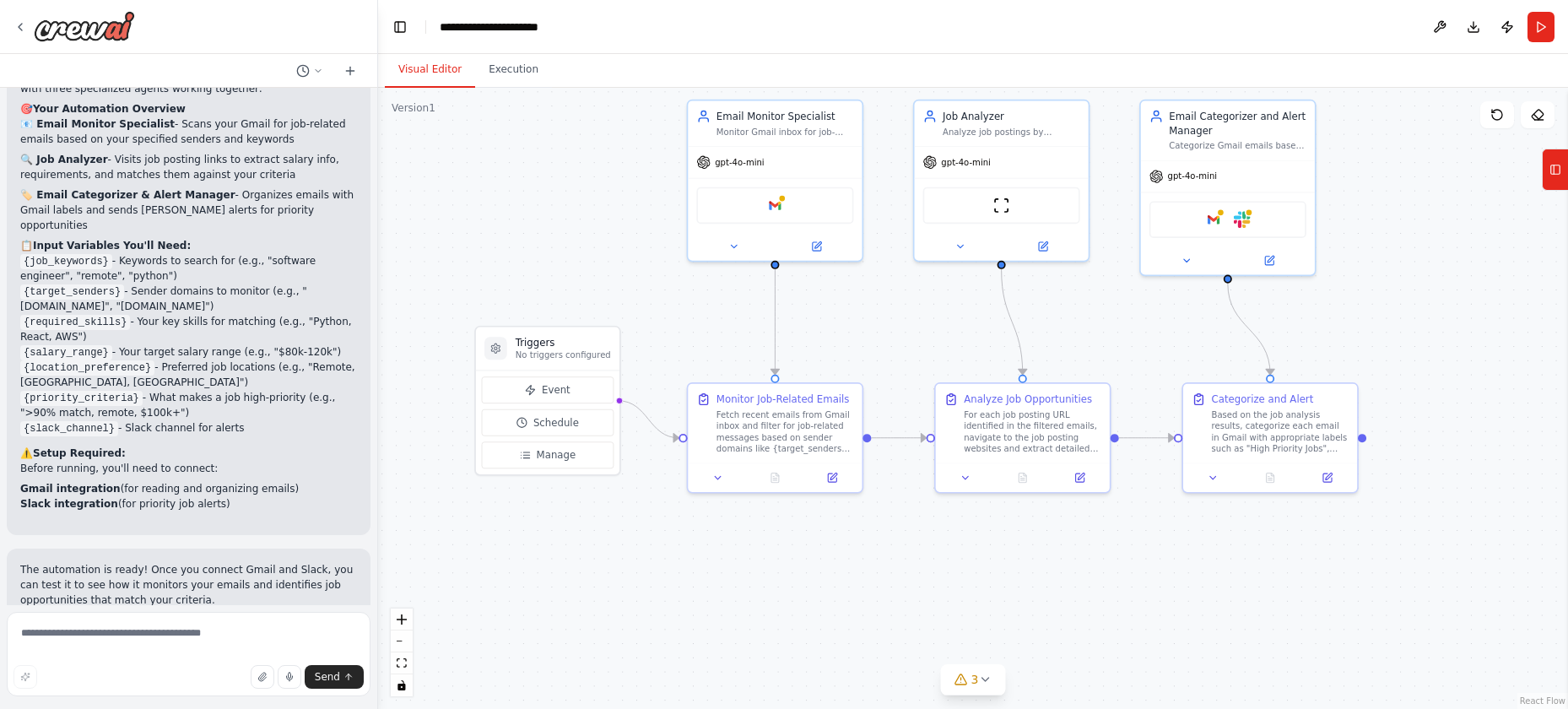
drag, startPoint x: 622, startPoint y: 284, endPoint x: 585, endPoint y: 228, distance: 67.1
click at [585, 228] on div ".deletable-edge-delete-btn { width: 20px; height: 20px; border: 0px solid #ffff…" at bounding box center [972, 398] width 1190 height 621
click at [971, 677] on span "3" at bounding box center [975, 679] width 8 height 17
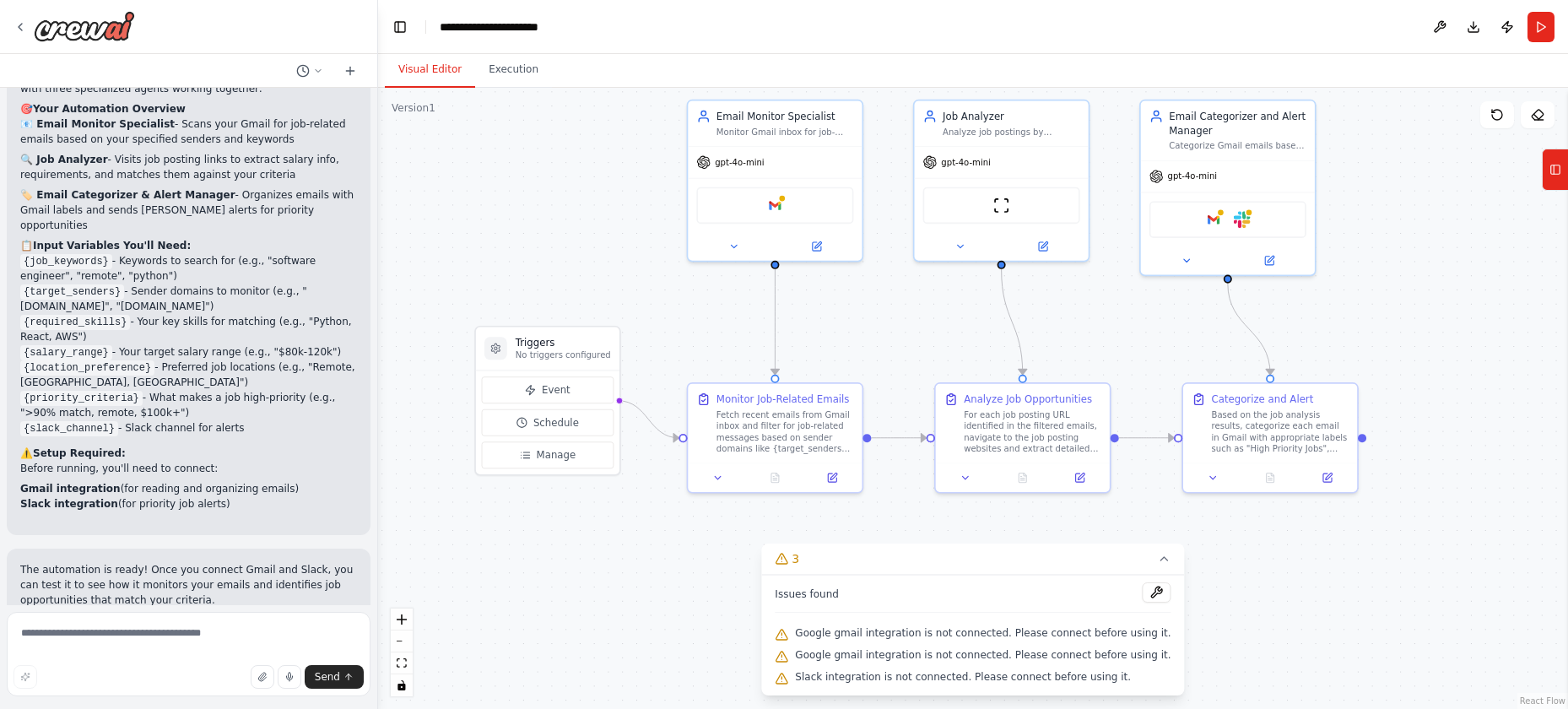
click at [1148, 588] on button at bounding box center [1157, 592] width 28 height 20
click at [1143, 594] on div at bounding box center [1157, 594] width 28 height 23
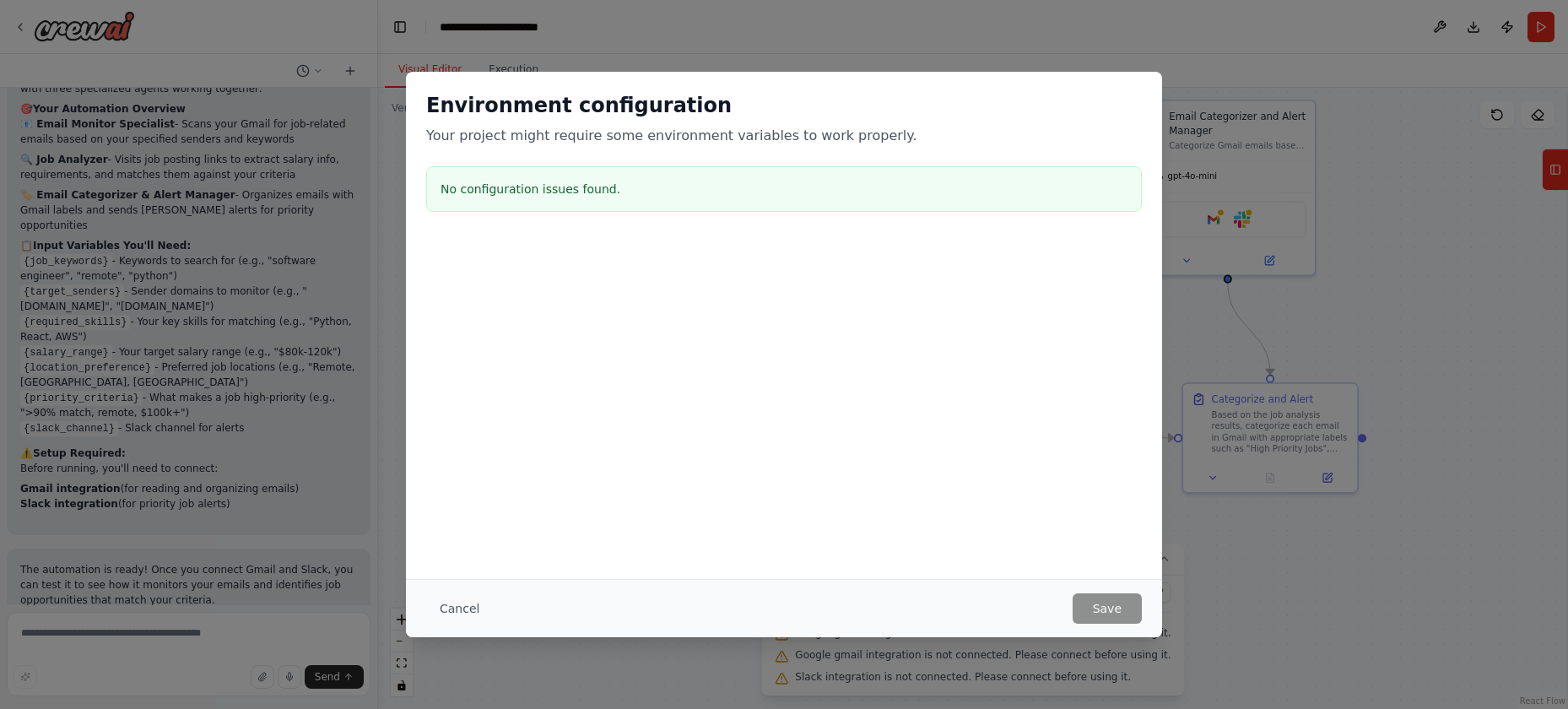
drag, startPoint x: 687, startPoint y: 206, endPoint x: 883, endPoint y: 394, distance: 271.6
click at [687, 206] on div "No configuration issues found." at bounding box center [784, 189] width 715 height 45
click at [443, 609] on button "Cancel" at bounding box center [459, 608] width 66 height 30
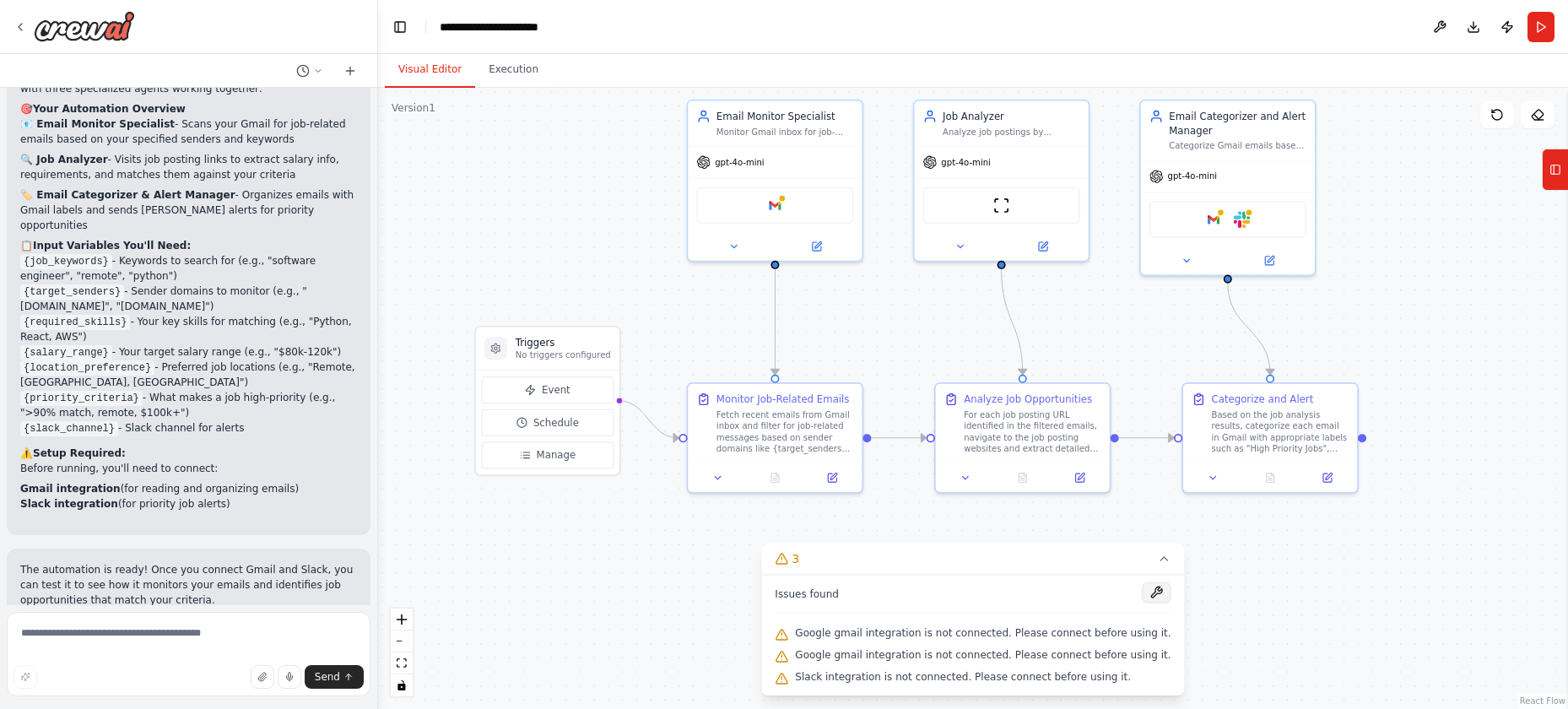
click at [1148, 594] on button at bounding box center [1157, 592] width 28 height 20
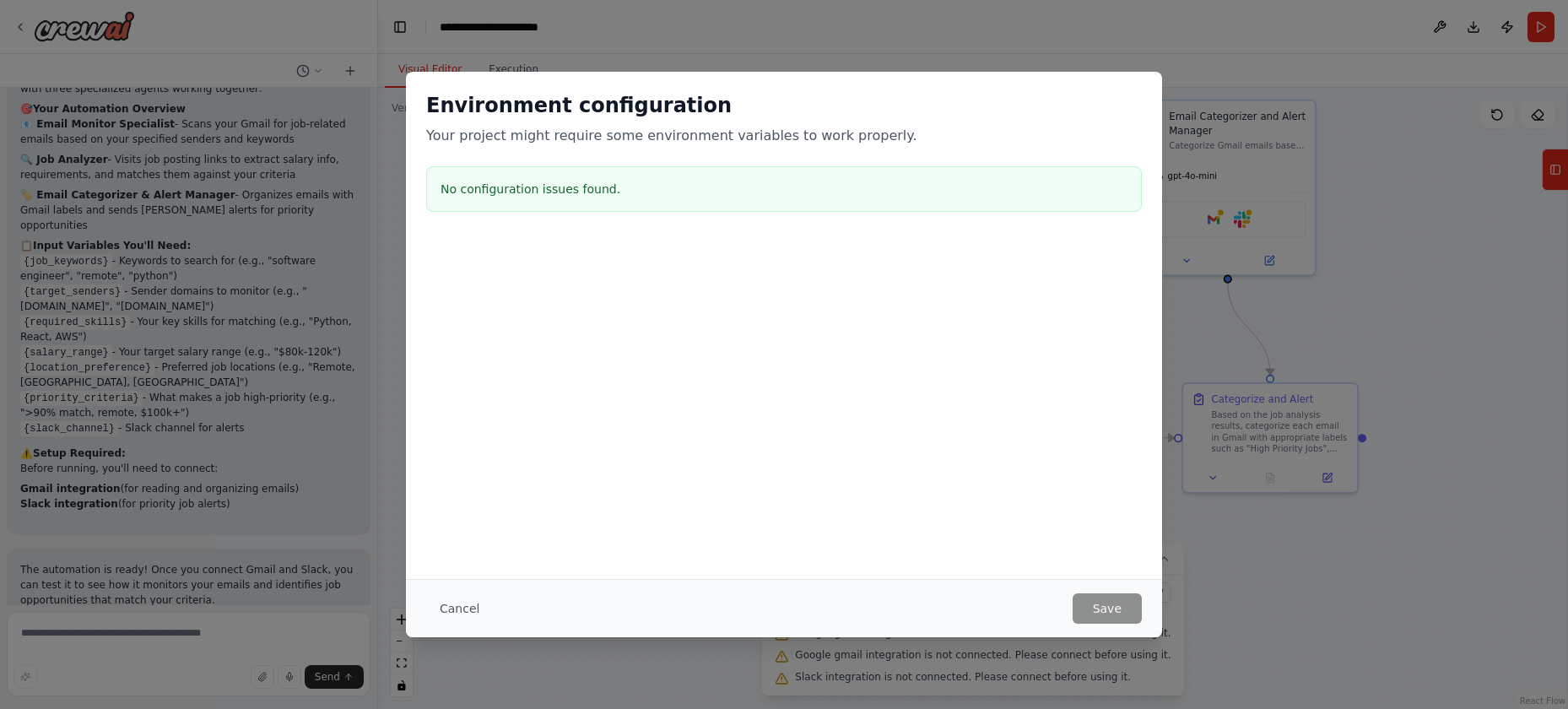
drag, startPoint x: 555, startPoint y: 197, endPoint x: 839, endPoint y: 452, distance: 381.7
click at [557, 200] on div "No configuration issues found." at bounding box center [784, 189] width 715 height 45
click at [458, 608] on button "Cancel" at bounding box center [459, 608] width 66 height 30
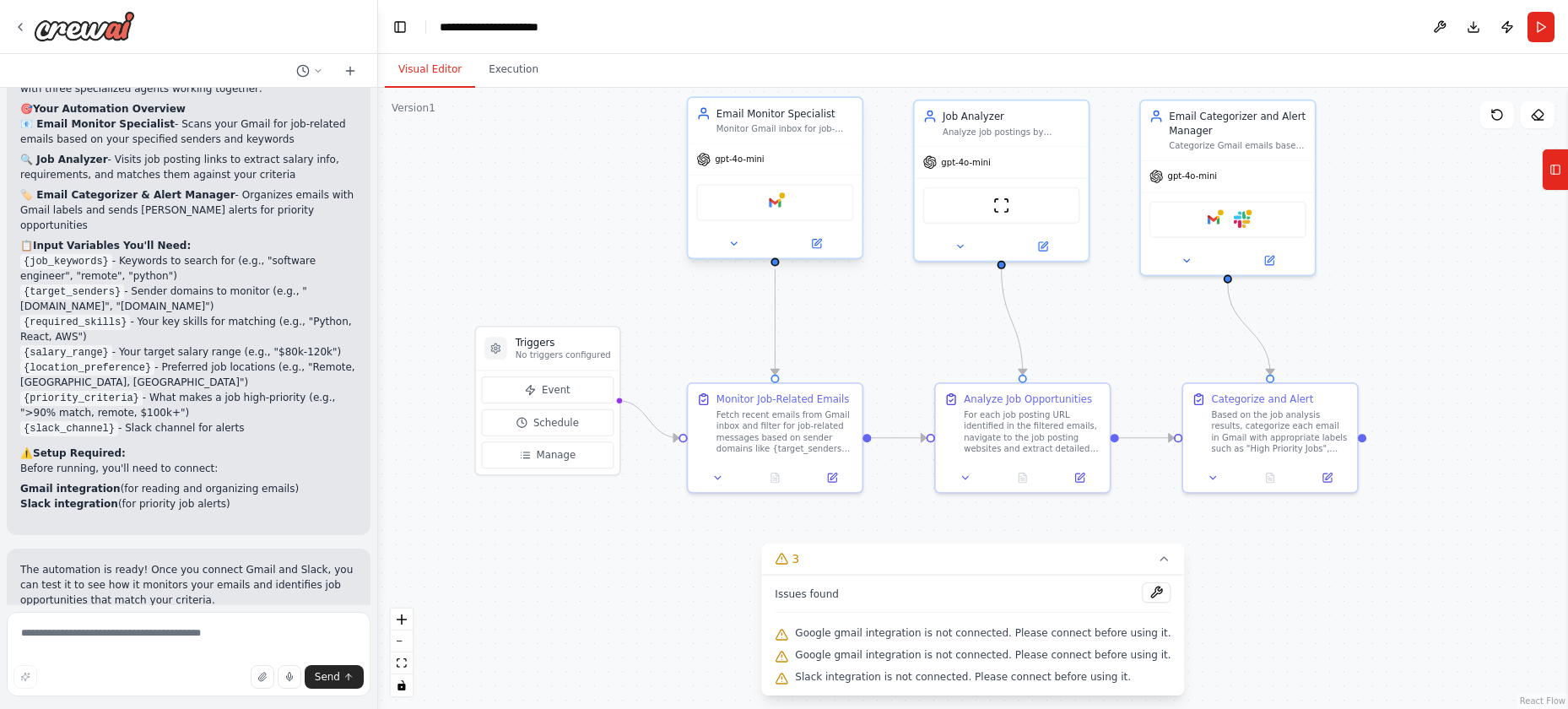
click at [773, 213] on div "Google gmail" at bounding box center [774, 203] width 157 height 37
click at [775, 206] on img at bounding box center [774, 202] width 17 height 17
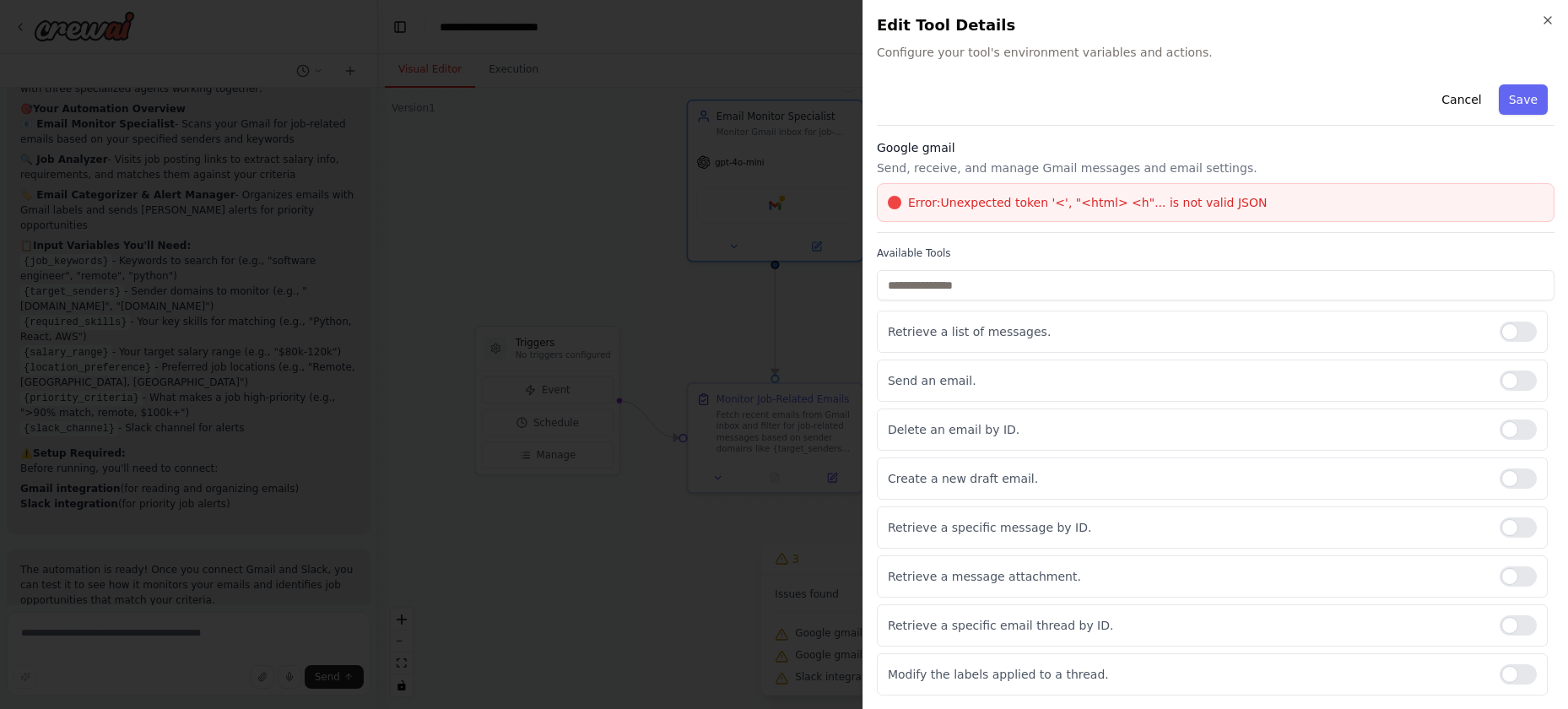
click at [1117, 207] on span "Error: Unexpected token '<', "<html> <h"... is not valid JSON" at bounding box center [1088, 202] width 360 height 17
click at [1075, 286] on input "text" at bounding box center [1215, 285] width 677 height 30
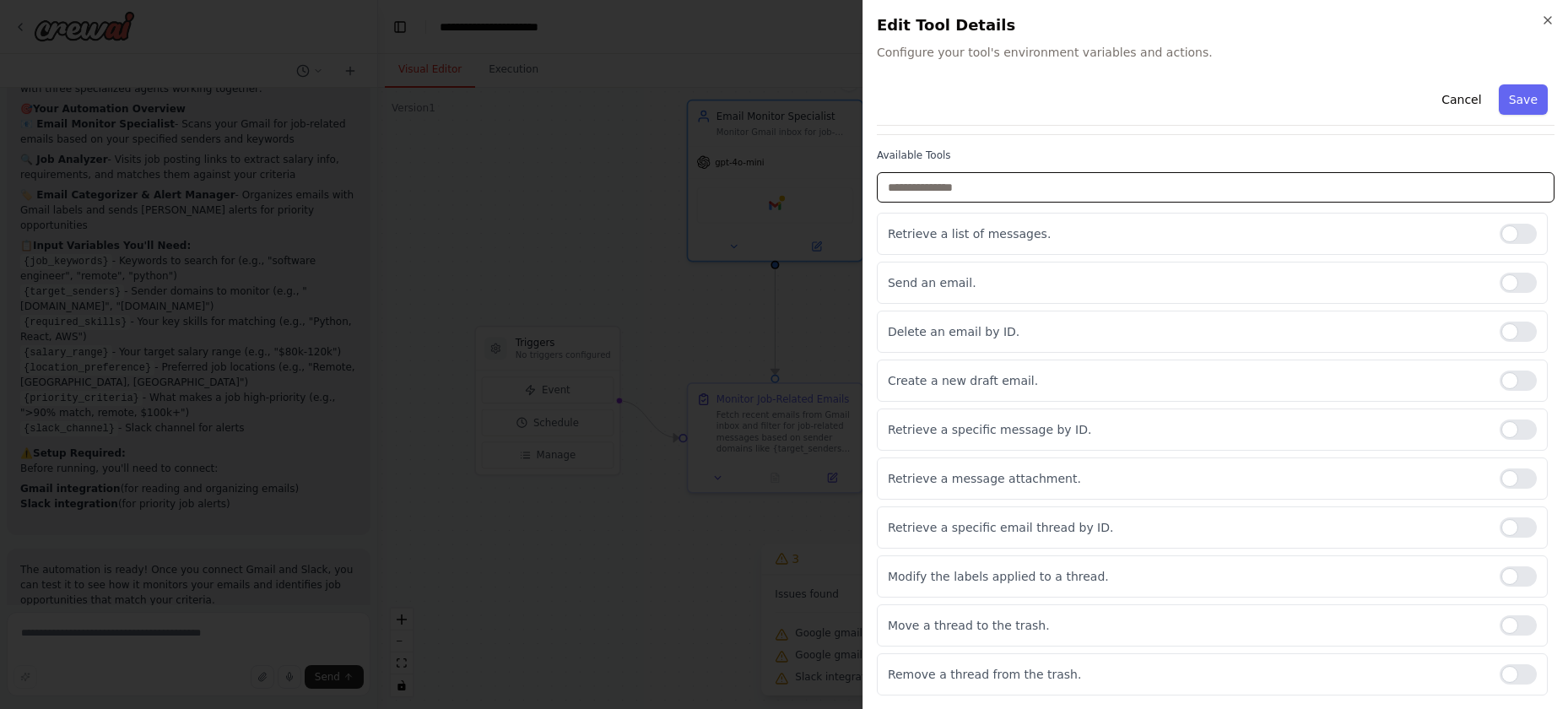
scroll to position [95, 0]
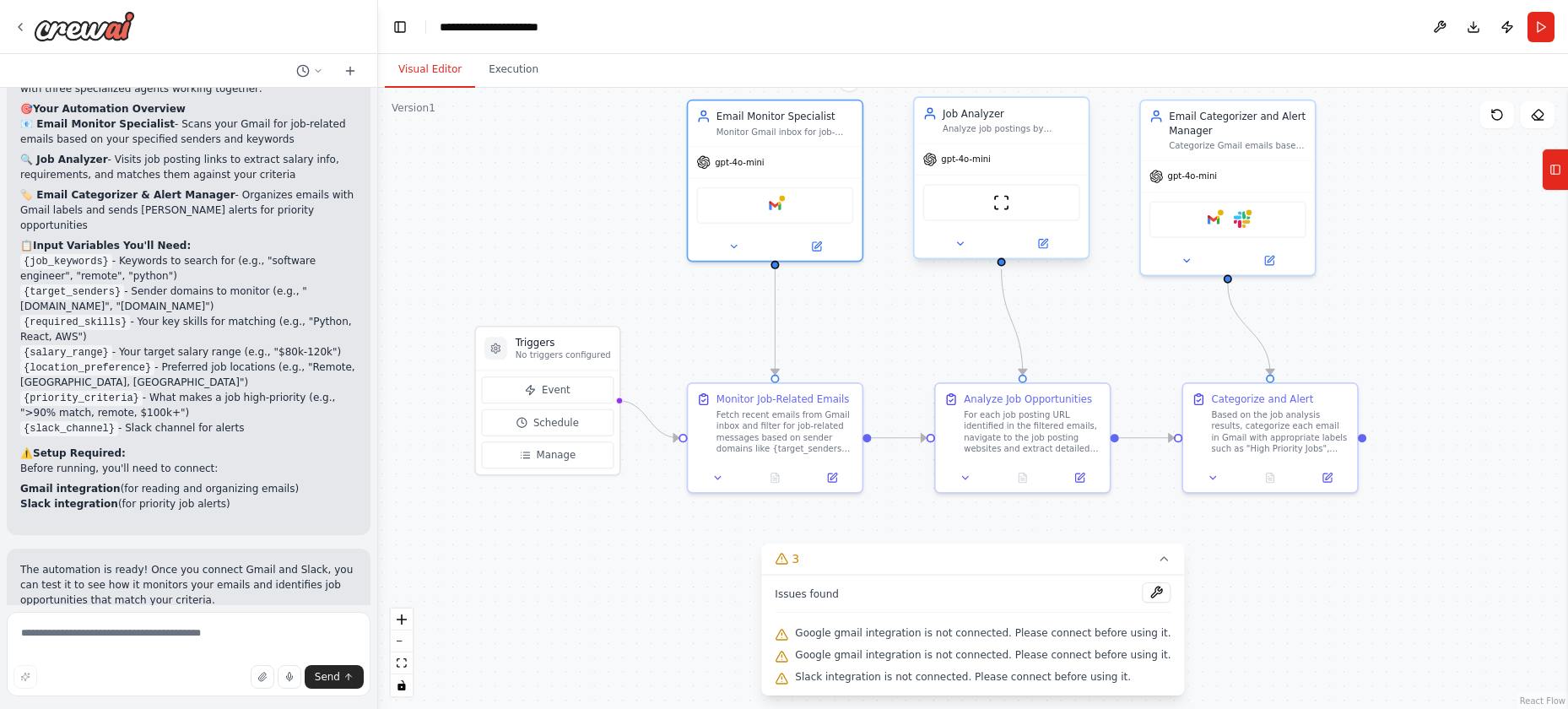
click at [996, 157] on div "gpt-4o-mini" at bounding box center [1002, 160] width 174 height 31
click at [967, 130] on div "Analyze job postings by navigating to job links, extracting salary information,…" at bounding box center [1010, 129] width 137 height 11
click at [1002, 209] on img at bounding box center [1002, 202] width 17 height 17
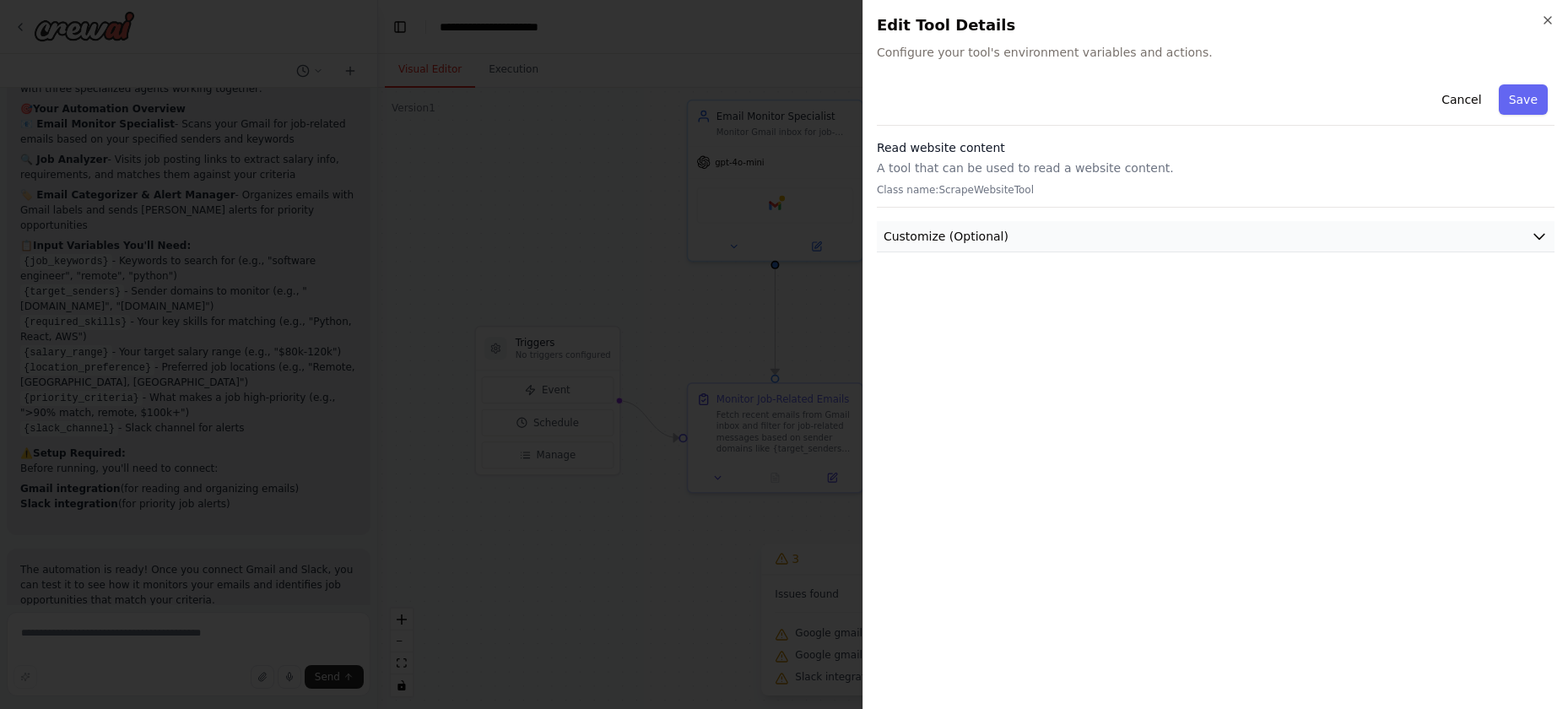
click at [1010, 238] on button "Customize (Optional)" at bounding box center [1215, 236] width 677 height 31
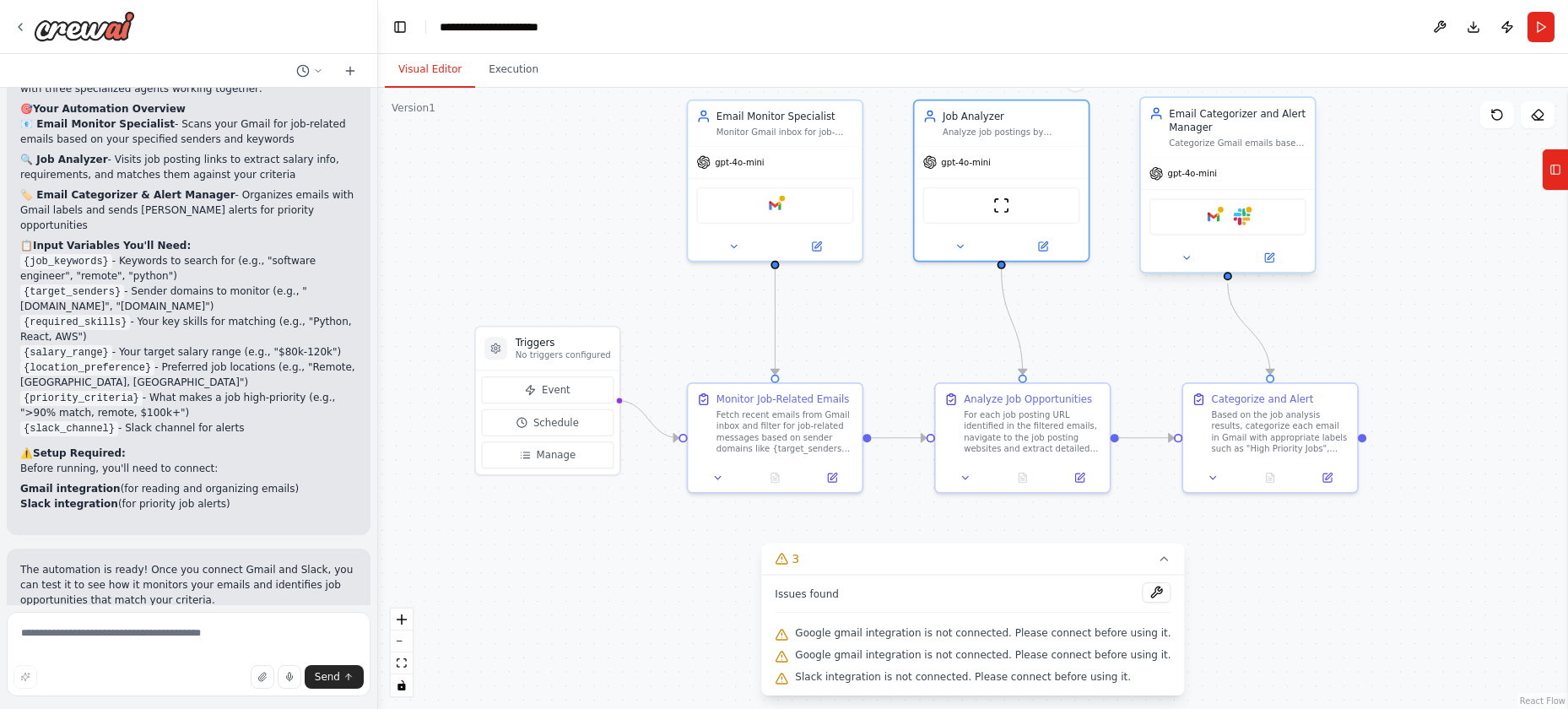
click at [1199, 188] on div "gpt-4o-mini" at bounding box center [1228, 173] width 174 height 31
click at [1260, 255] on button at bounding box center [1268, 257] width 80 height 17
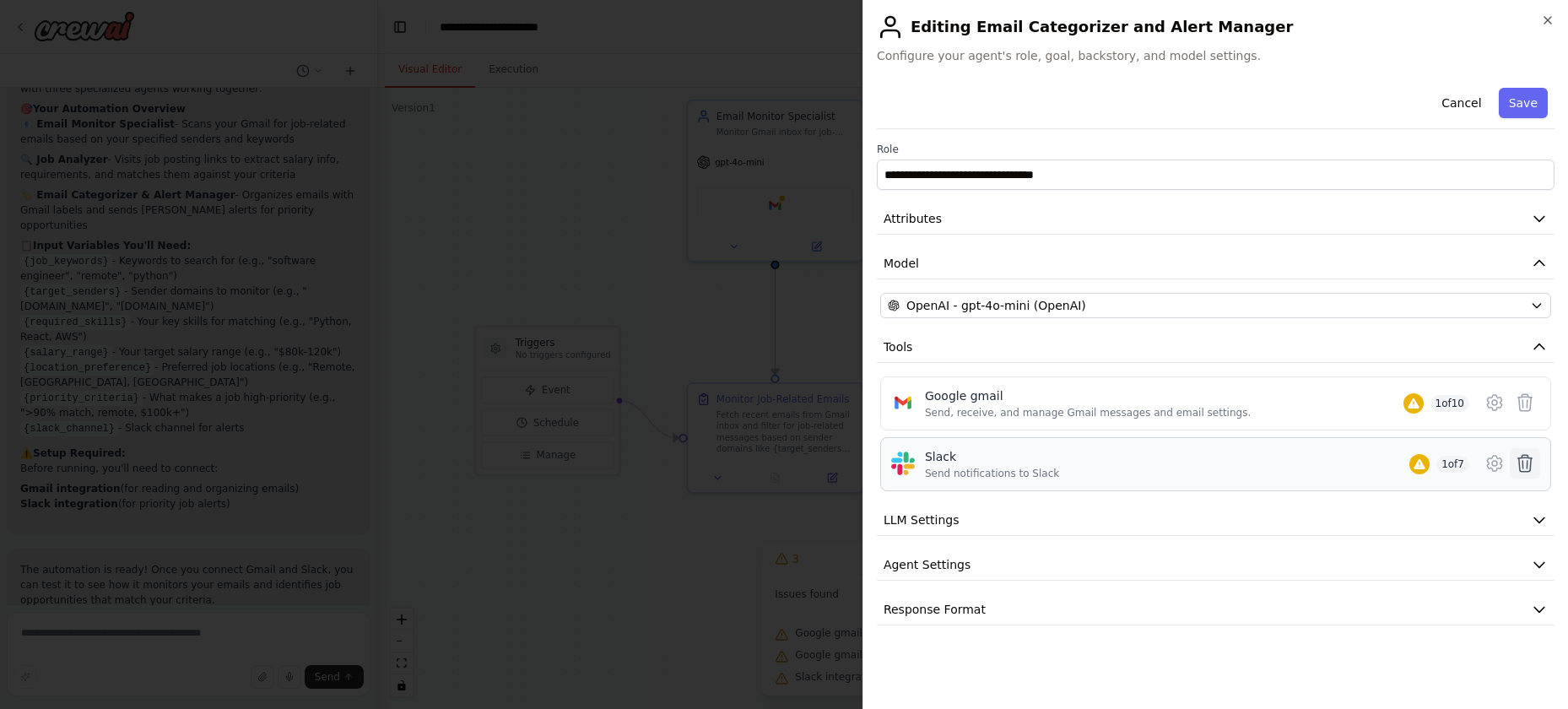
click at [1523, 466] on icon at bounding box center [1525, 463] width 14 height 17
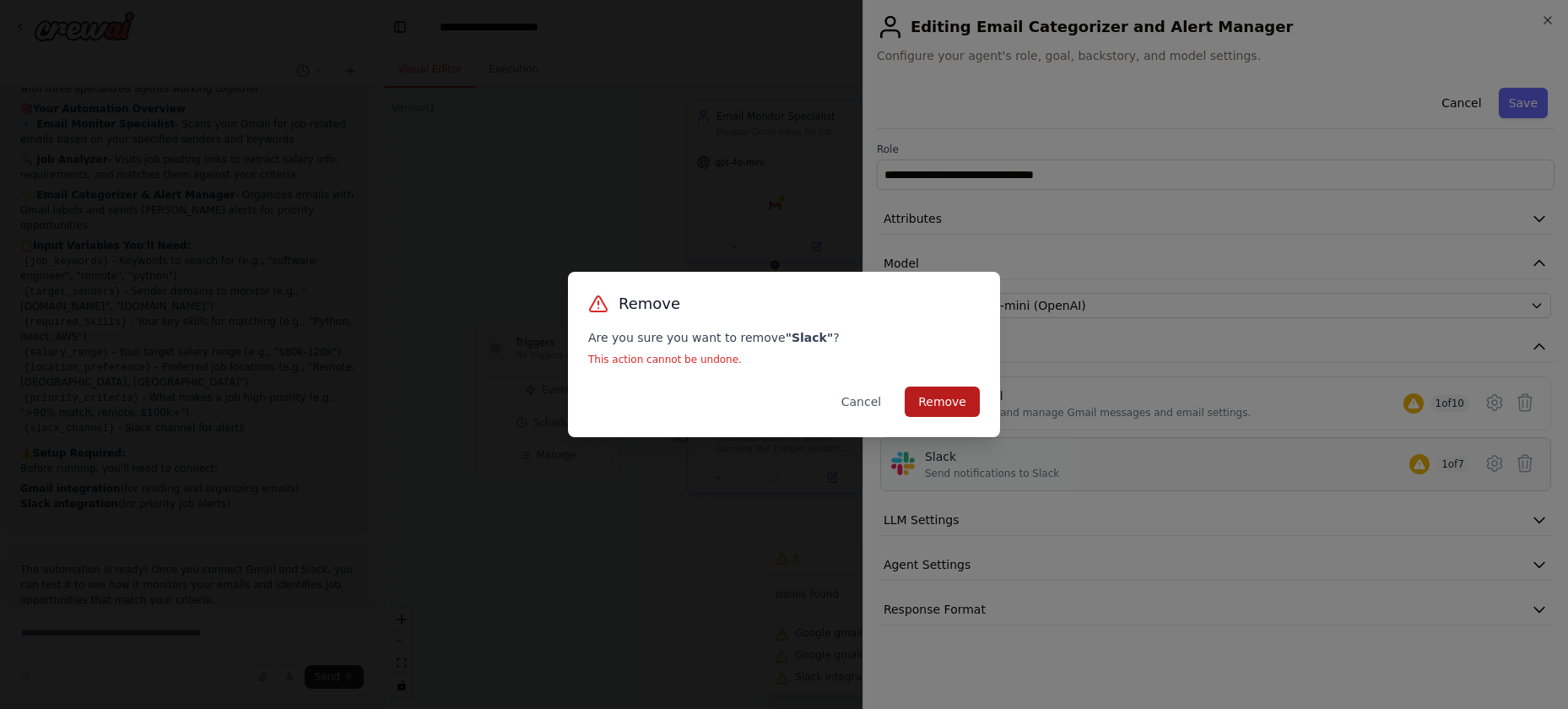
click at [917, 401] on button "Remove" at bounding box center [942, 401] width 75 height 30
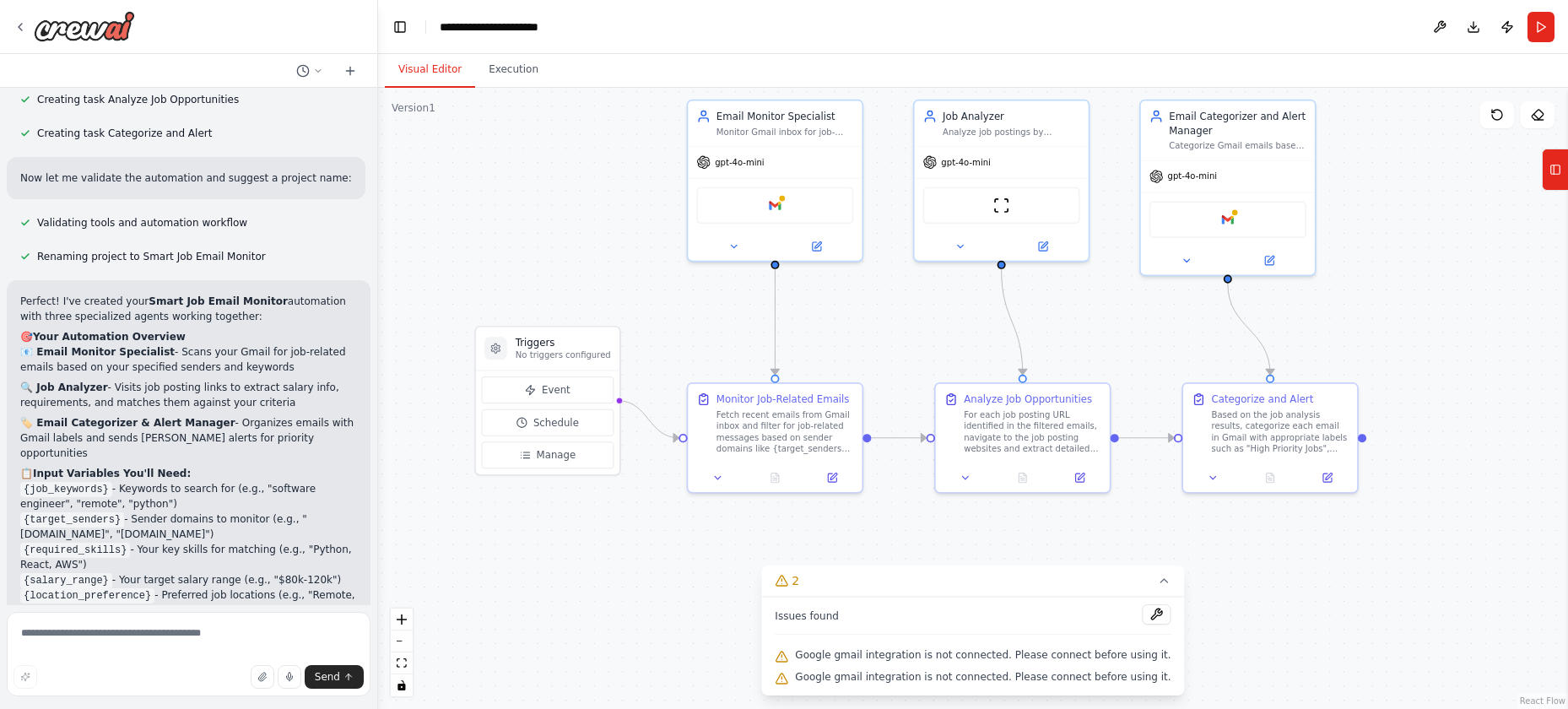
scroll to position [679, 0]
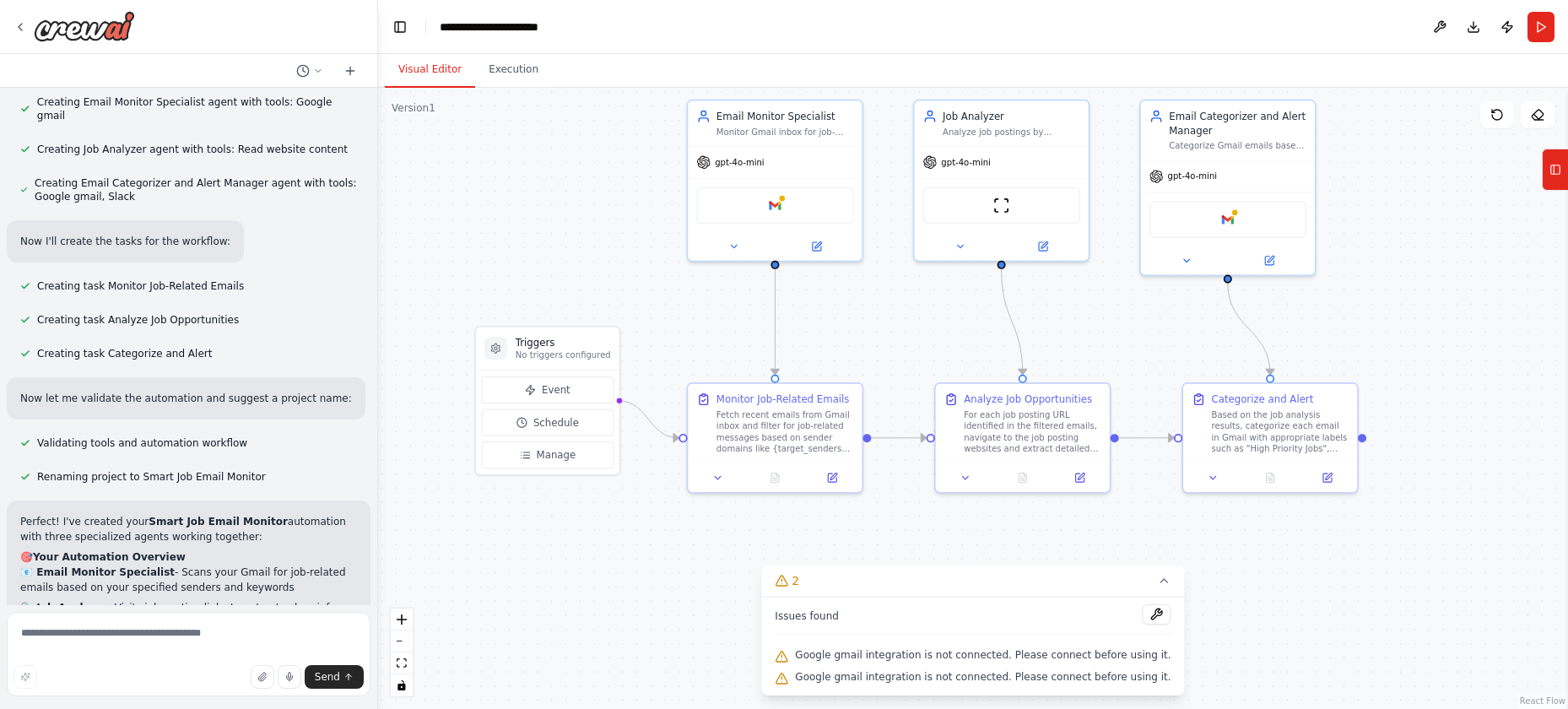
click at [488, 154] on div ".deletable-edge-delete-btn { width: 20px; height: 20px; border: 0px solid #ffff…" at bounding box center [972, 398] width 1190 height 621
click at [1538, 27] on button "Run" at bounding box center [1541, 27] width 27 height 30
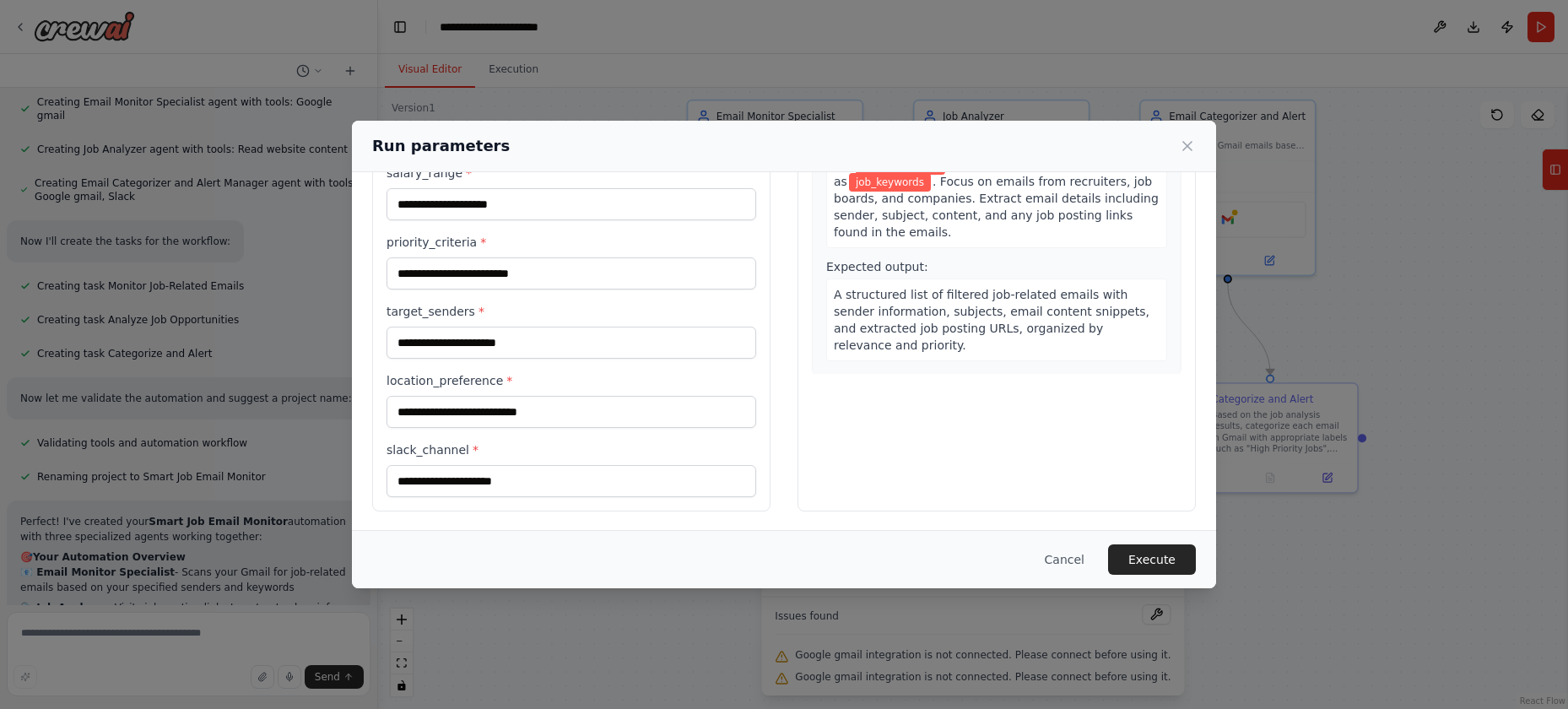
scroll to position [206, 0]
click at [1075, 566] on button "Cancel" at bounding box center [1064, 559] width 66 height 30
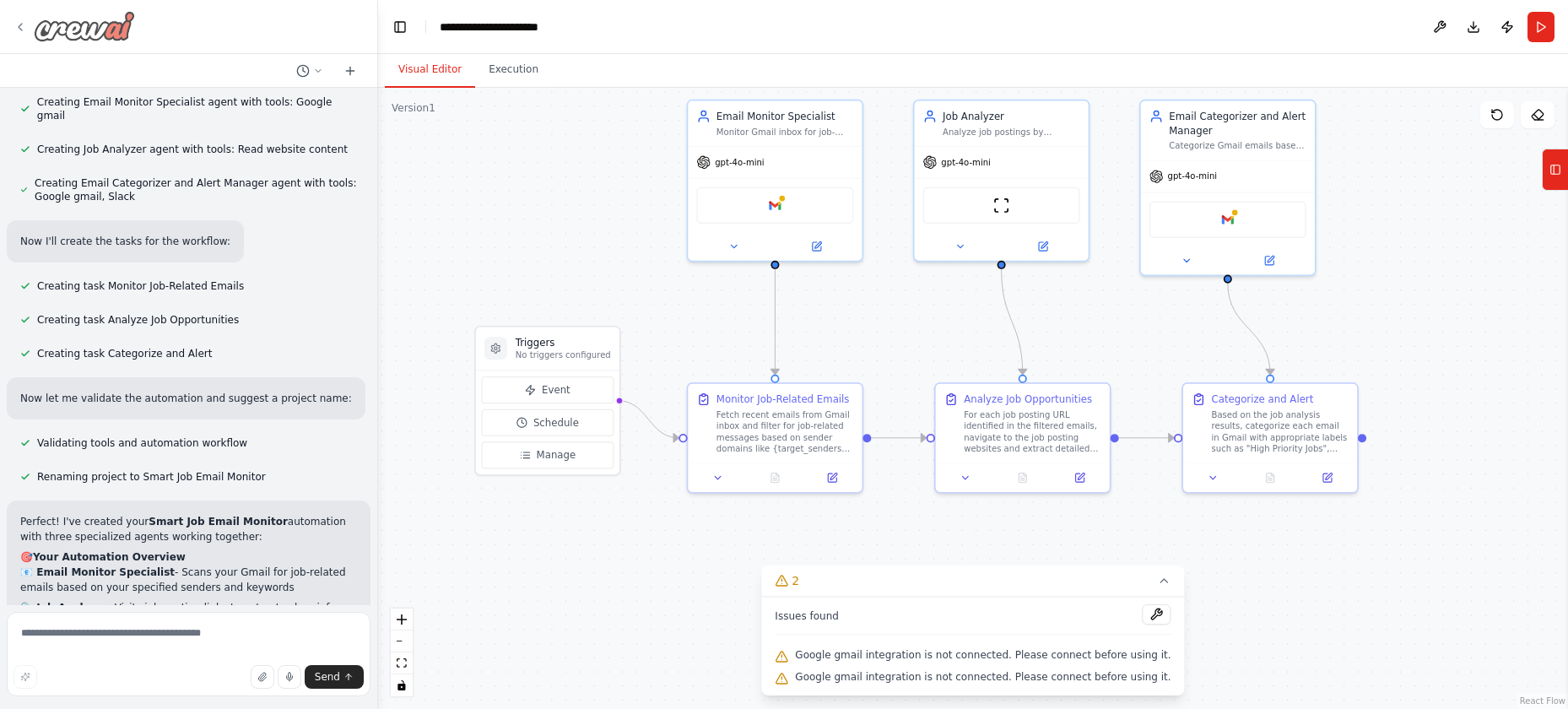
click at [26, 21] on icon at bounding box center [20, 27] width 13 height 13
